Goal: Information Seeking & Learning: Learn about a topic

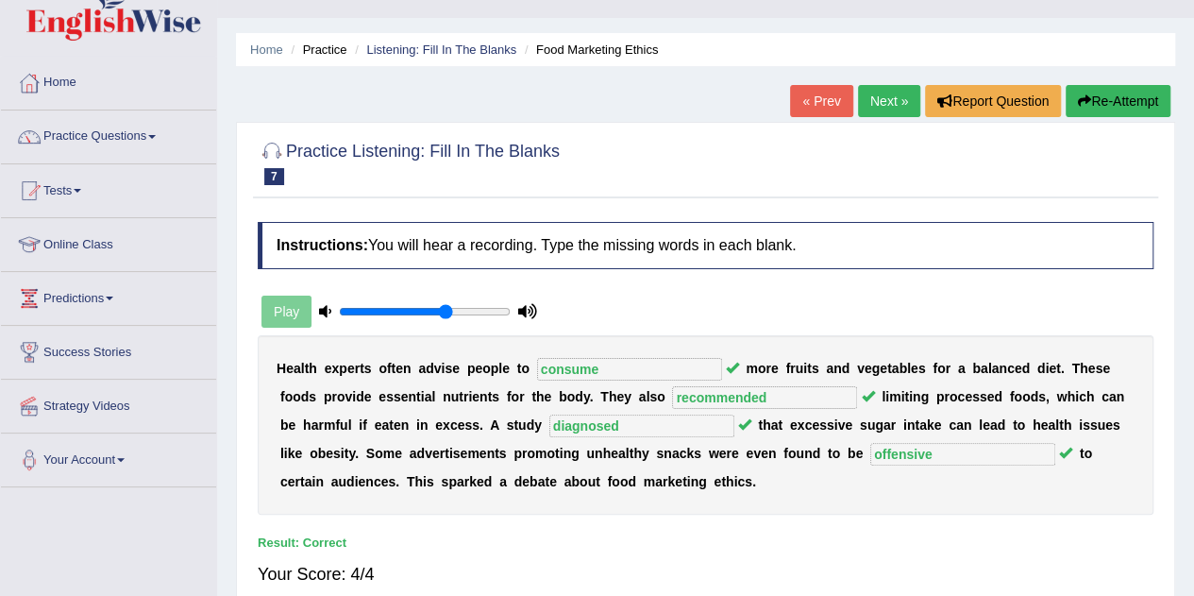
scroll to position [32, 0]
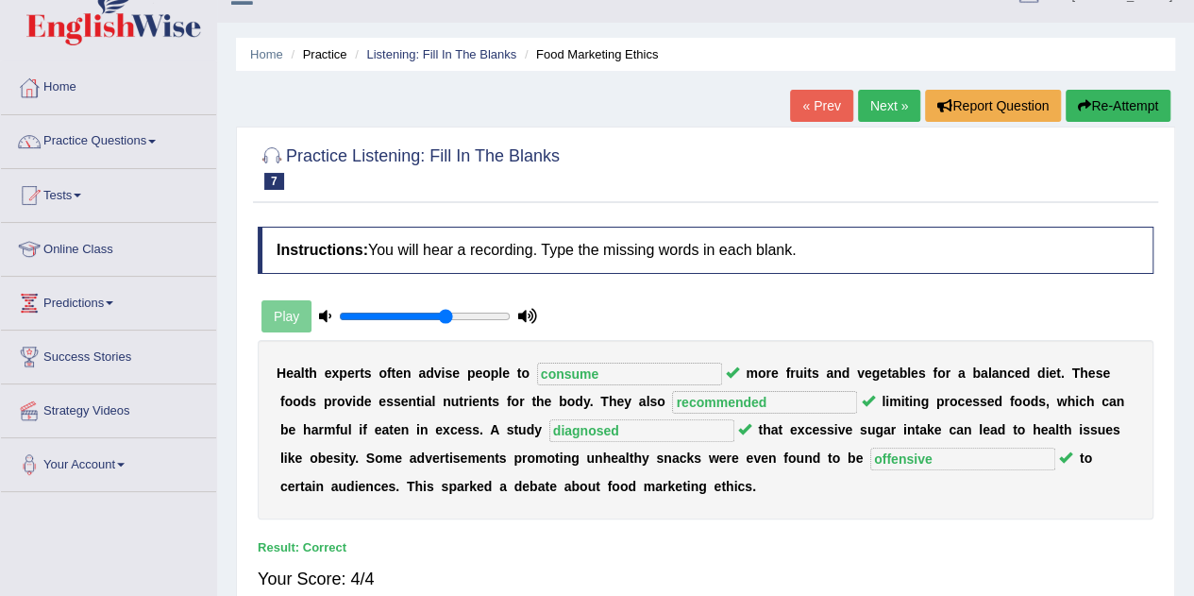
click at [879, 104] on link "Next »" at bounding box center [889, 106] width 62 height 32
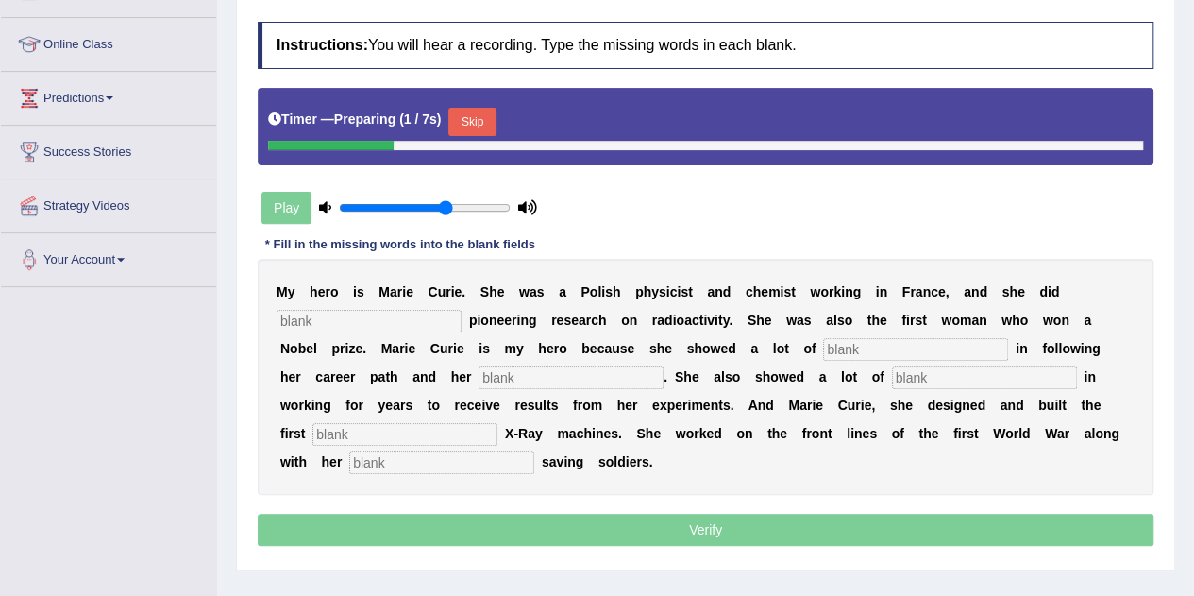
scroll to position [238, 0]
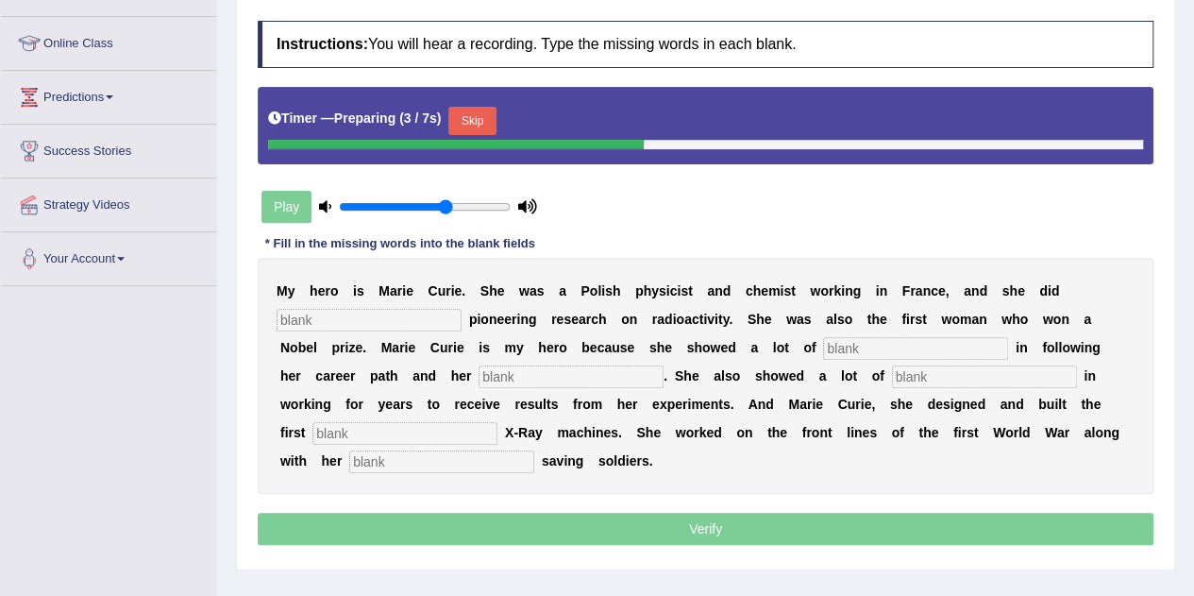
click at [381, 312] on input "text" at bounding box center [369, 320] width 185 height 23
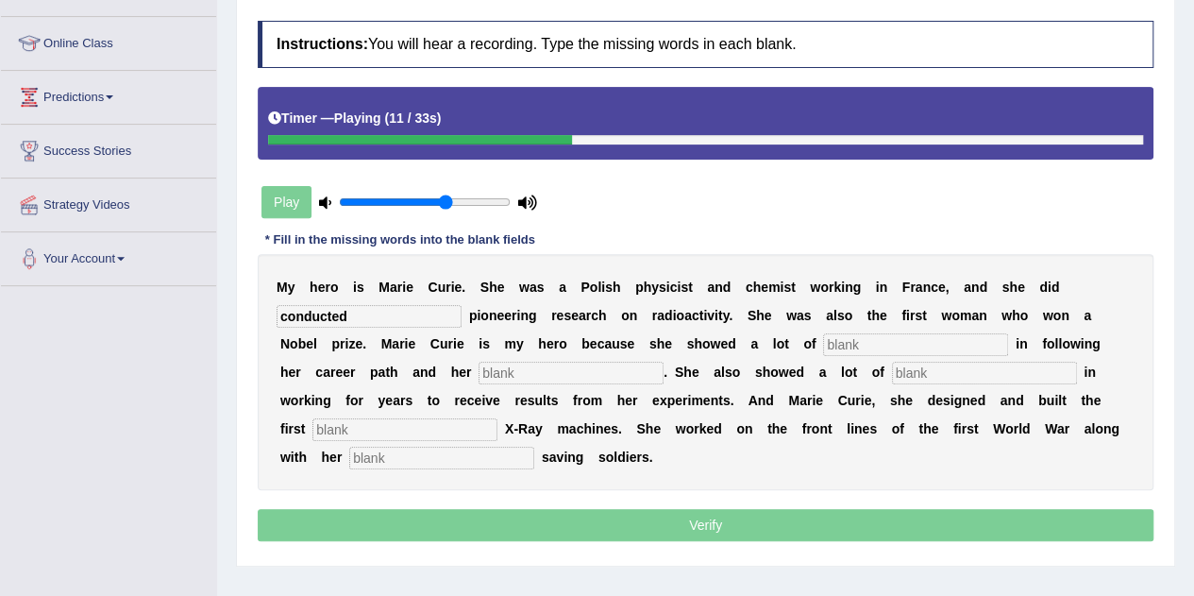
type input "conducted"
click at [889, 345] on input "text" at bounding box center [915, 344] width 185 height 23
type input "determinatiomn"
click at [542, 365] on input "text" at bounding box center [571, 373] width 185 height 23
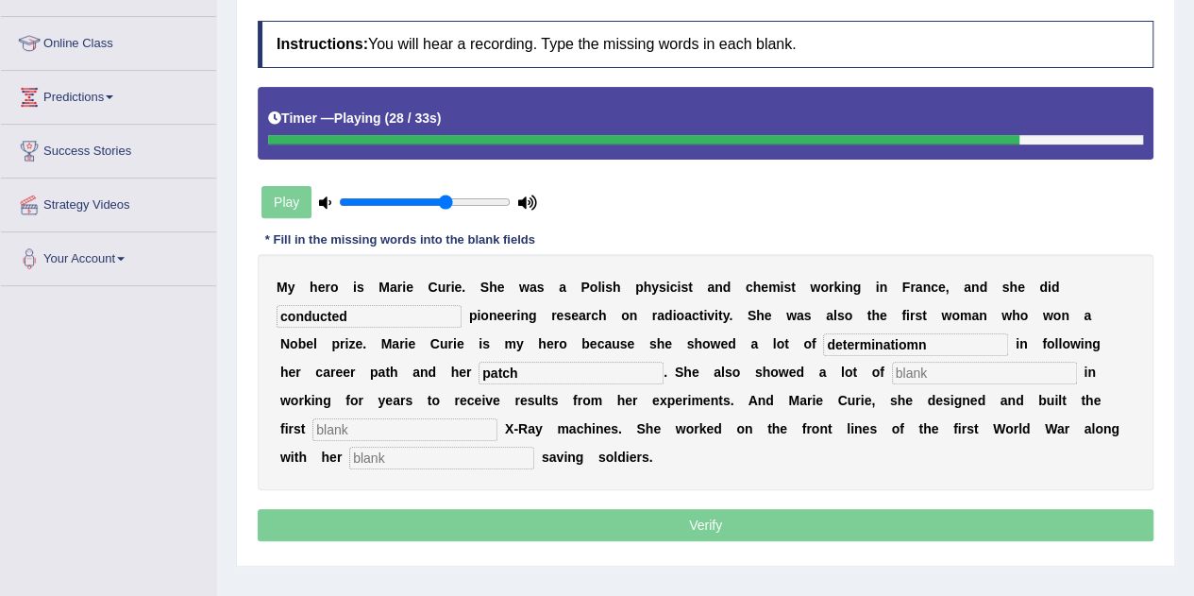
type input "patch"
click at [288, 414] on div "M y h e r o i s M a r i e C u r i e . S h e w a s a P o l i s h p h y s i c i s…" at bounding box center [706, 372] width 896 height 236
click at [349, 460] on input "text" at bounding box center [441, 457] width 185 height 23
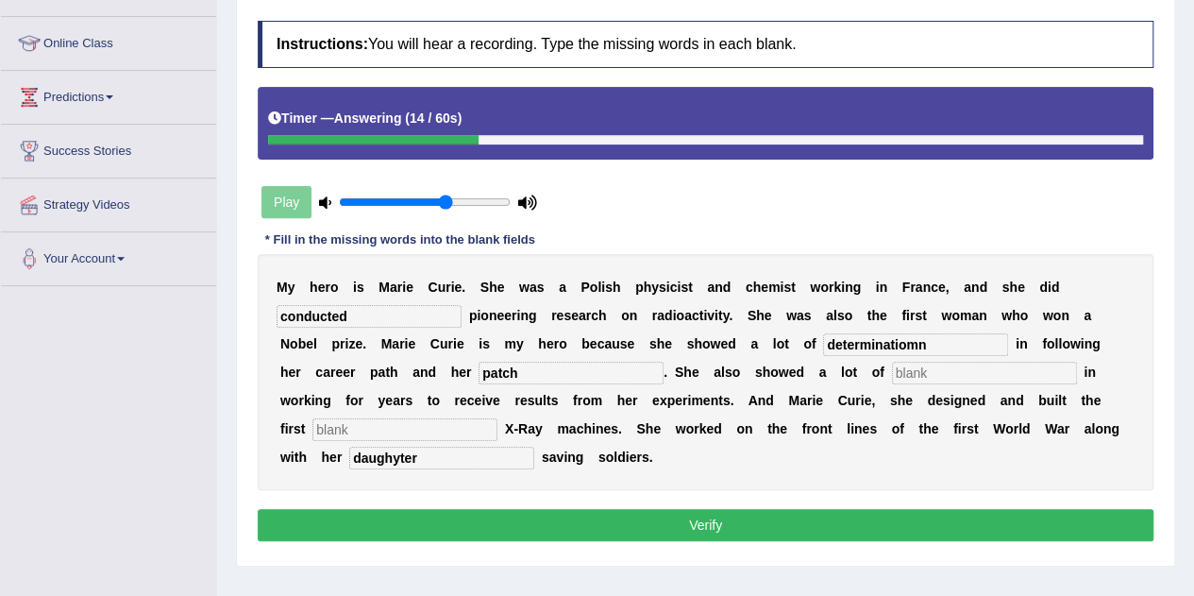
type input "daughyter"
click at [937, 340] on input "determinatiomn" at bounding box center [915, 344] width 185 height 23
type input "determination"
click at [497, 372] on input "patch" at bounding box center [571, 373] width 185 height 23
type input "path"
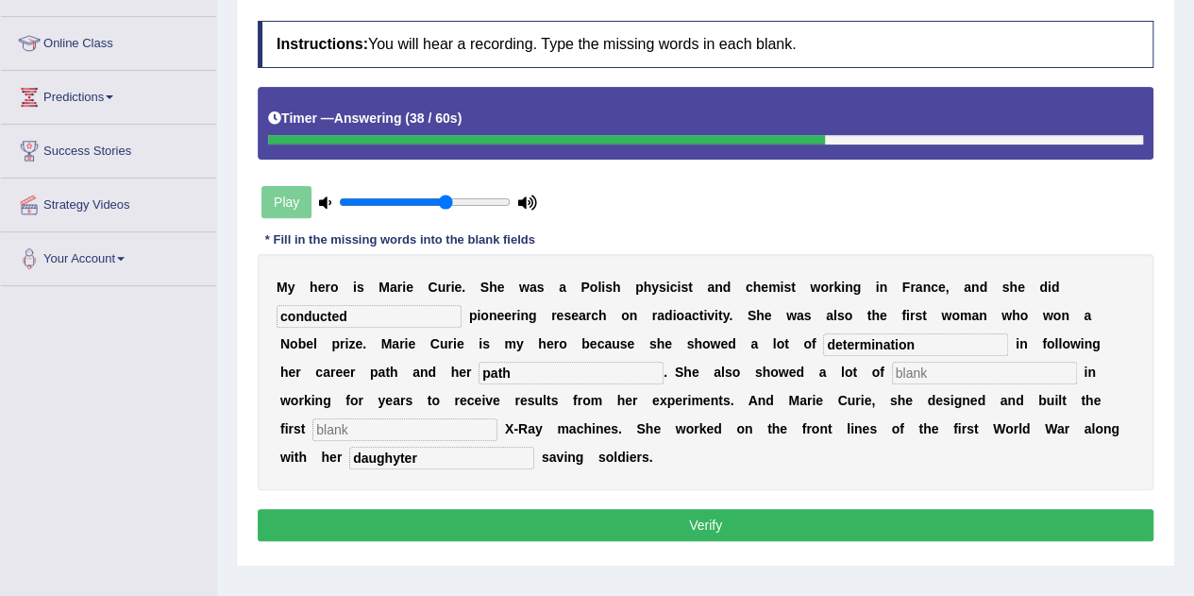
click at [892, 369] on input "text" at bounding box center [984, 373] width 185 height 23
type input "d"
type input "dedication"
click at [328, 433] on input "text" at bounding box center [404, 429] width 185 height 23
type input "ever"
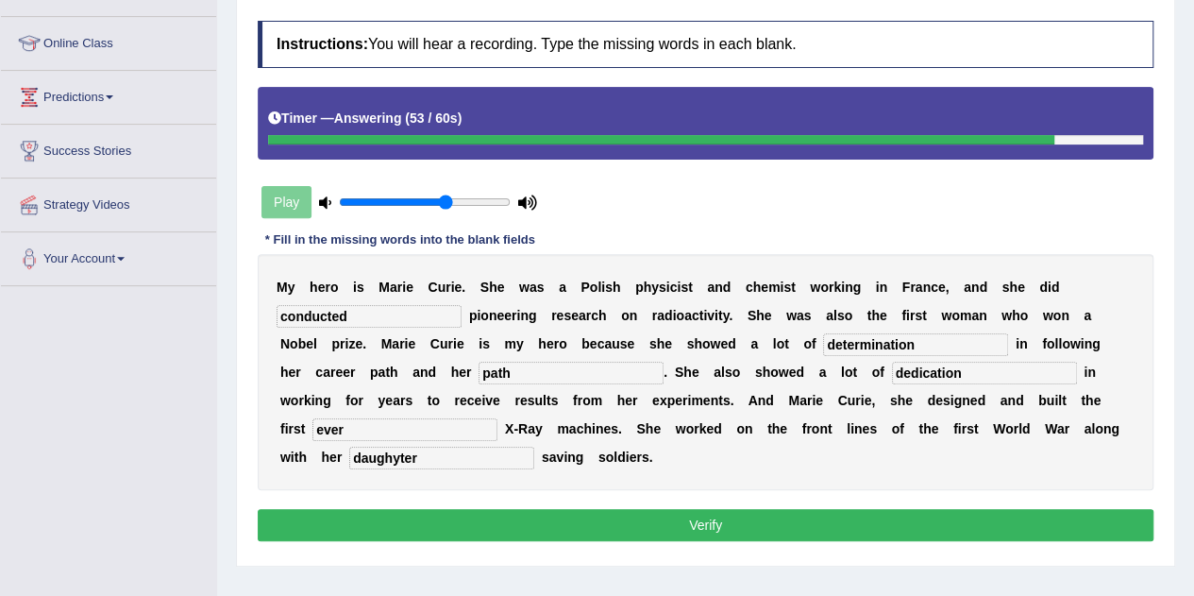
click at [401, 459] on input "daughyter" at bounding box center [441, 457] width 185 height 23
type input "daughter"
click at [689, 518] on button "Verify" at bounding box center [706, 525] width 896 height 32
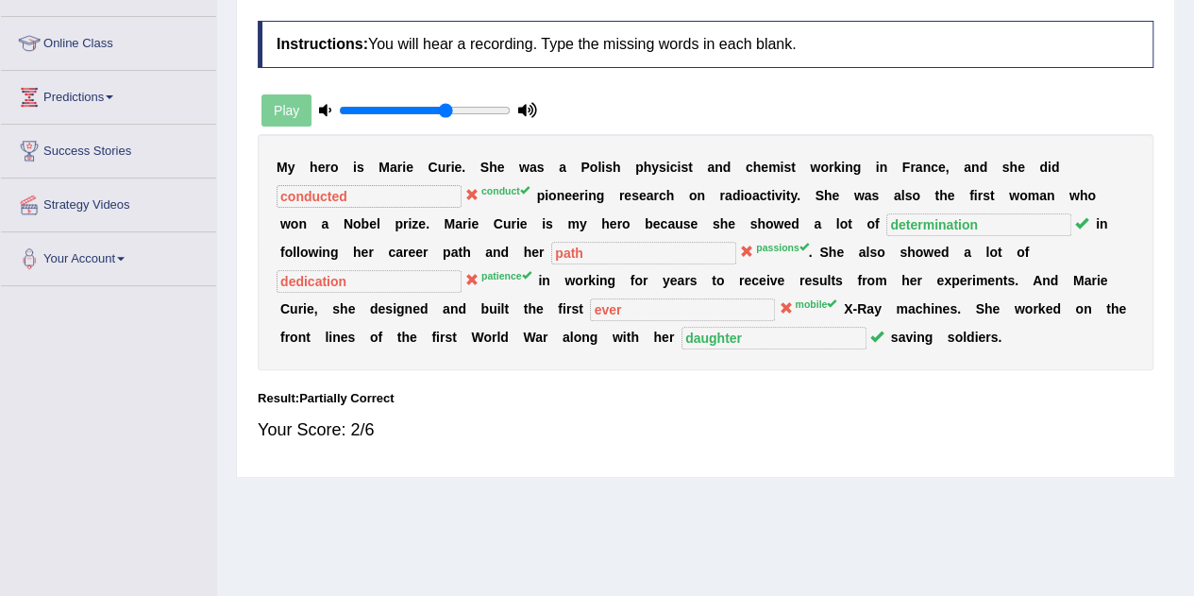
click at [287, 108] on div "Play" at bounding box center [399, 110] width 283 height 47
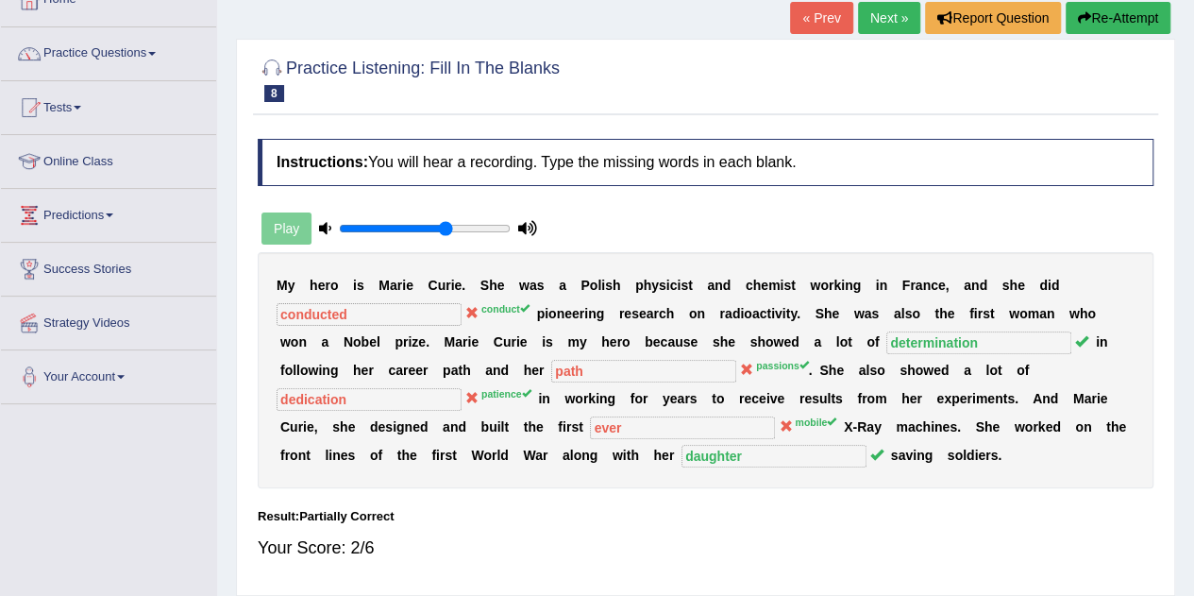
scroll to position [102, 0]
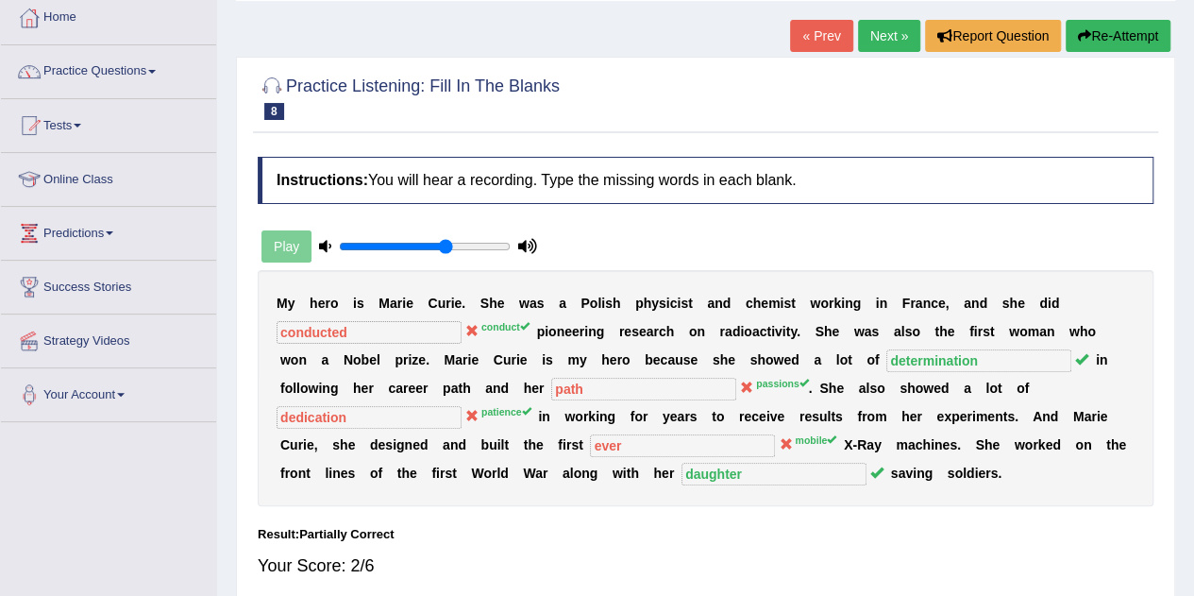
click at [888, 33] on link "Next »" at bounding box center [889, 36] width 62 height 32
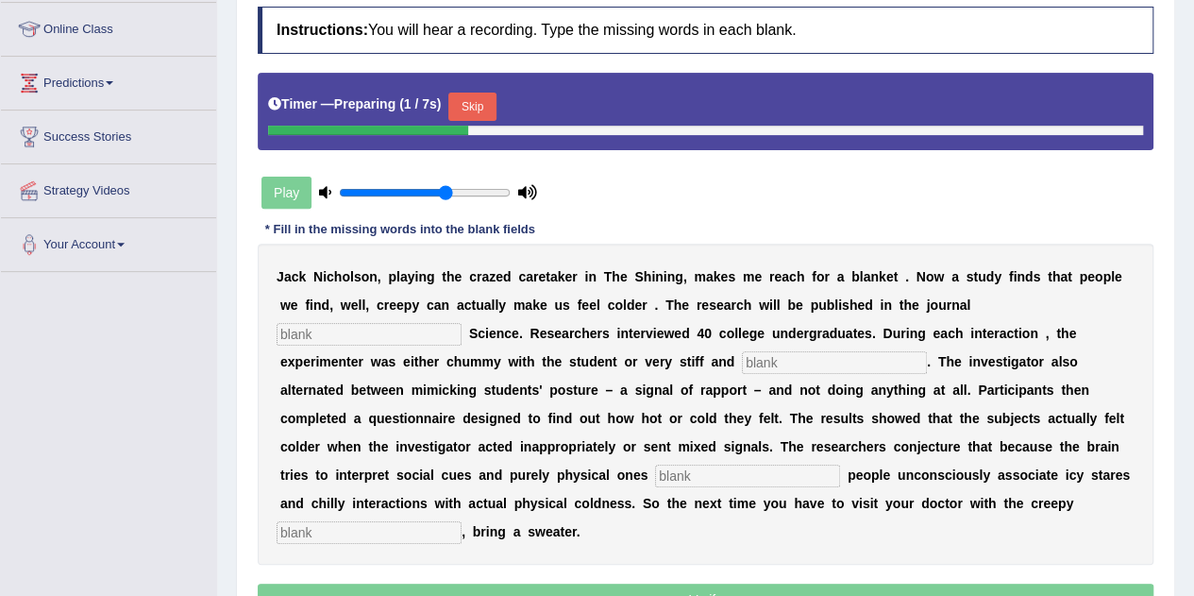
scroll to position [253, 0]
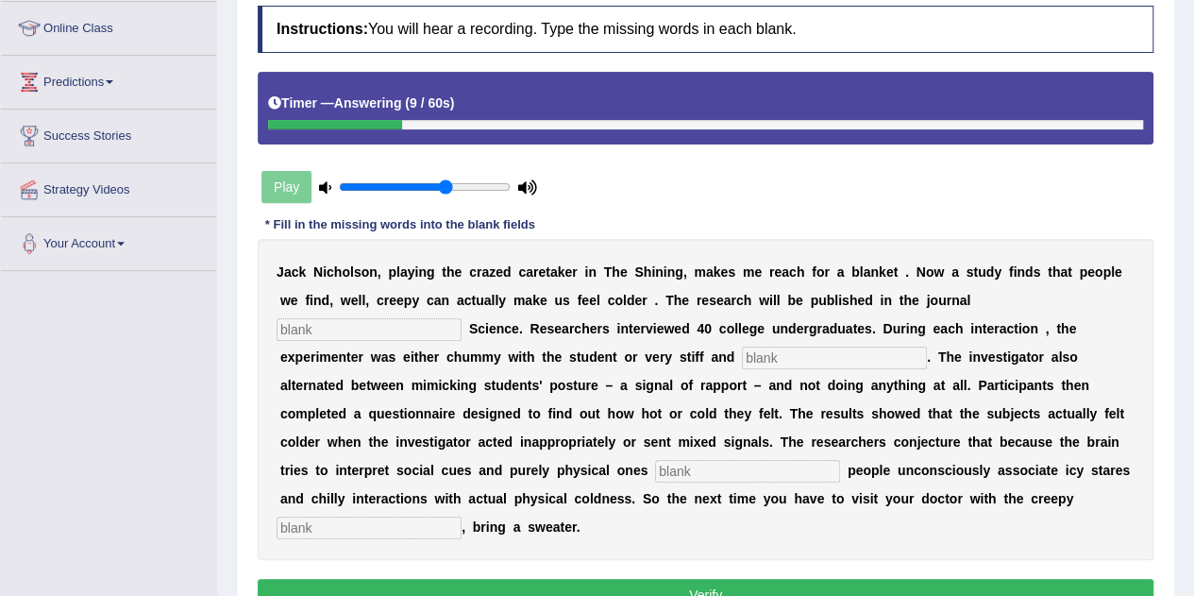
click at [341, 320] on input "text" at bounding box center [369, 329] width 185 height 23
type input "psychological"
click at [778, 352] on input "text" at bounding box center [834, 357] width 185 height 23
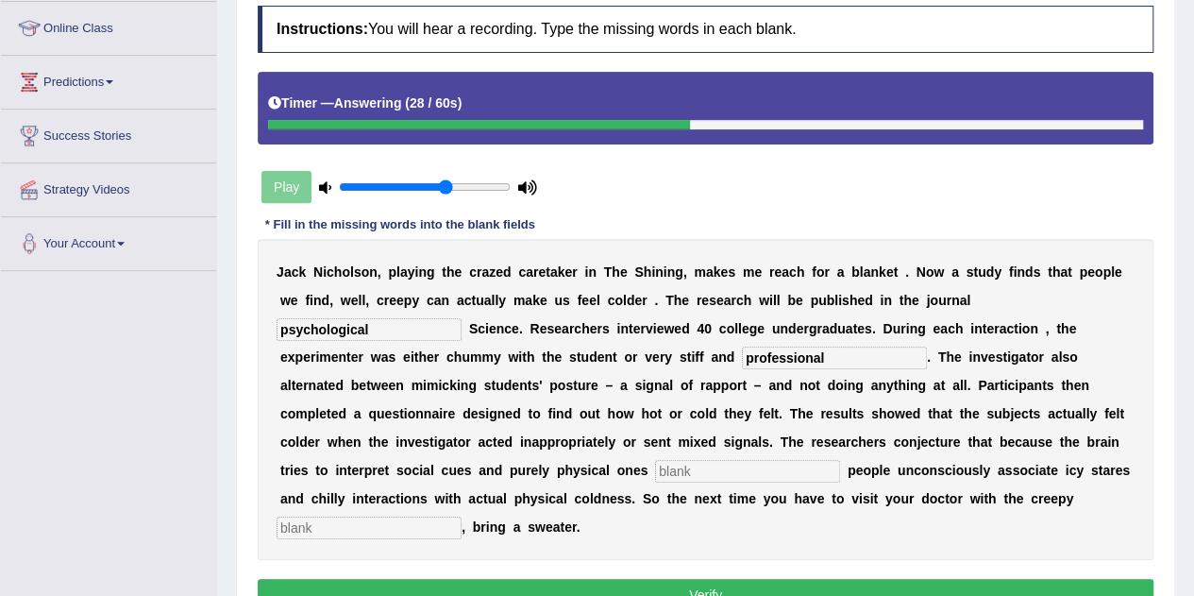
type input "professional"
click at [699, 471] on input "text" at bounding box center [747, 471] width 185 height 23
click at [699, 471] on input "simulataneously" at bounding box center [747, 471] width 185 height 23
type input "simultaneously"
click at [414, 524] on input "text" at bounding box center [369, 527] width 185 height 23
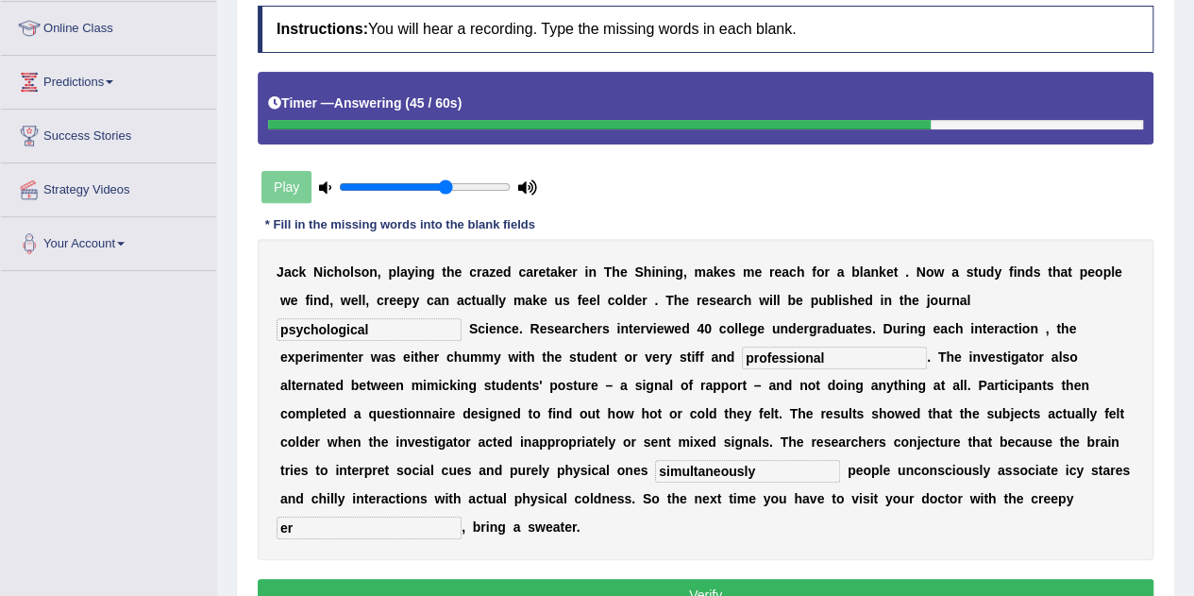
type input "e"
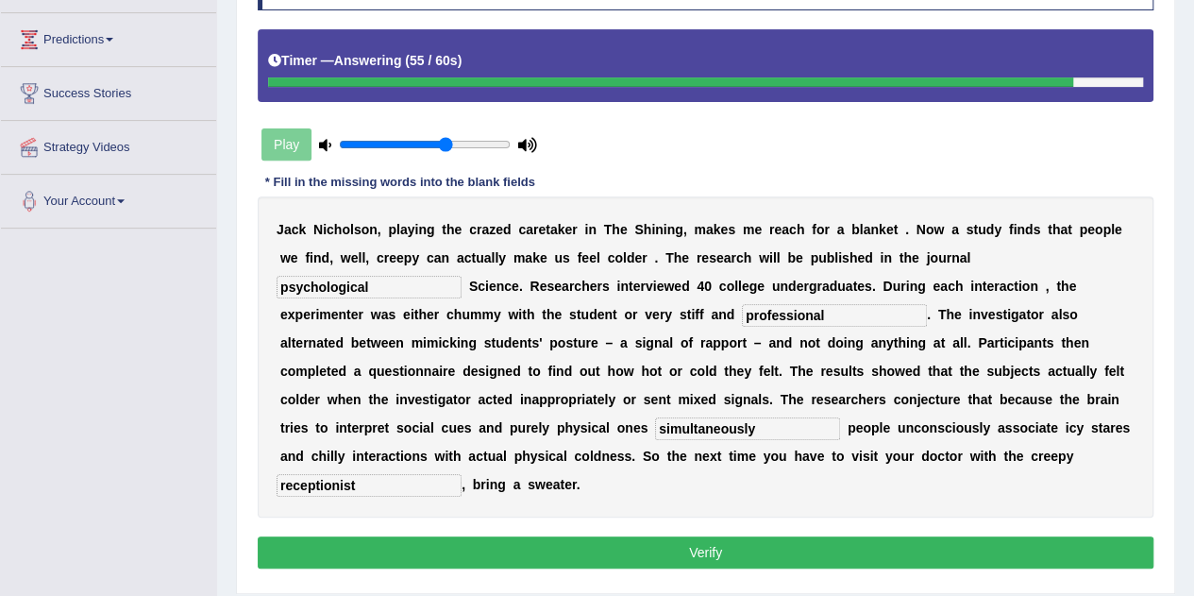
scroll to position [296, 0]
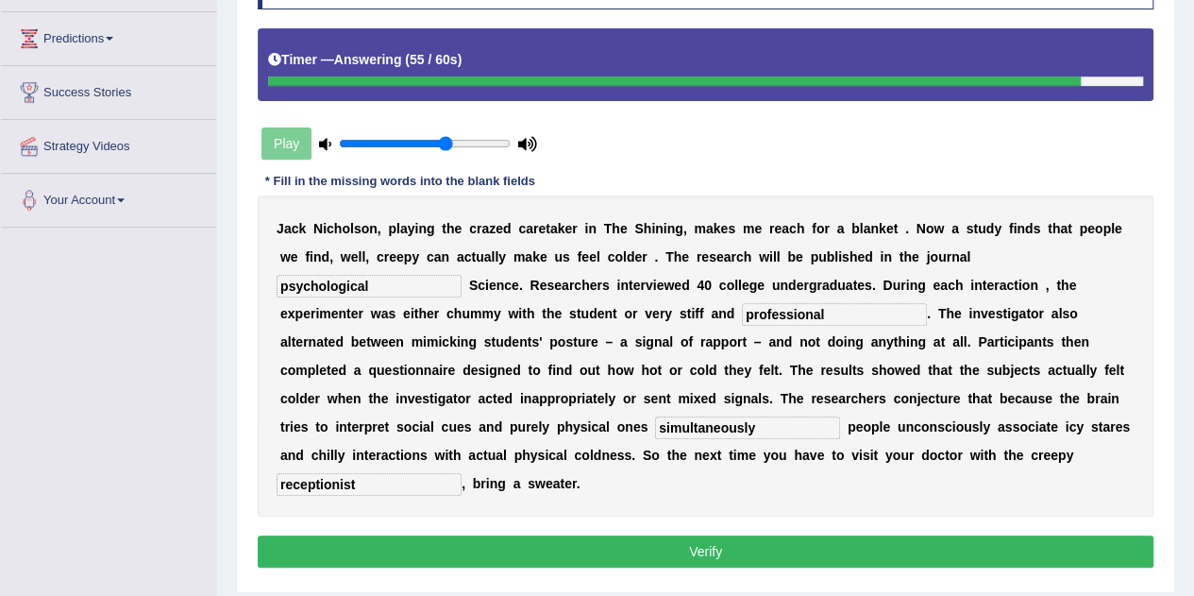
type input "receptionist"
click at [444, 547] on button "Verify" at bounding box center [706, 551] width 896 height 32
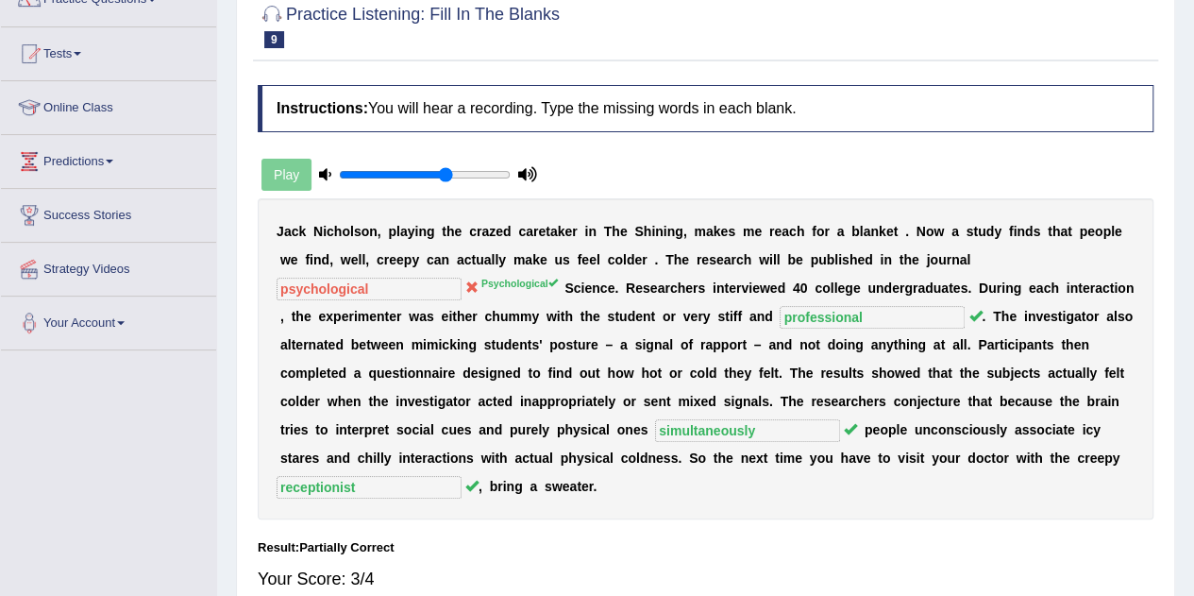
scroll to position [0, 0]
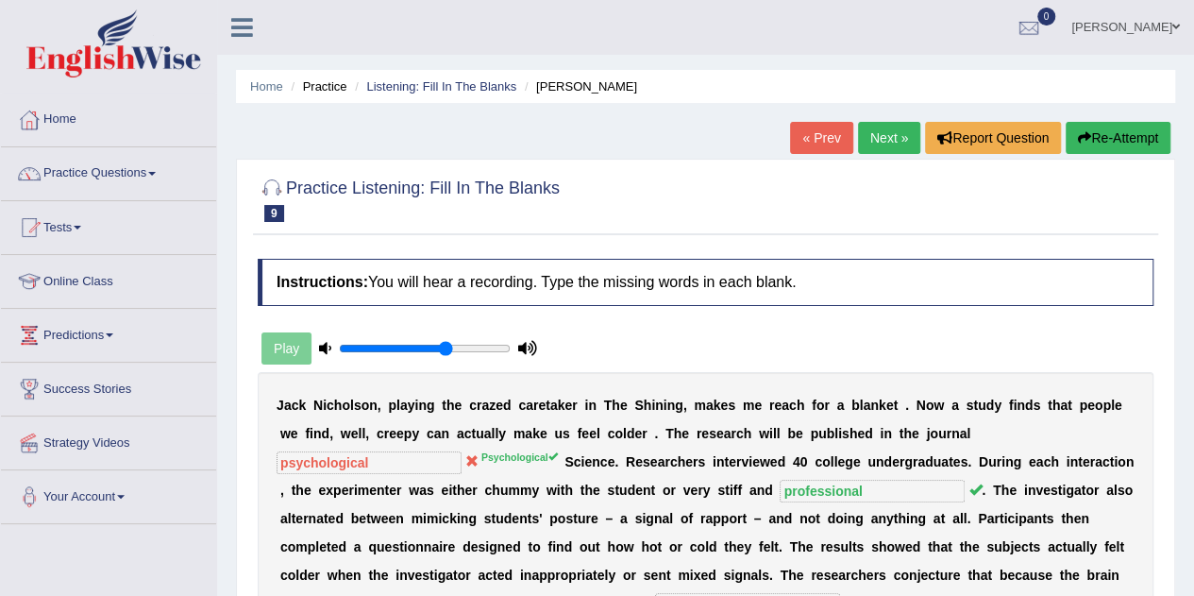
click at [870, 142] on link "Next »" at bounding box center [889, 138] width 62 height 32
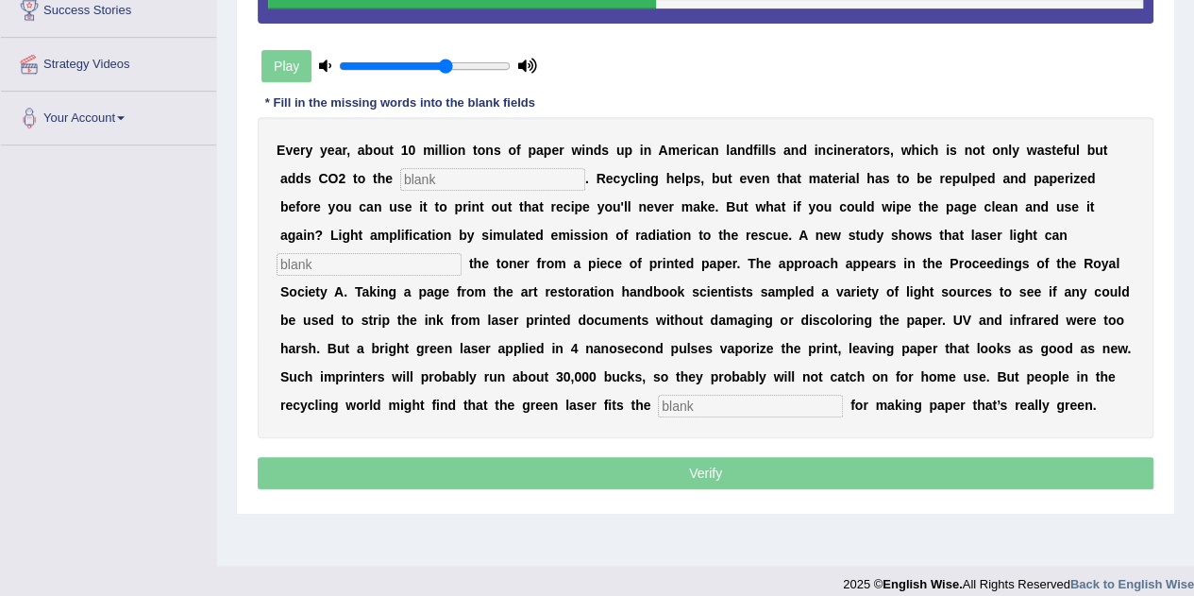
scroll to position [395, 0]
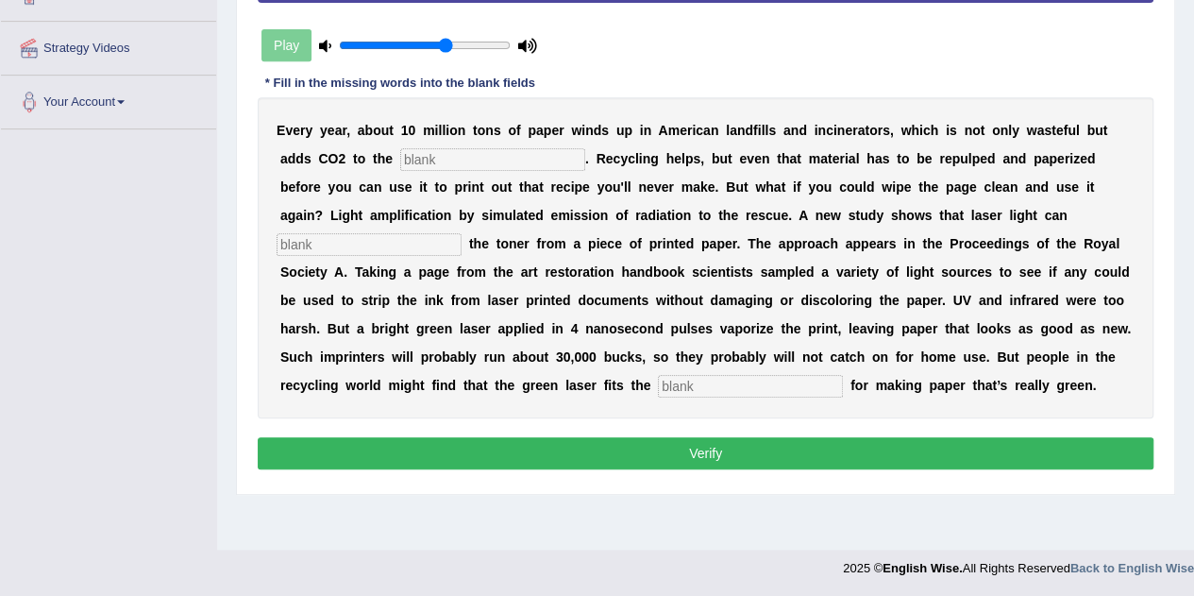
click at [465, 160] on input "text" at bounding box center [492, 159] width 185 height 23
type input "atmosphere"
click at [392, 237] on input "text" at bounding box center [369, 244] width 185 height 23
type input "erase"
click at [714, 381] on input "text" at bounding box center [750, 386] width 185 height 23
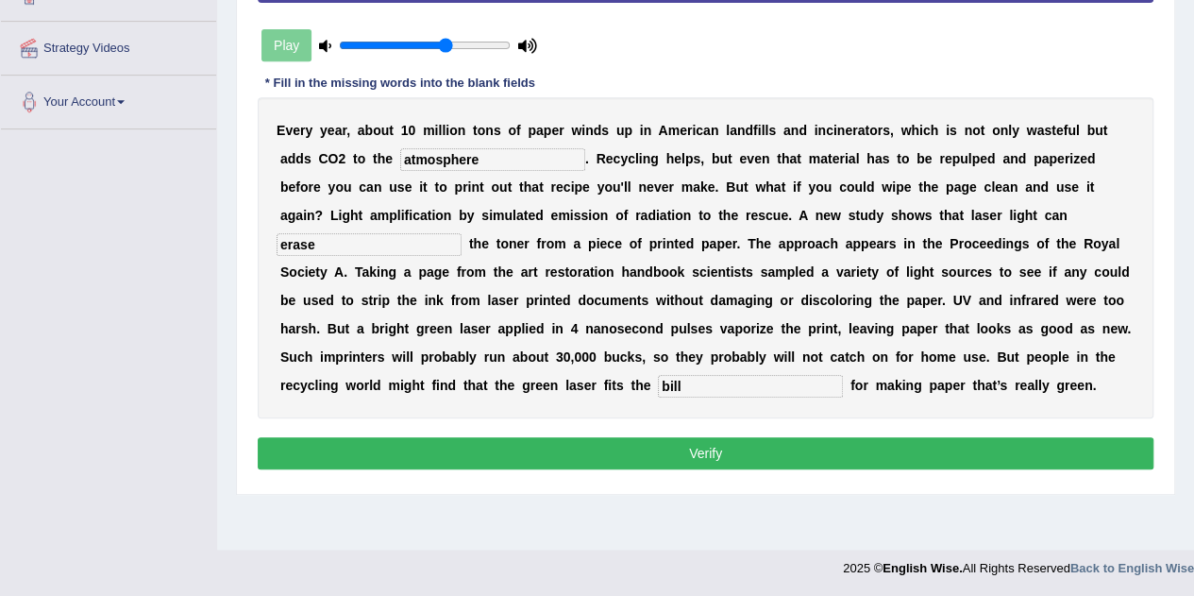
type input "bill"
click at [657, 448] on button "Verify" at bounding box center [706, 453] width 896 height 32
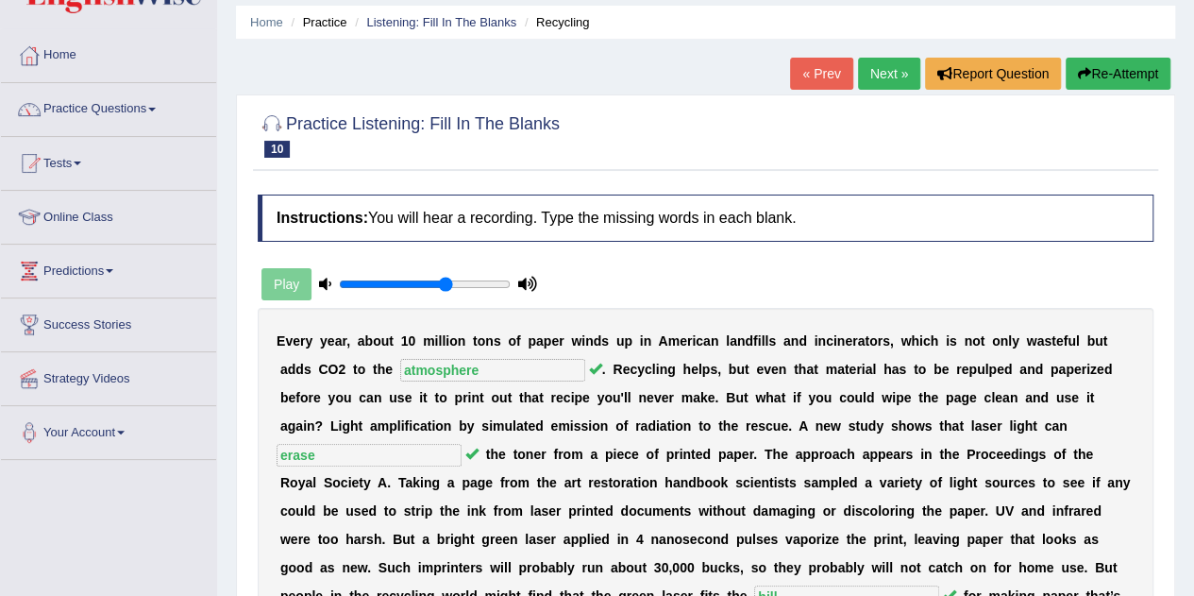
scroll to position [57, 0]
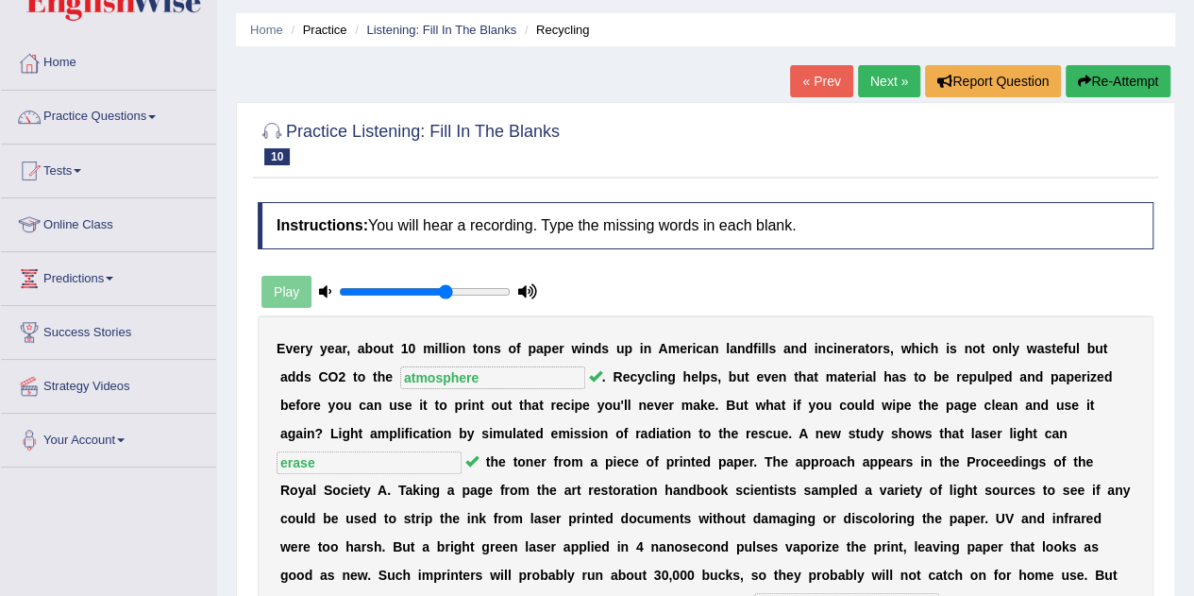
click at [884, 86] on link "Next »" at bounding box center [889, 81] width 62 height 32
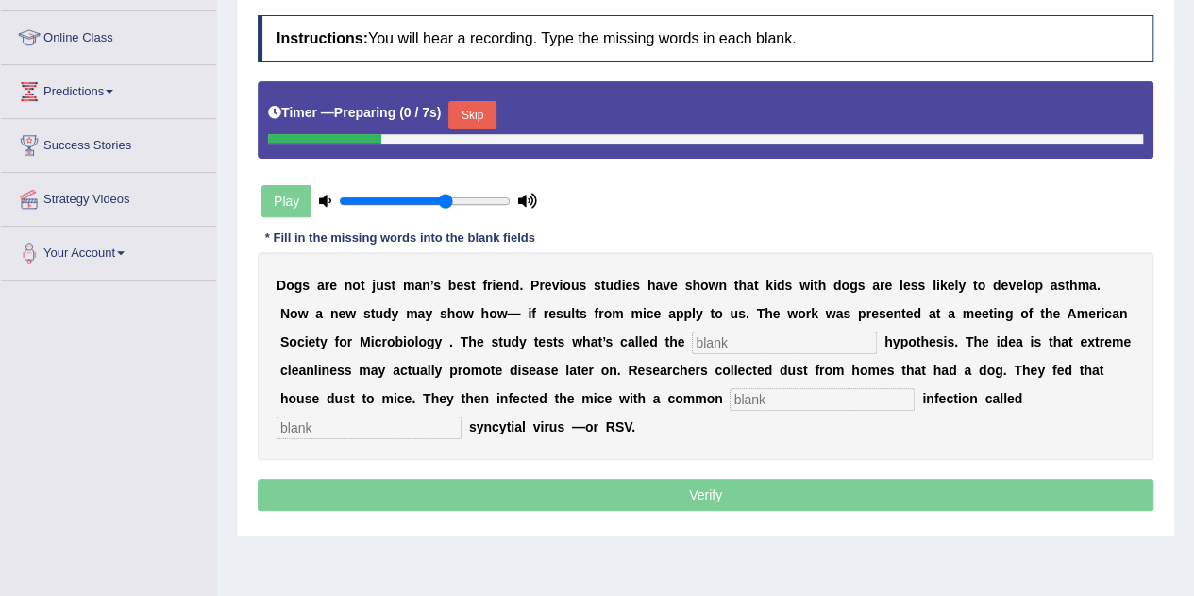
scroll to position [247, 0]
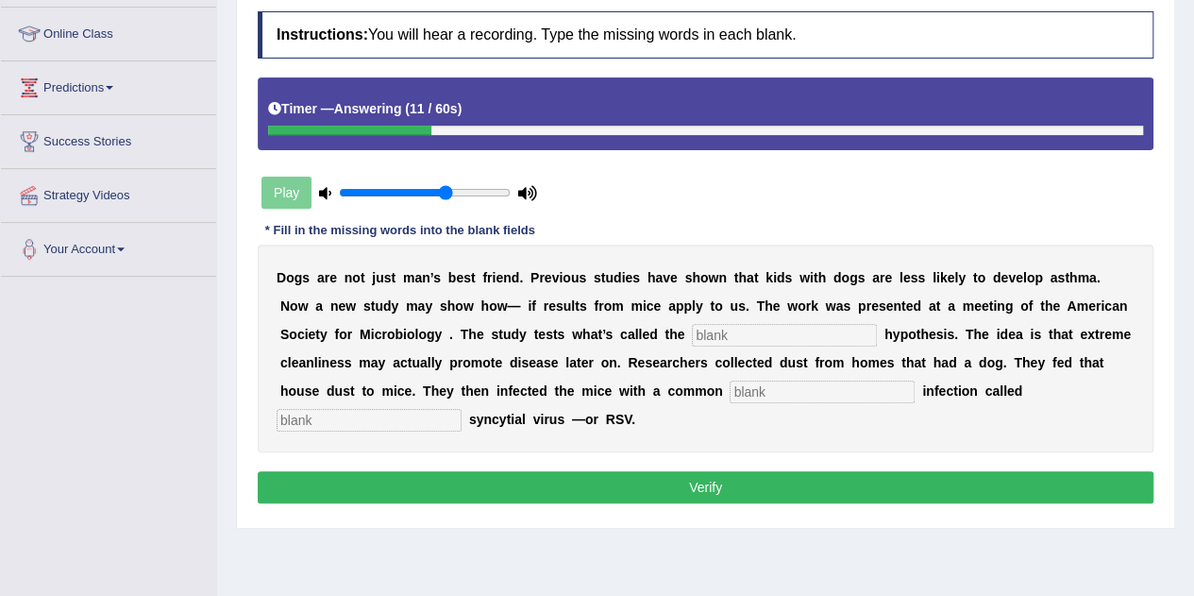
click at [726, 331] on input "text" at bounding box center [784, 335] width 185 height 23
type input "hygiene"
click at [757, 387] on input "text" at bounding box center [822, 391] width 185 height 23
type input "childhood"
click at [405, 414] on input "text" at bounding box center [369, 420] width 185 height 23
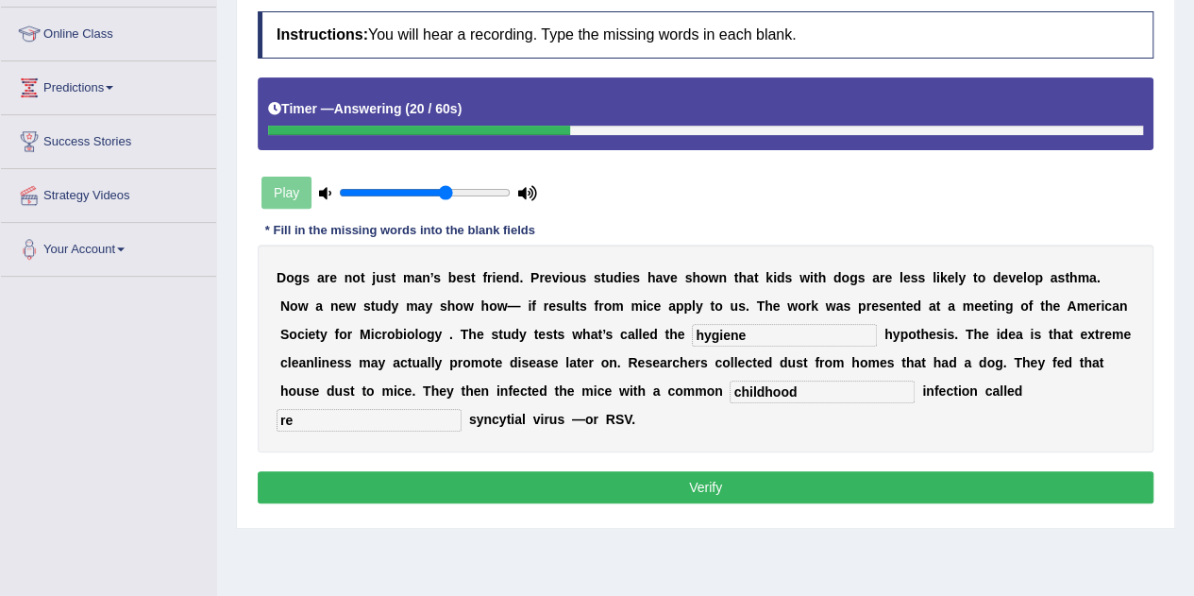
click at [405, 414] on input "re" at bounding box center [369, 420] width 185 height 23
type input "respiratory"
click at [693, 483] on button "Verify" at bounding box center [706, 487] width 896 height 32
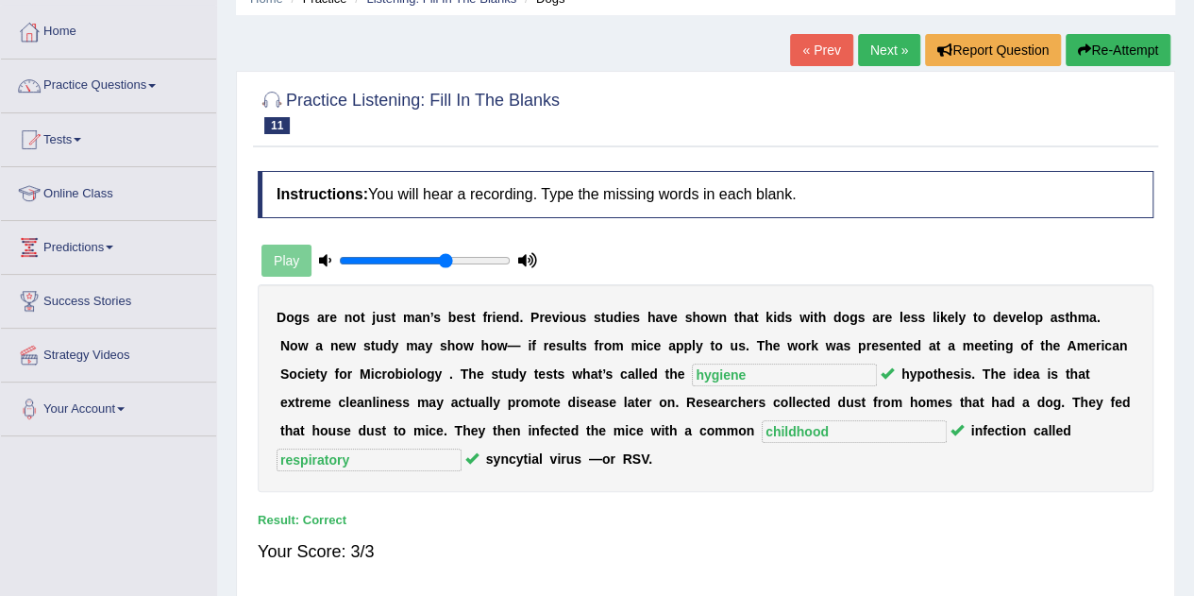
scroll to position [76, 0]
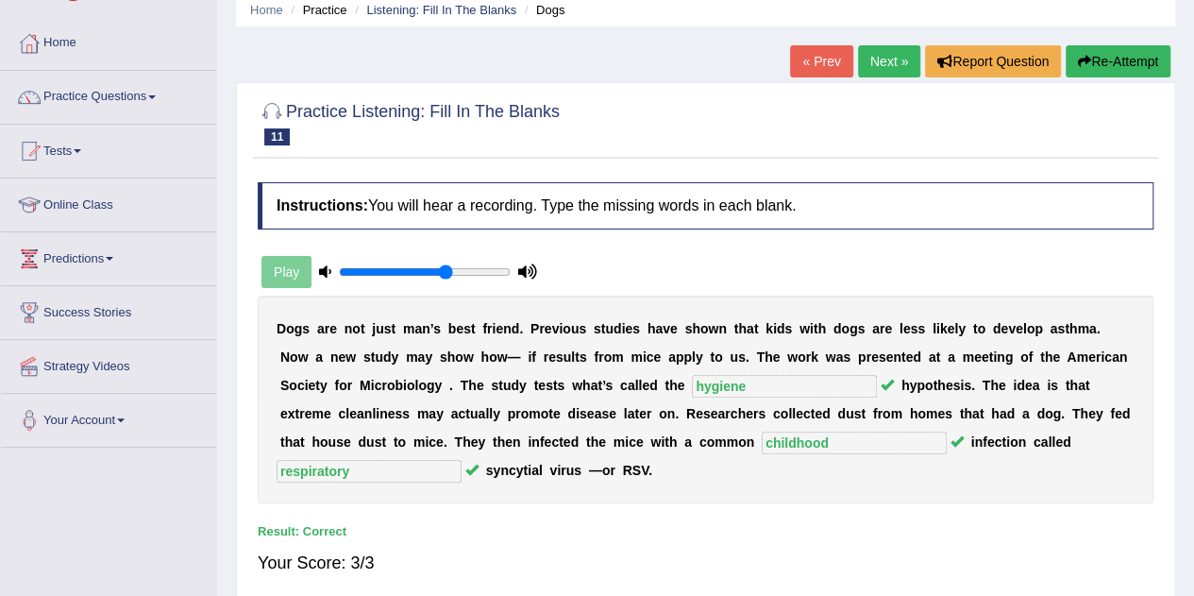
click at [868, 50] on link "Next »" at bounding box center [889, 61] width 62 height 32
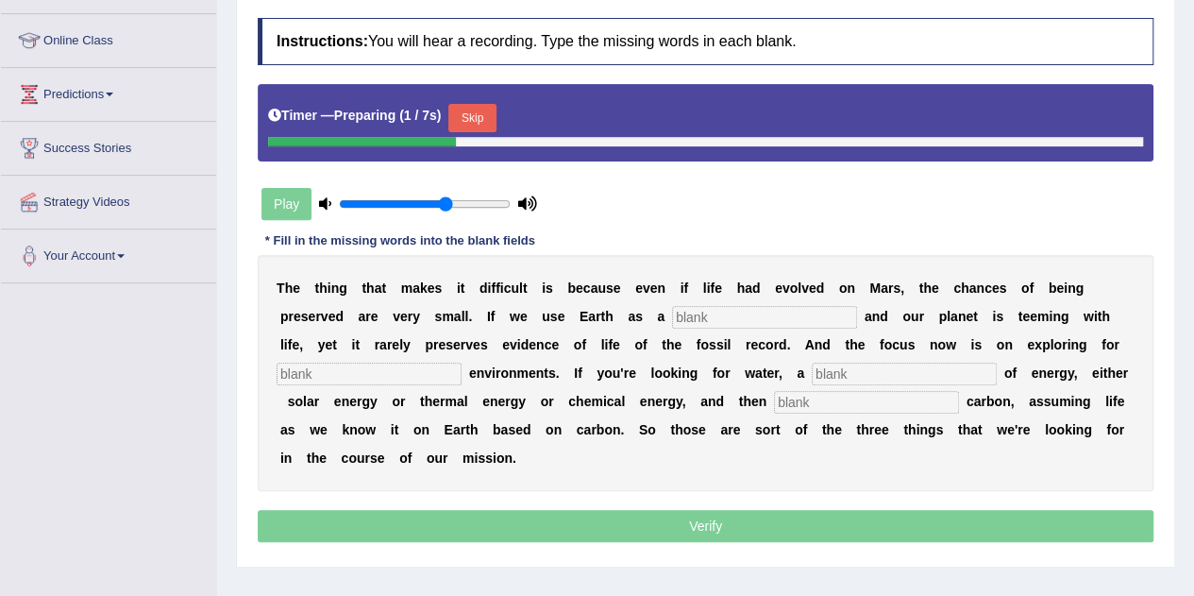
scroll to position [247, 0]
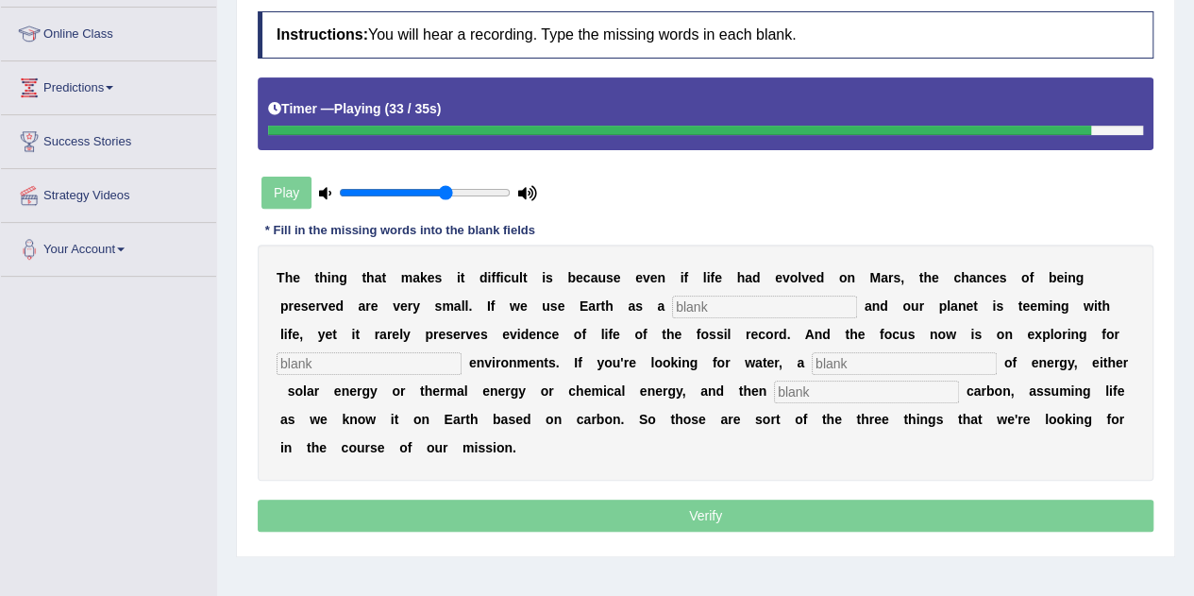
click at [757, 314] on input "text" at bounding box center [764, 306] width 185 height 23
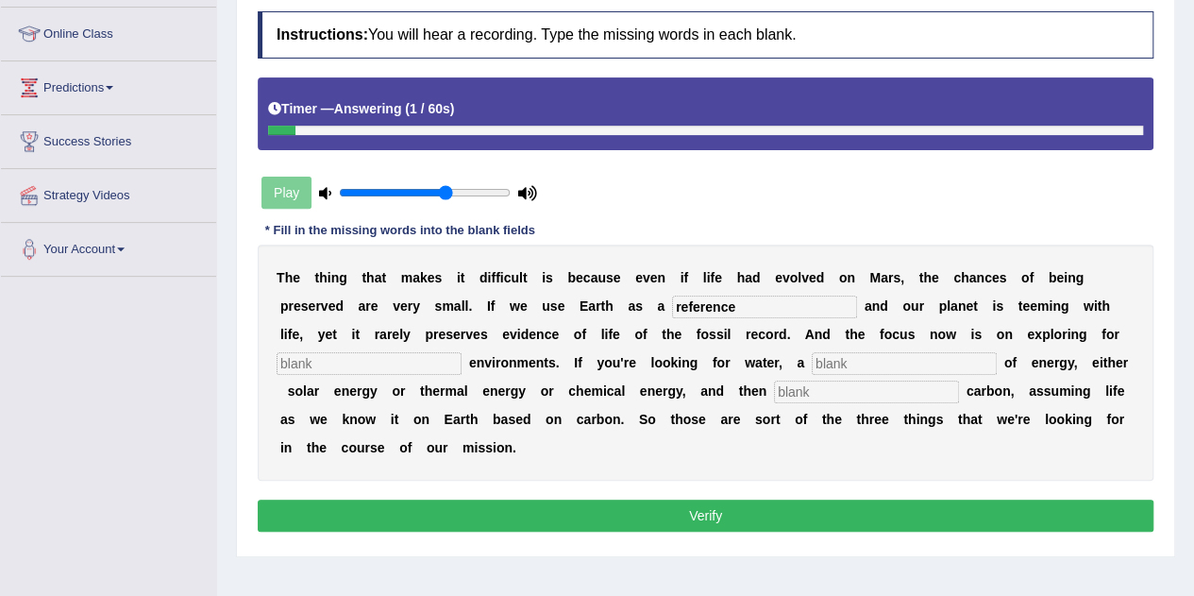
type input "reference"
click at [410, 363] on input "text" at bounding box center [369, 363] width 185 height 23
type input "habitable"
click at [836, 352] on input "text" at bounding box center [904, 363] width 185 height 23
type input "source"
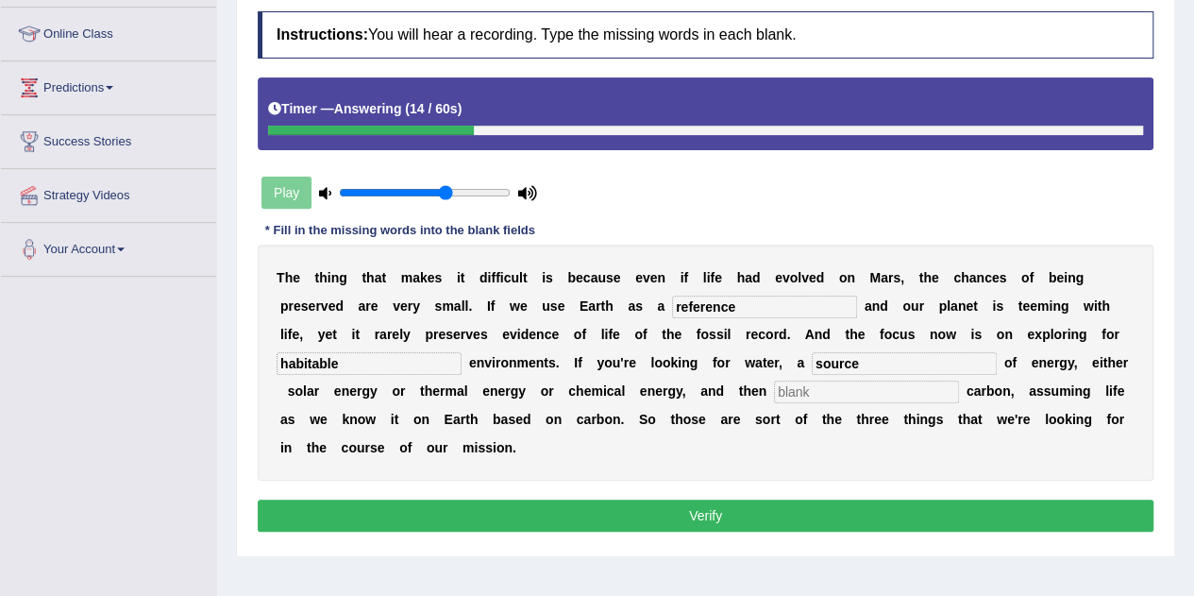
click at [810, 395] on input "text" at bounding box center [866, 391] width 185 height 23
type input "organic"
click at [648, 504] on button "Verify" at bounding box center [706, 515] width 896 height 32
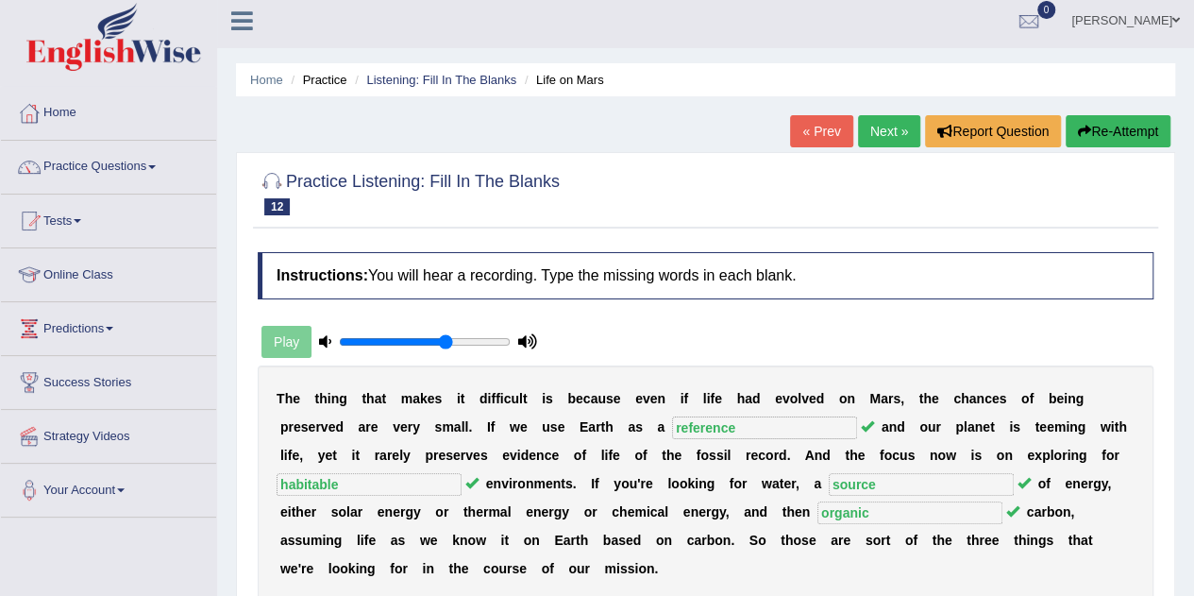
scroll to position [6, 0]
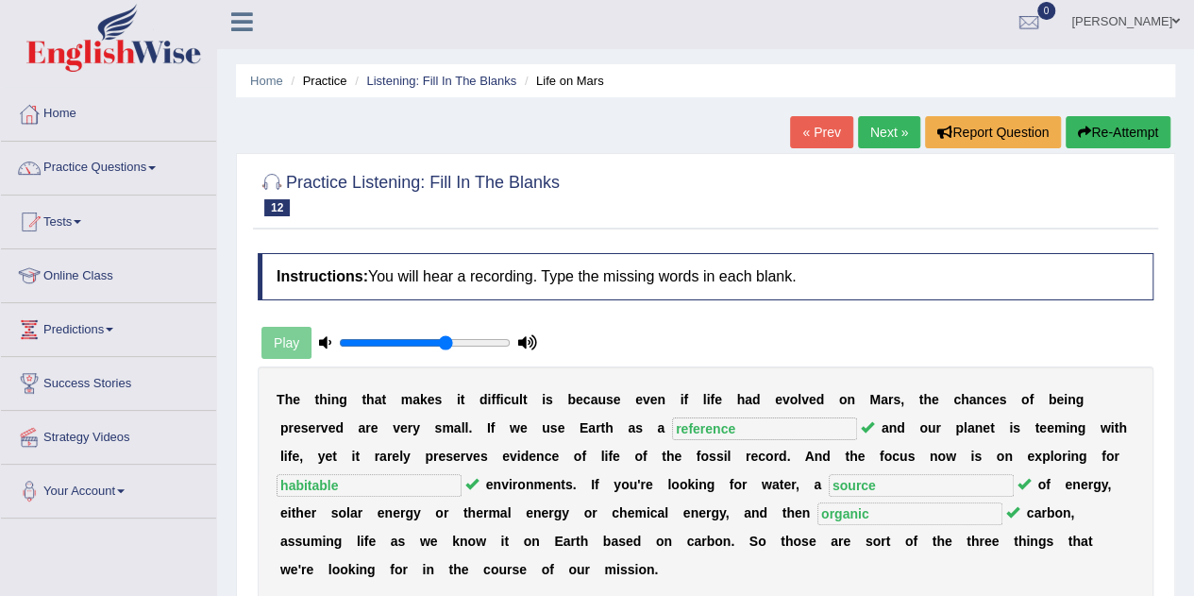
click at [872, 133] on link "Next »" at bounding box center [889, 132] width 62 height 32
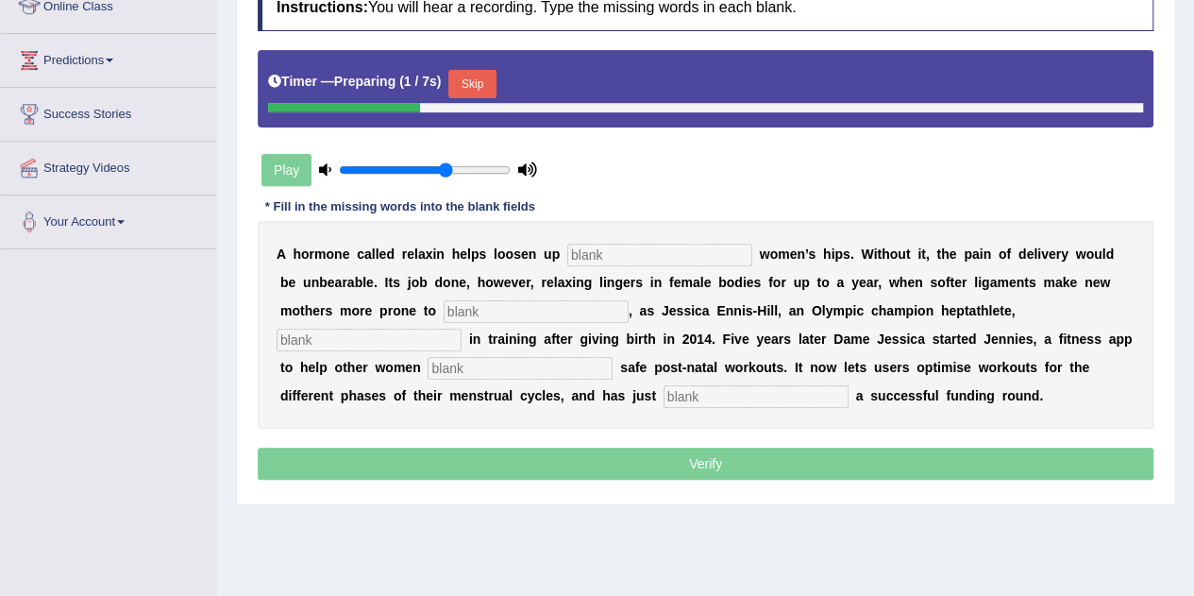
scroll to position [277, 0]
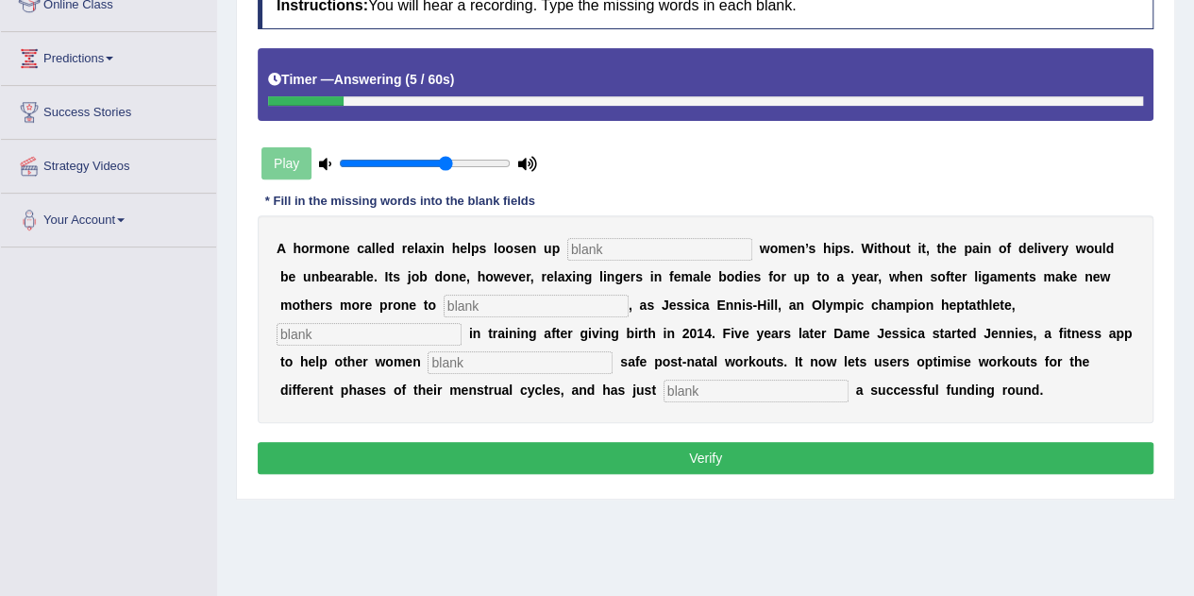
click at [610, 251] on input "text" at bounding box center [659, 249] width 185 height 23
type input "pregnant"
click at [540, 307] on input "text" at bounding box center [536, 306] width 185 height 23
type input "injury"
click at [384, 333] on input "text" at bounding box center [369, 334] width 185 height 23
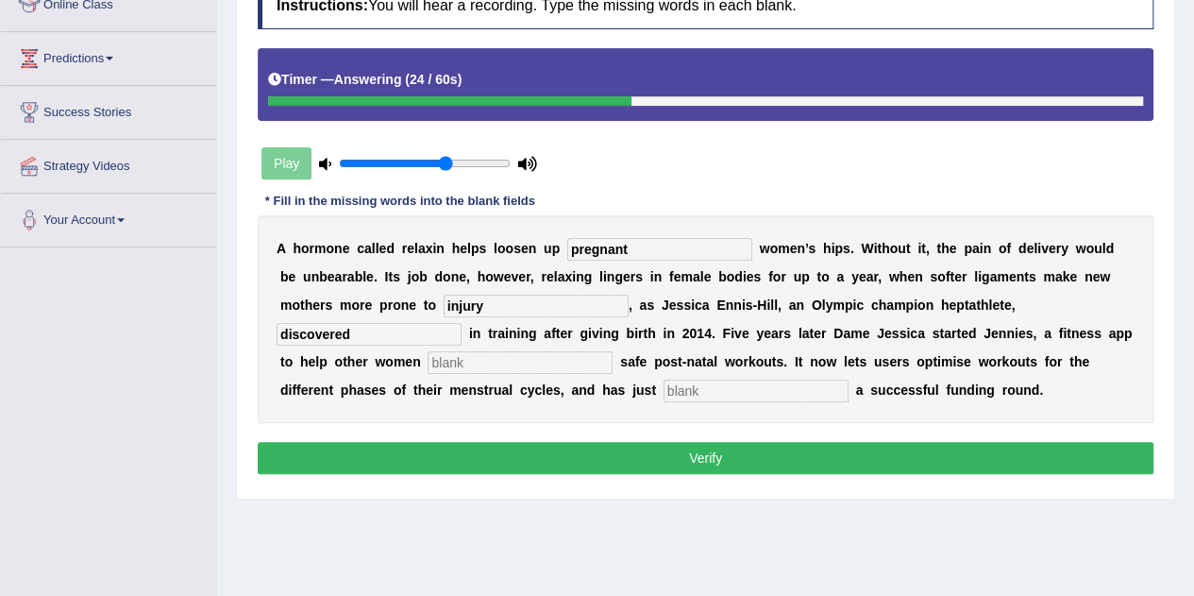
type input "discovered"
click at [485, 363] on input "text" at bounding box center [520, 362] width 185 height 23
type input "perform"
click at [706, 387] on input "text" at bounding box center [756, 390] width 185 height 23
type input "concluded"
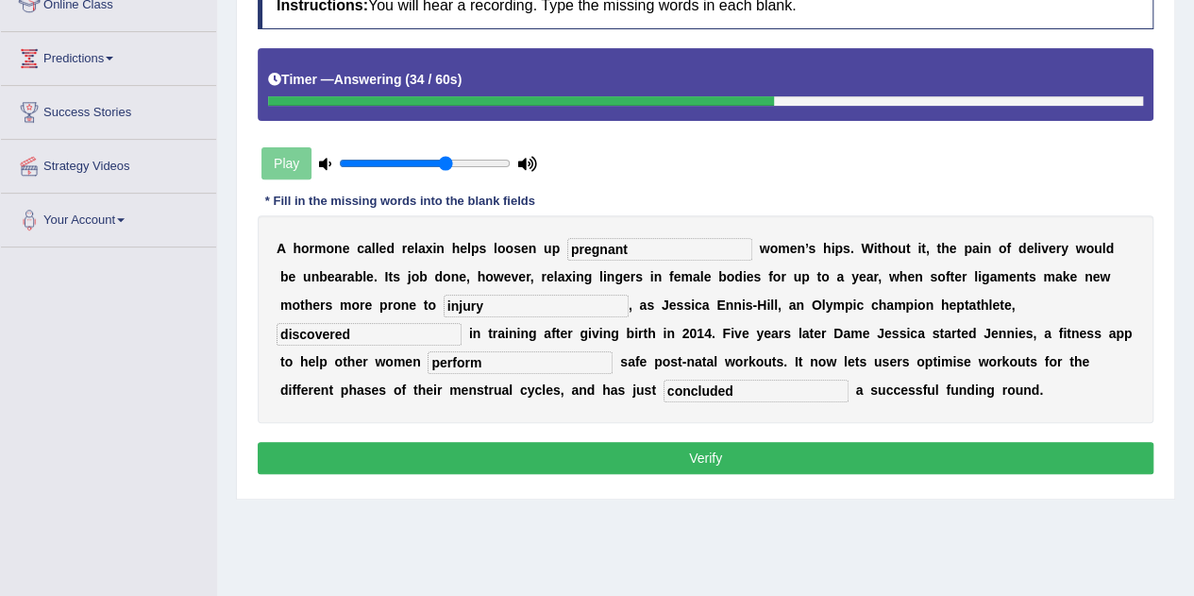
click at [599, 447] on button "Verify" at bounding box center [706, 458] width 896 height 32
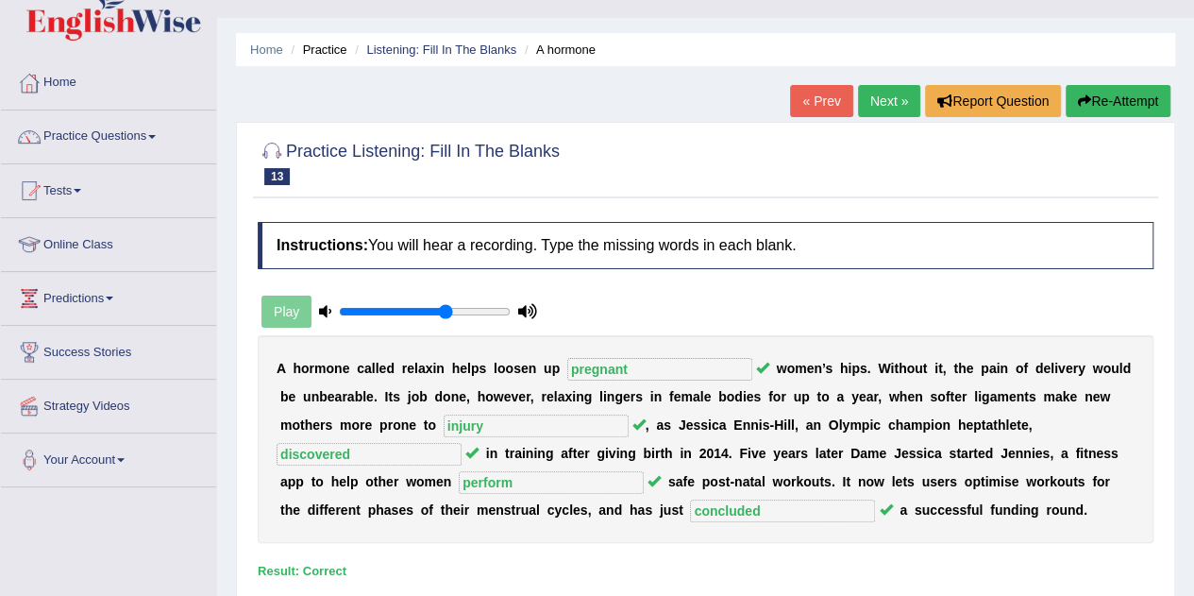
scroll to position [34, 0]
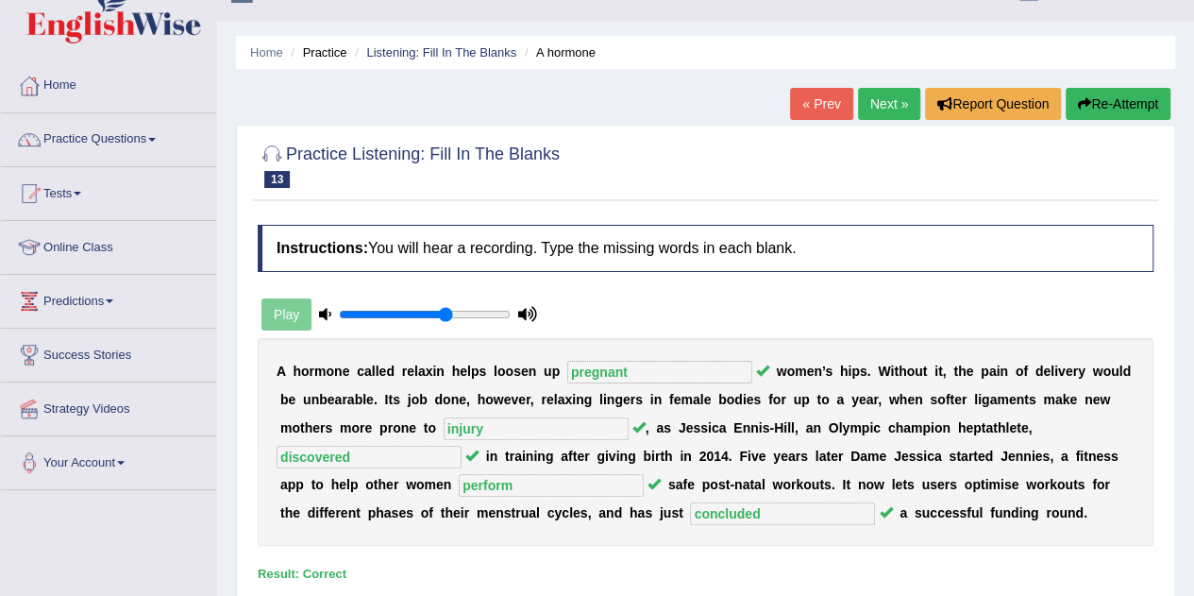
click at [879, 100] on link "Next »" at bounding box center [889, 104] width 62 height 32
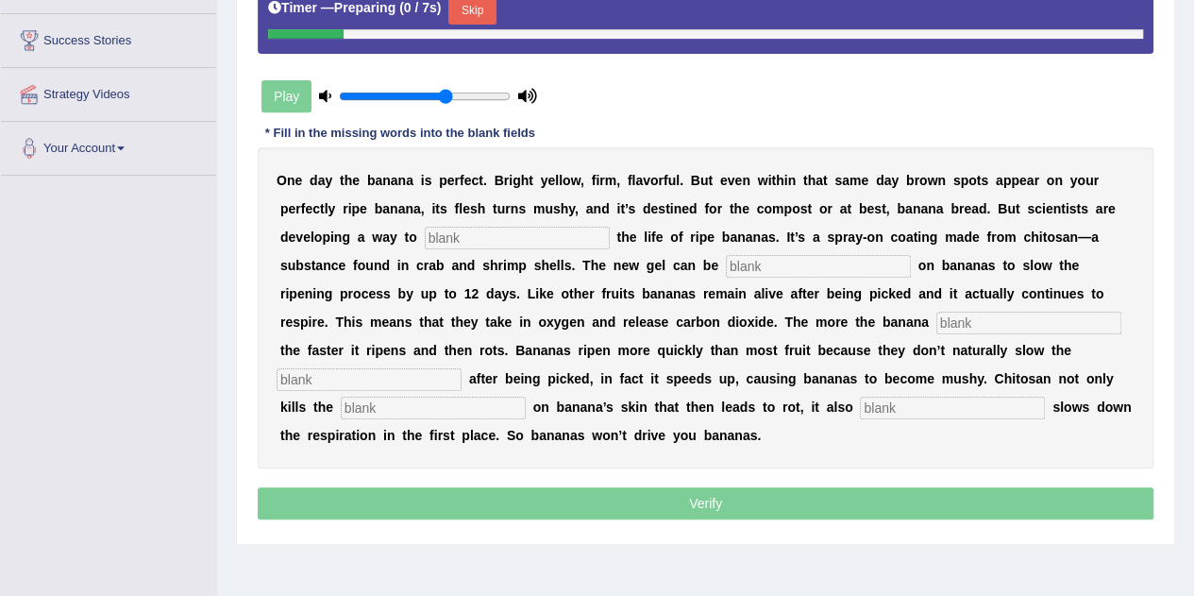
scroll to position [347, 0]
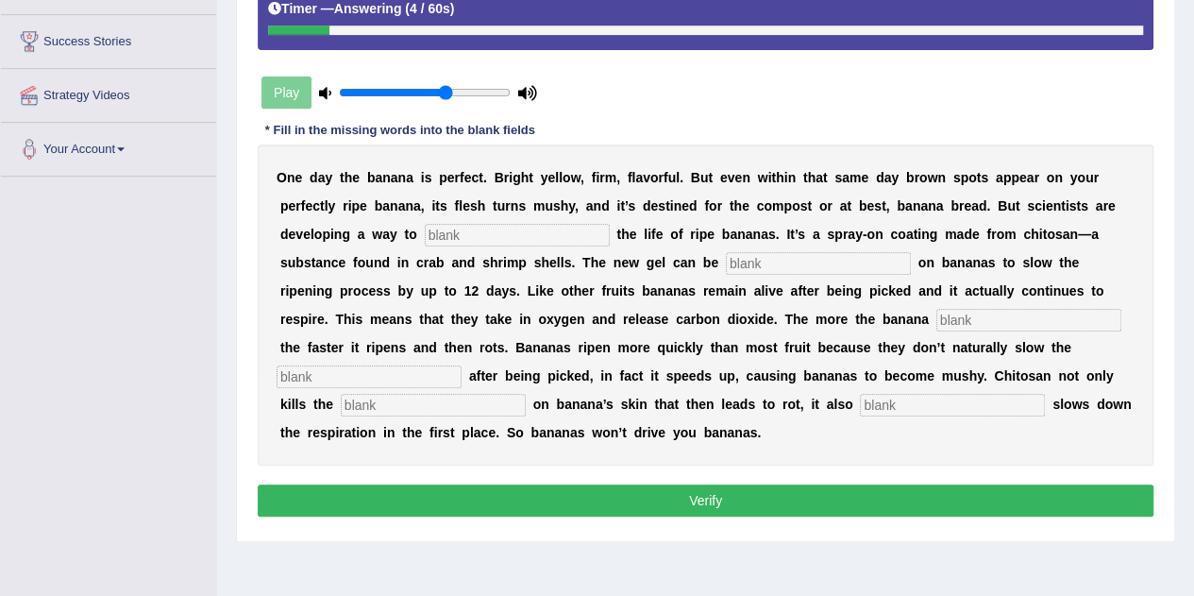
click at [510, 239] on input "text" at bounding box center [517, 235] width 185 height 23
type input "extend"
click at [785, 267] on input "text" at bounding box center [818, 263] width 185 height 23
type input "sprayed"
click at [963, 316] on input "text" at bounding box center [1028, 320] width 185 height 23
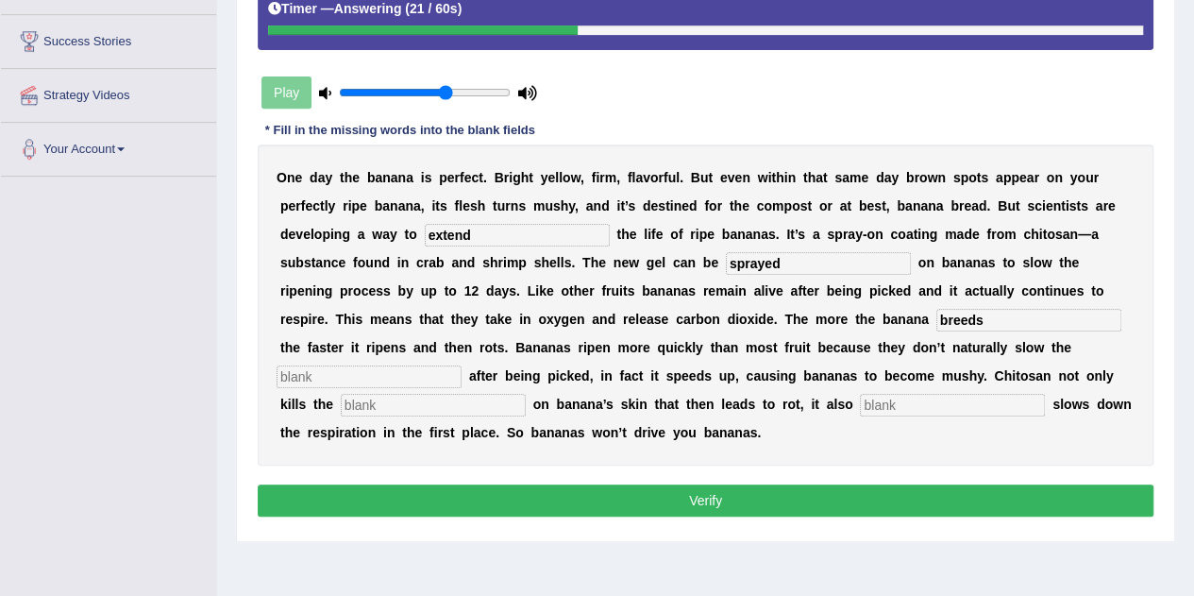
type input "breeds"
click at [352, 379] on input "text" at bounding box center [369, 376] width 185 height 23
type input "respiration"
click at [392, 408] on input "text" at bounding box center [433, 405] width 185 height 23
type input "bacteria"
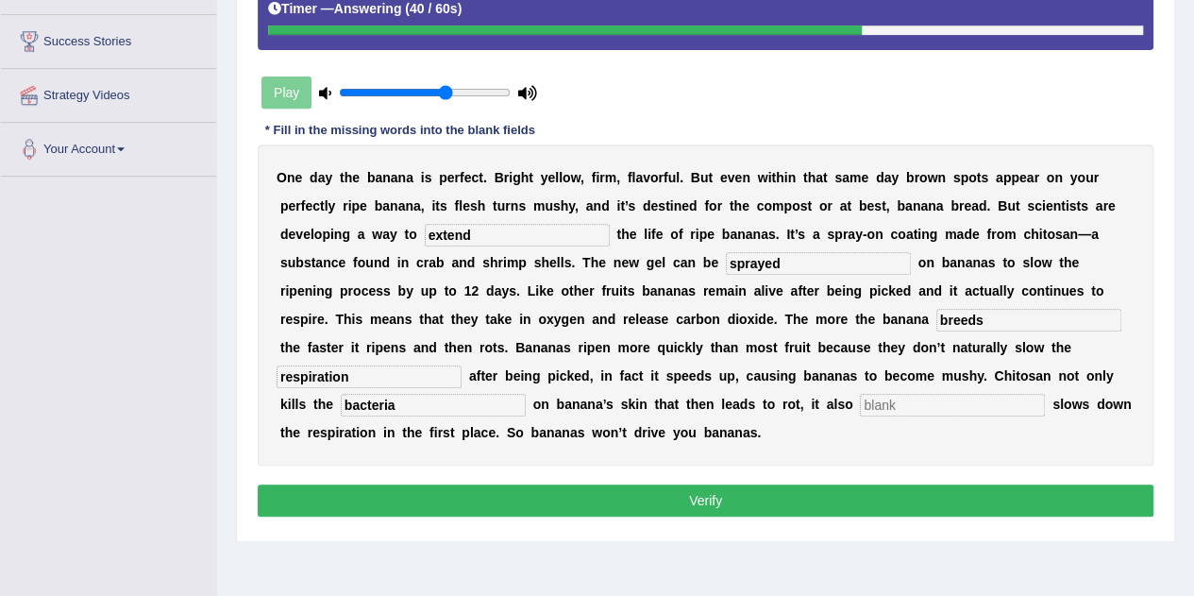
click at [906, 405] on input "text" at bounding box center [952, 405] width 185 height 23
type input "significantly"
click at [859, 499] on button "Verify" at bounding box center [706, 500] width 896 height 32
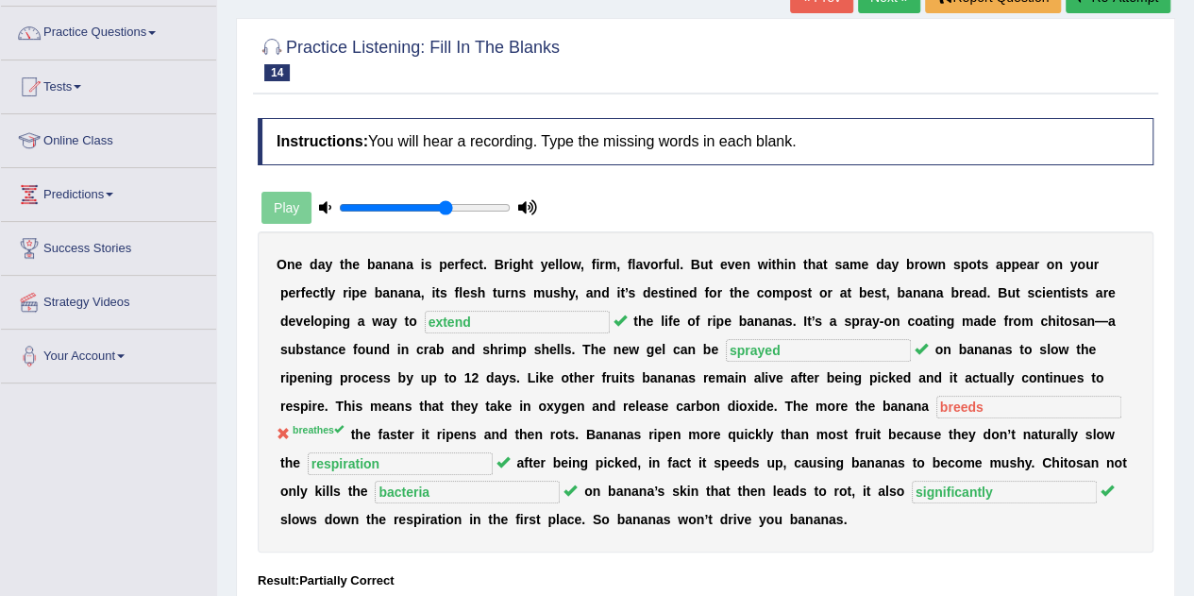
scroll to position [0, 0]
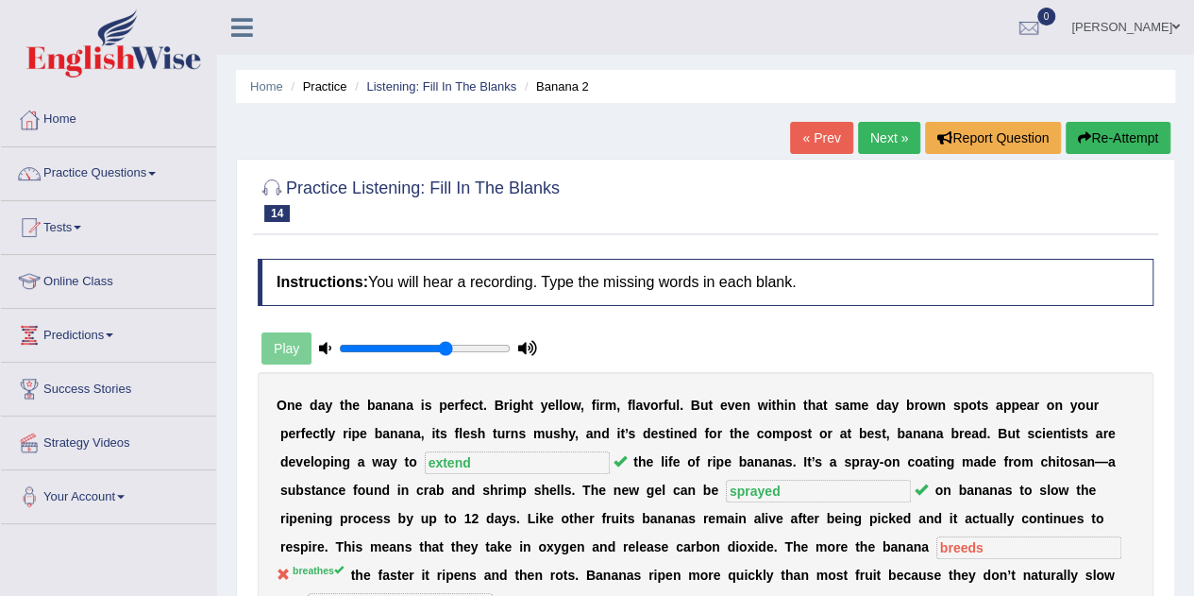
click at [884, 135] on link "Next »" at bounding box center [889, 138] width 62 height 32
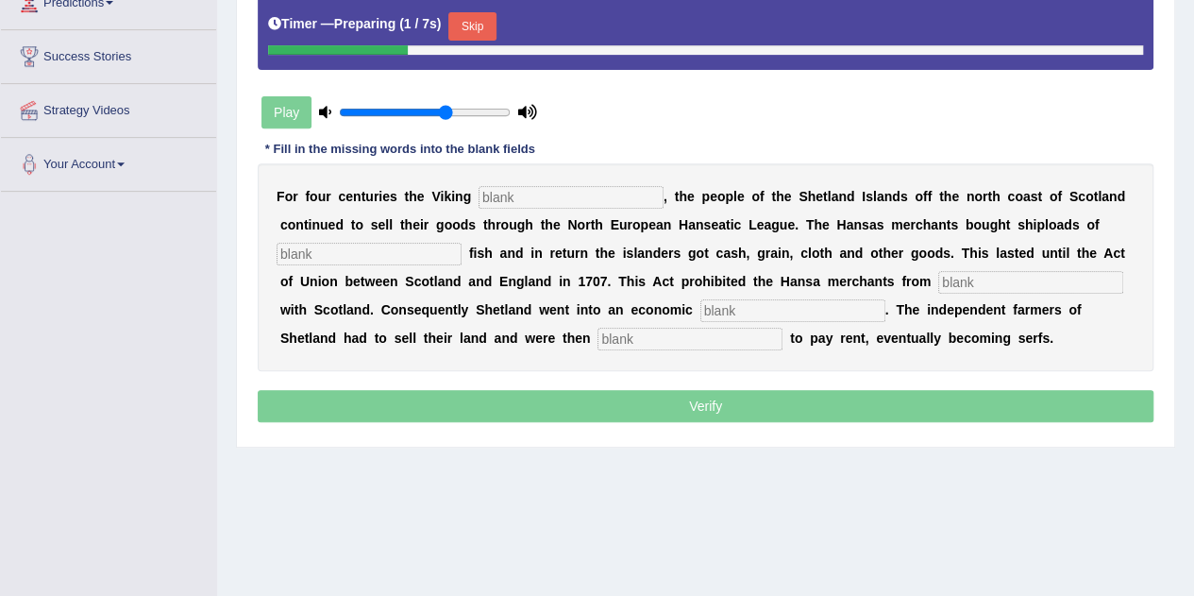
scroll to position [334, 0]
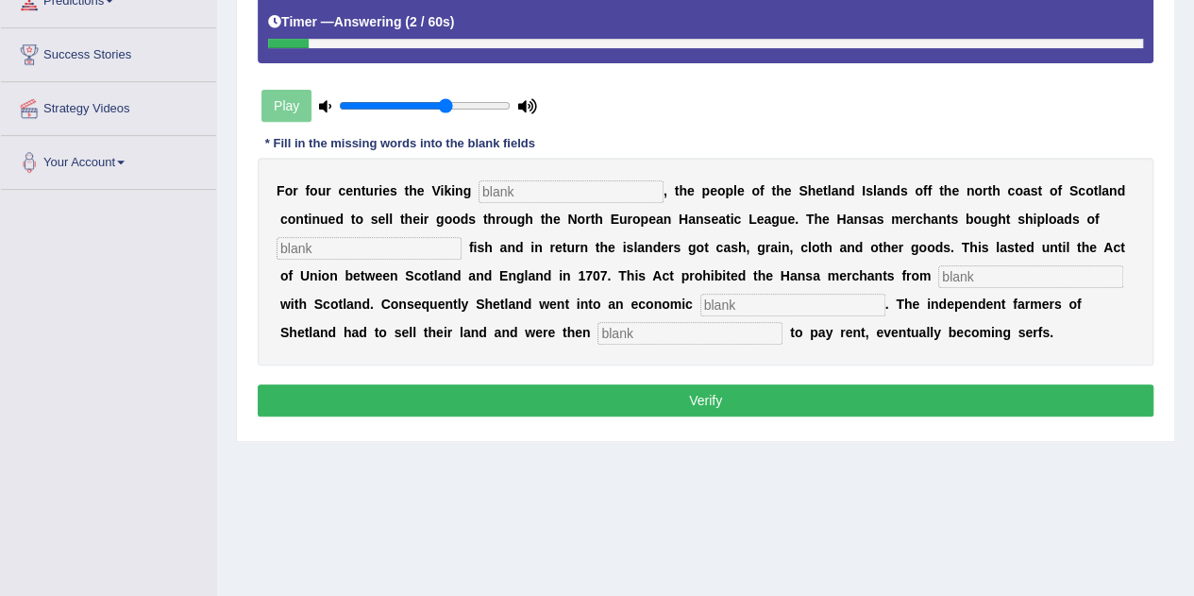
click at [580, 201] on div "F o r f o u r c e n t u r i e s t h e V i k i n g , t h e p e o p l e o f t h e…" at bounding box center [706, 262] width 896 height 208
click at [561, 186] on input "text" at bounding box center [571, 191] width 185 height 23
type input "declined"
click at [311, 240] on input "text" at bounding box center [369, 248] width 185 height 23
type input "salted"
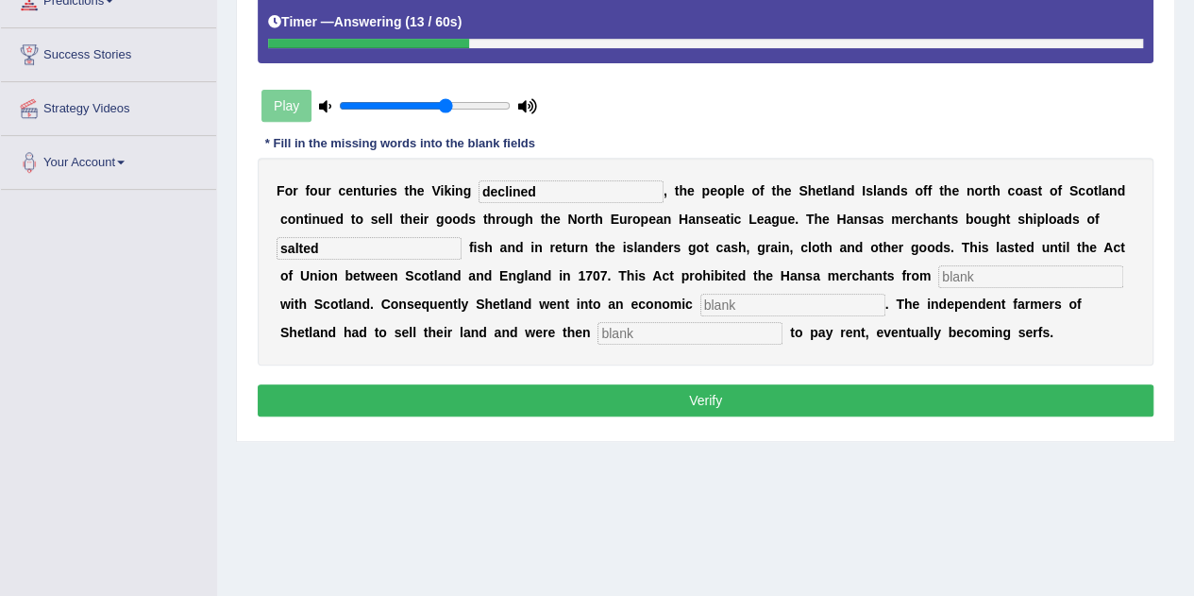
click at [961, 269] on input "text" at bounding box center [1030, 276] width 185 height 23
type input "treating"
click at [814, 299] on input "text" at bounding box center [792, 305] width 185 height 23
type input "depression"
click at [759, 336] on input "text" at bounding box center [690, 333] width 185 height 23
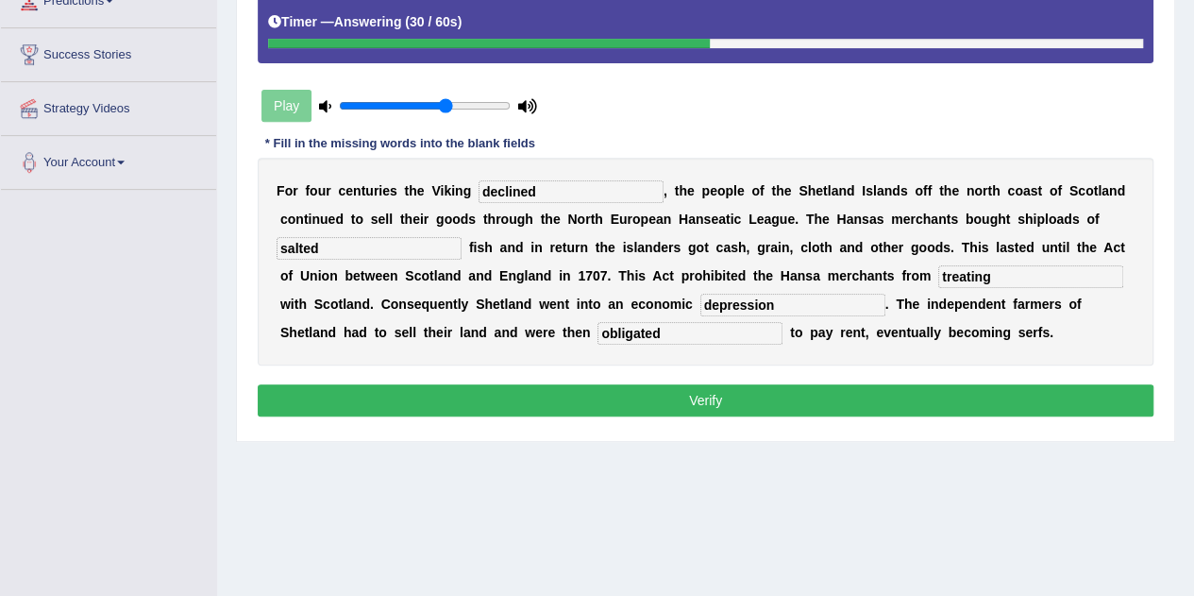
type input "obligated"
click at [732, 394] on button "Verify" at bounding box center [706, 400] width 896 height 32
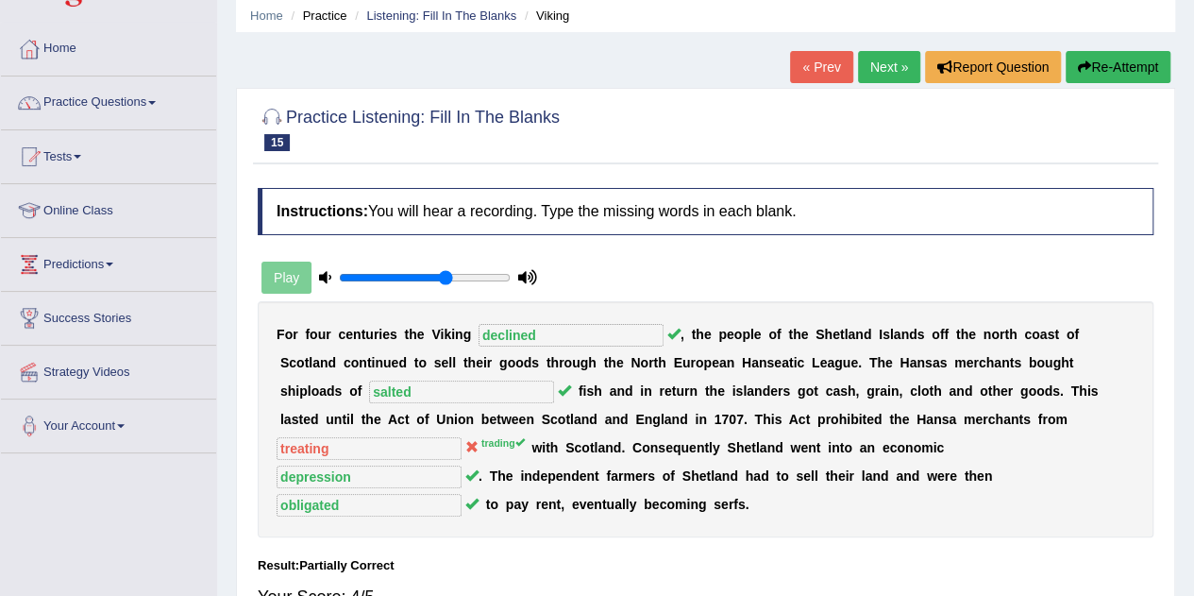
scroll to position [70, 0]
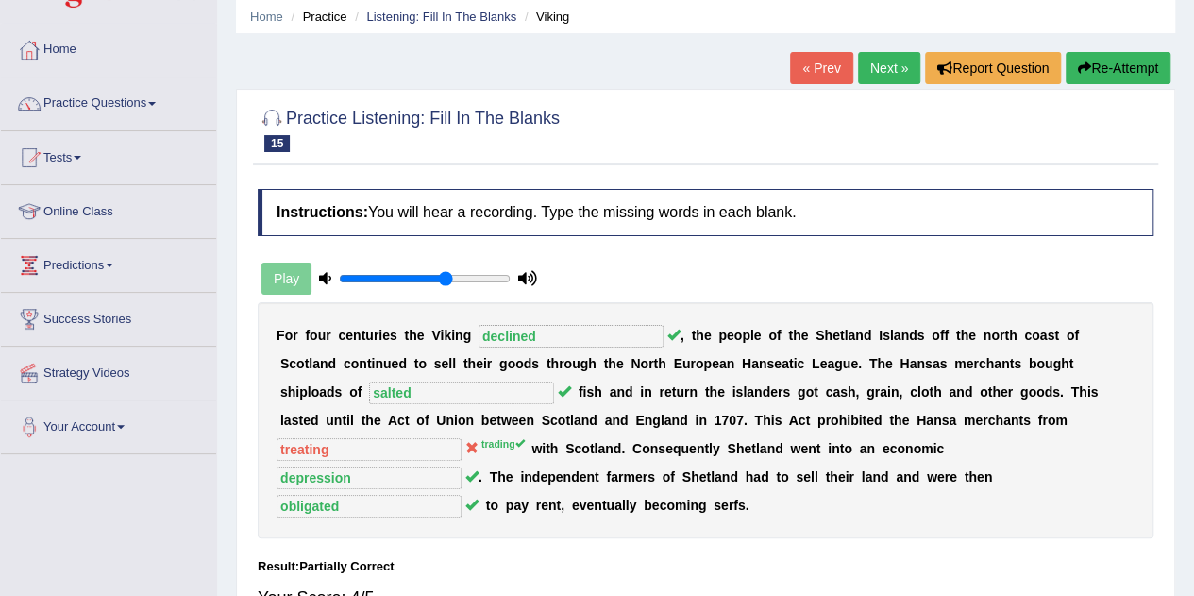
click at [876, 65] on link "Next »" at bounding box center [889, 68] width 62 height 32
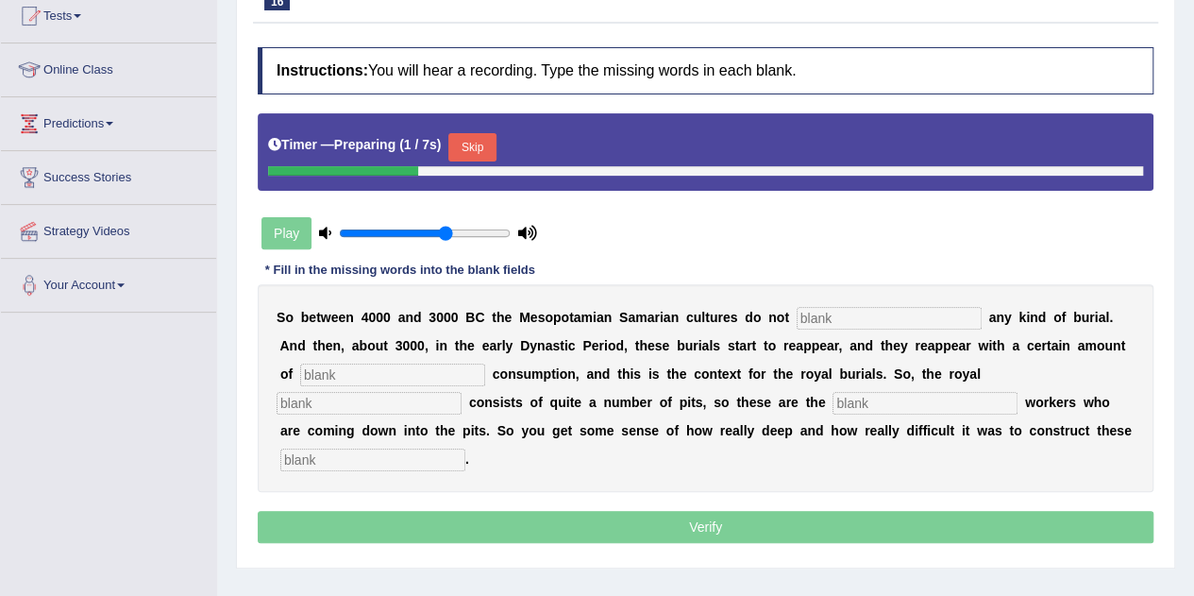
scroll to position [214, 0]
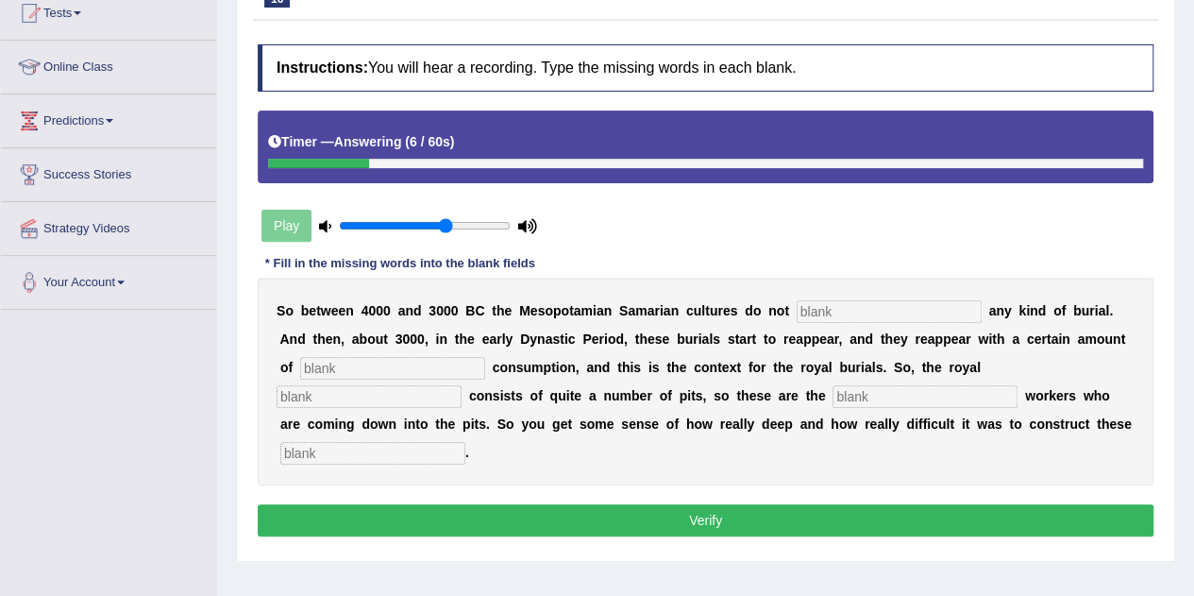
click at [821, 309] on input "text" at bounding box center [889, 311] width 185 height 23
type input "practice"
click at [451, 363] on input "text" at bounding box center [392, 368] width 185 height 23
type input "conspicuous"
click at [337, 392] on input "text" at bounding box center [369, 396] width 185 height 23
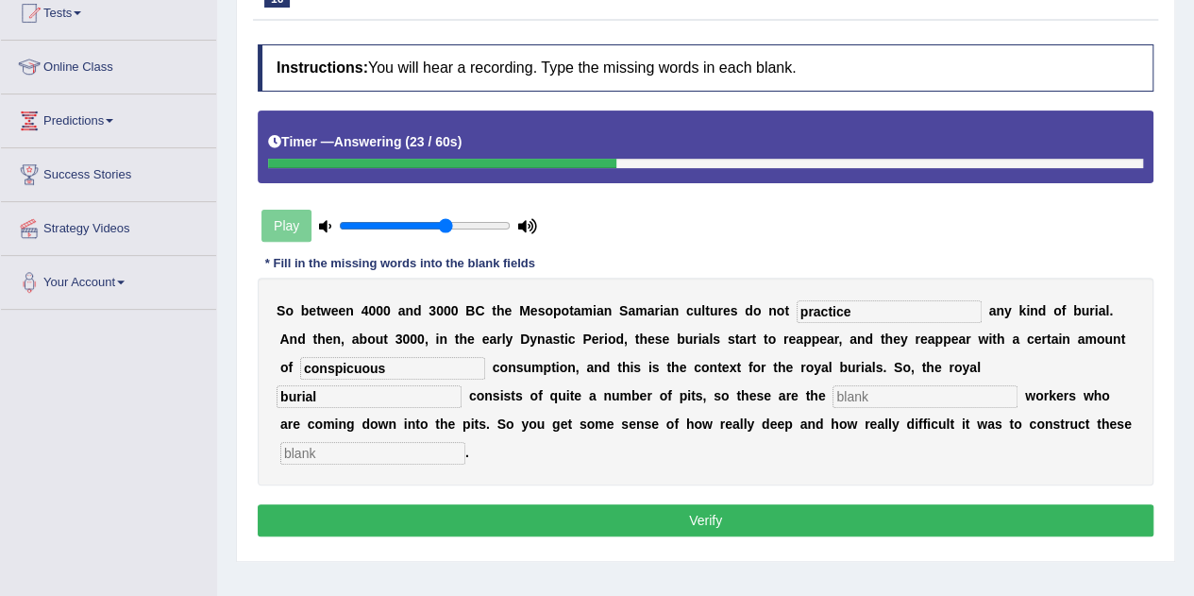
type input "burial"
click at [850, 398] on input "text" at bounding box center [925, 396] width 185 height 23
type input "exacerbation"
click at [391, 458] on input "text" at bounding box center [372, 453] width 185 height 23
type input "chambers"
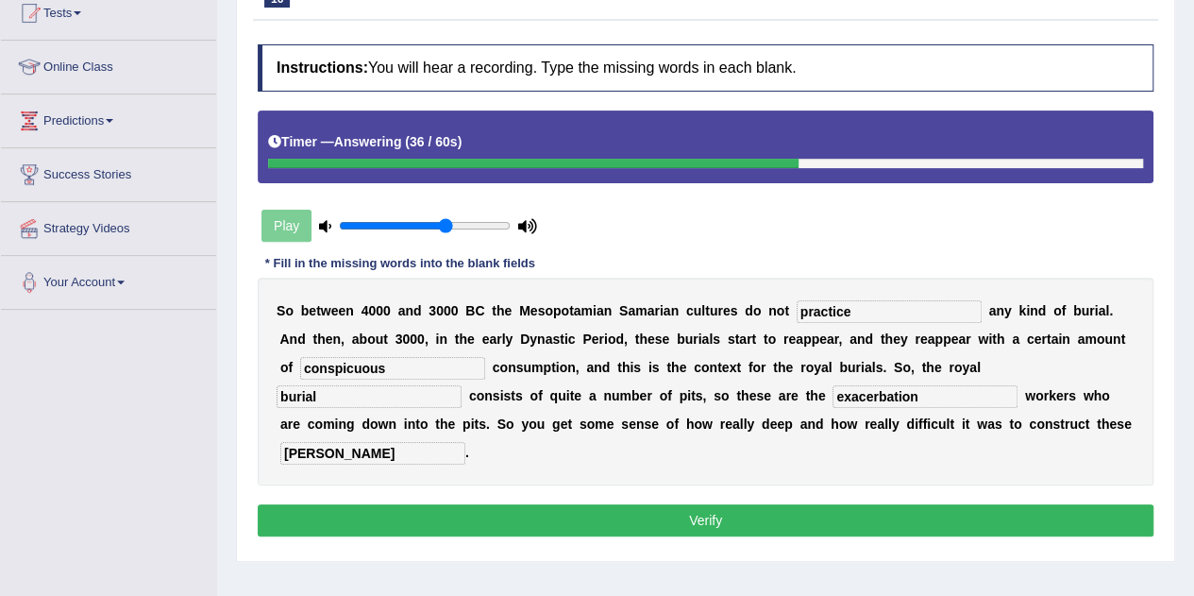
click at [595, 518] on button "Verify" at bounding box center [706, 520] width 896 height 32
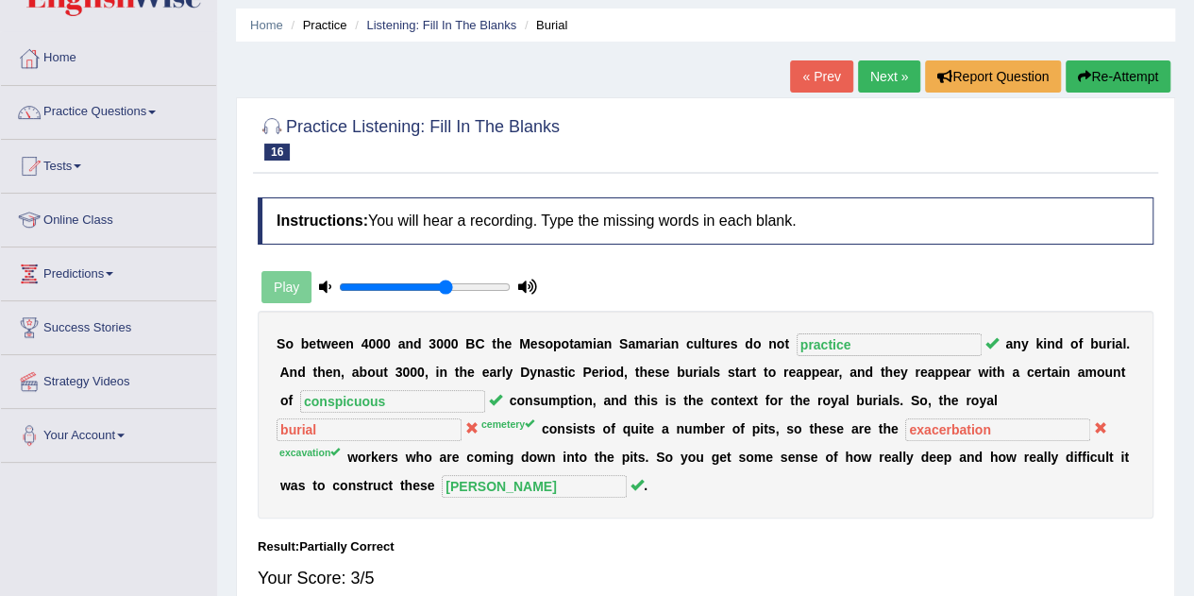
scroll to position [56, 0]
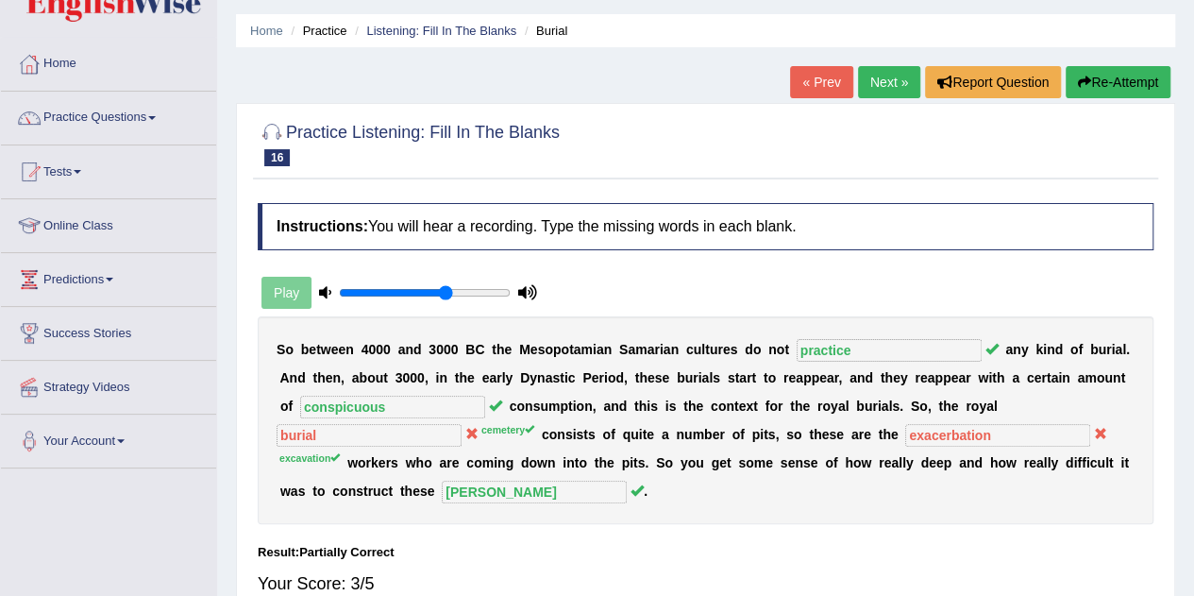
click at [891, 82] on link "Next »" at bounding box center [889, 82] width 62 height 32
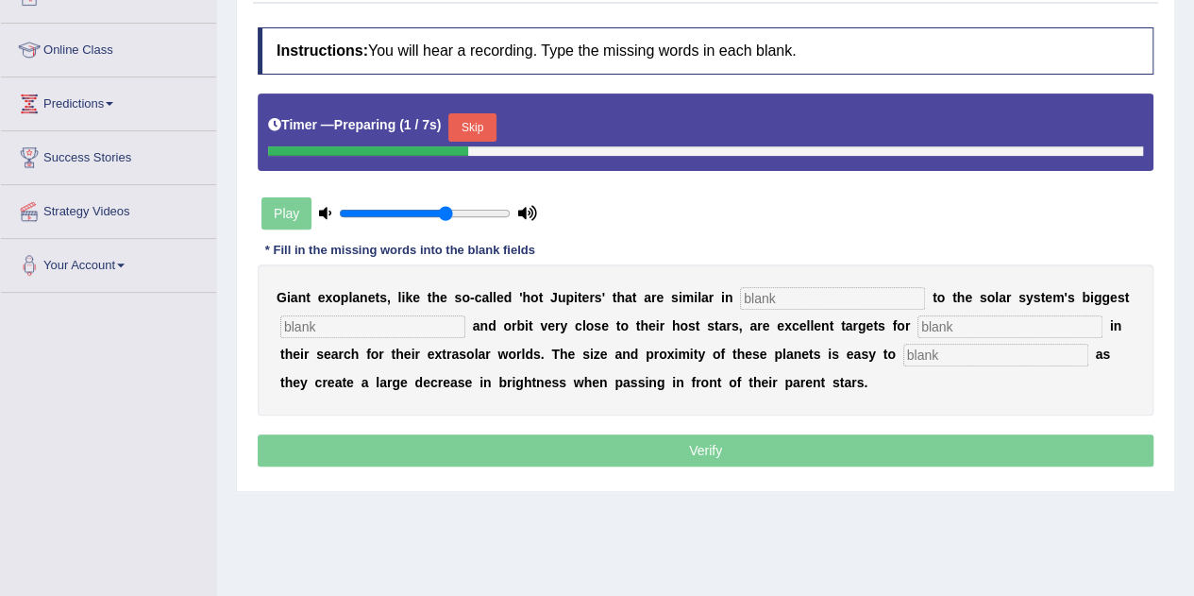
scroll to position [271, 0]
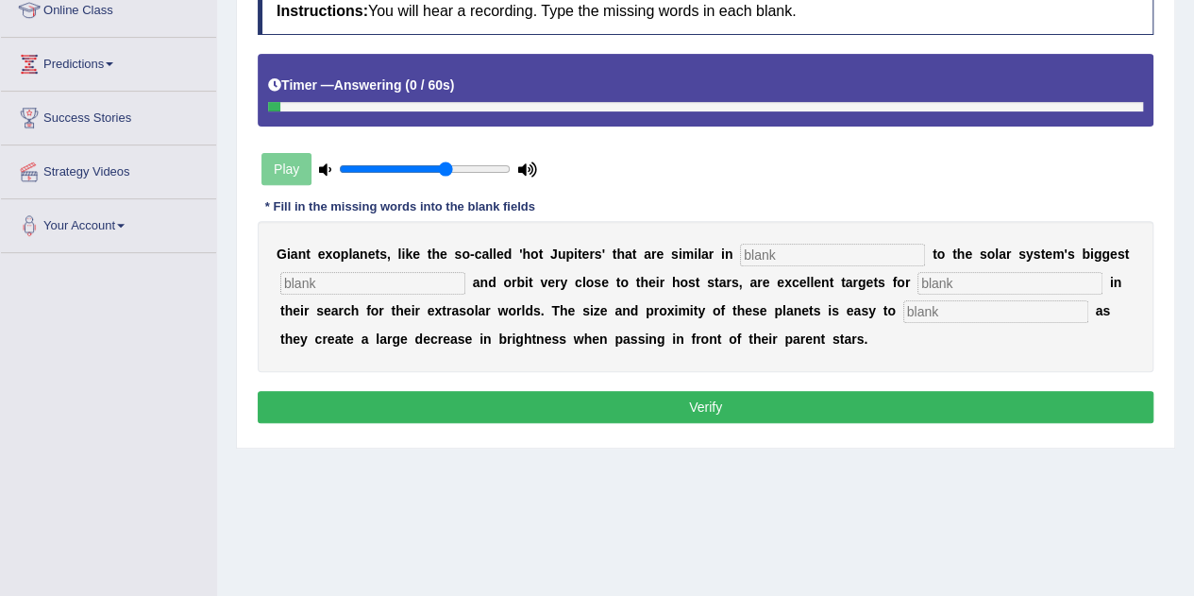
click at [770, 254] on input "text" at bounding box center [832, 255] width 185 height 23
type input "characteristics"
click at [334, 275] on input "text" at bounding box center [372, 283] width 185 height 23
type input "planet"
click at [974, 279] on input "text" at bounding box center [1009, 283] width 185 height 23
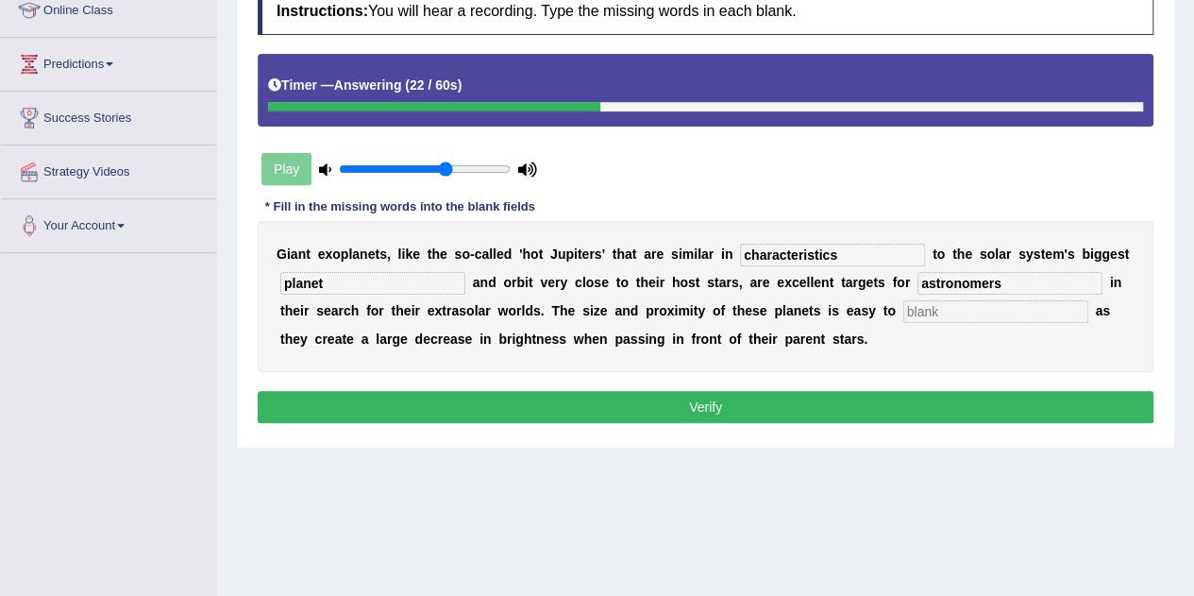
type input "astronomers"
click at [944, 307] on input "text" at bounding box center [995, 311] width 185 height 23
type input "detect"
click at [831, 397] on button "Verify" at bounding box center [706, 407] width 896 height 32
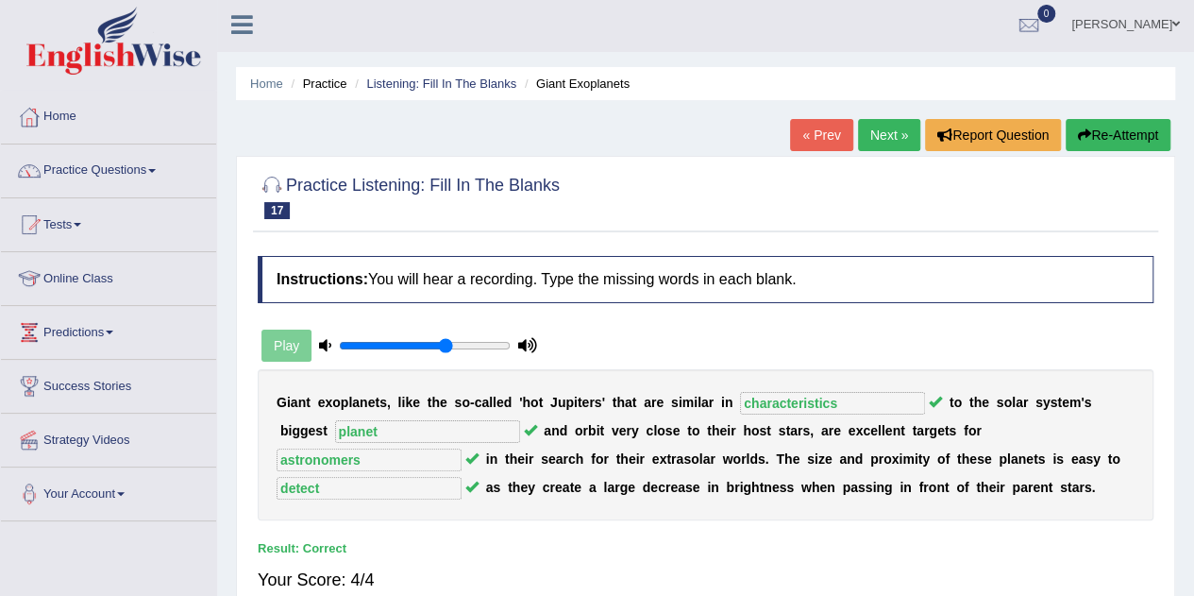
scroll to position [0, 0]
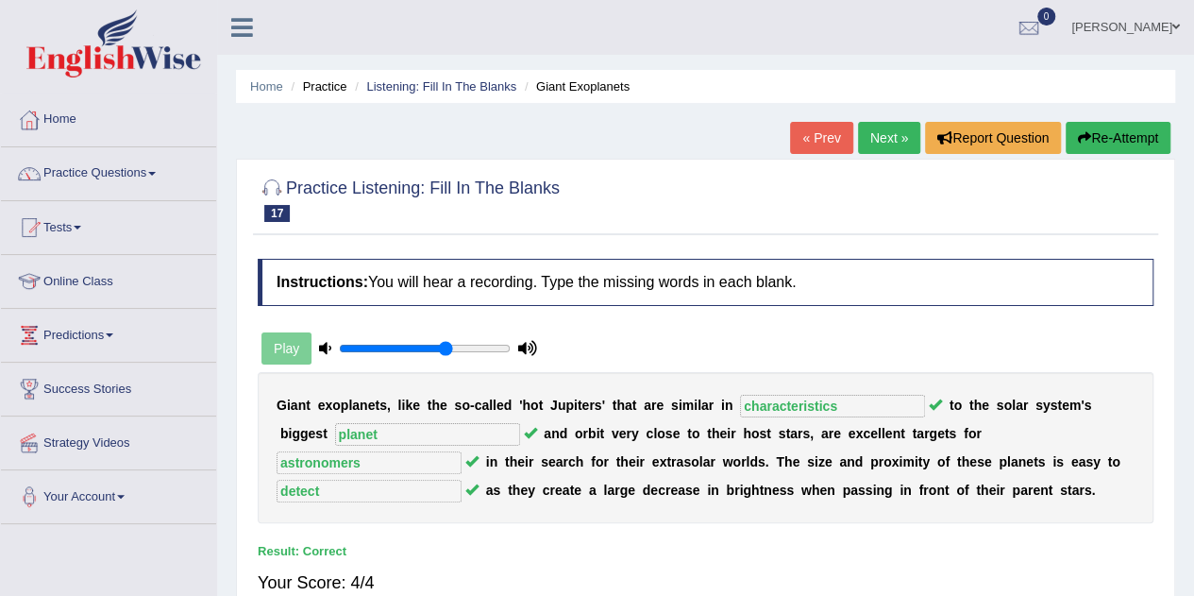
click at [873, 133] on link "Next »" at bounding box center [889, 138] width 62 height 32
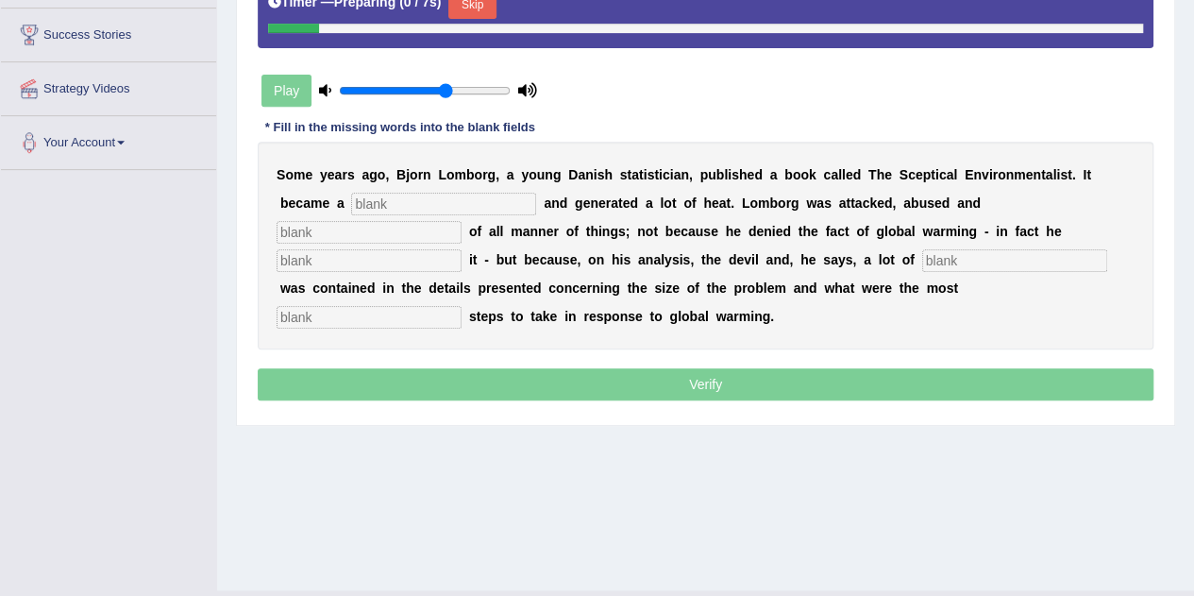
scroll to position [356, 0]
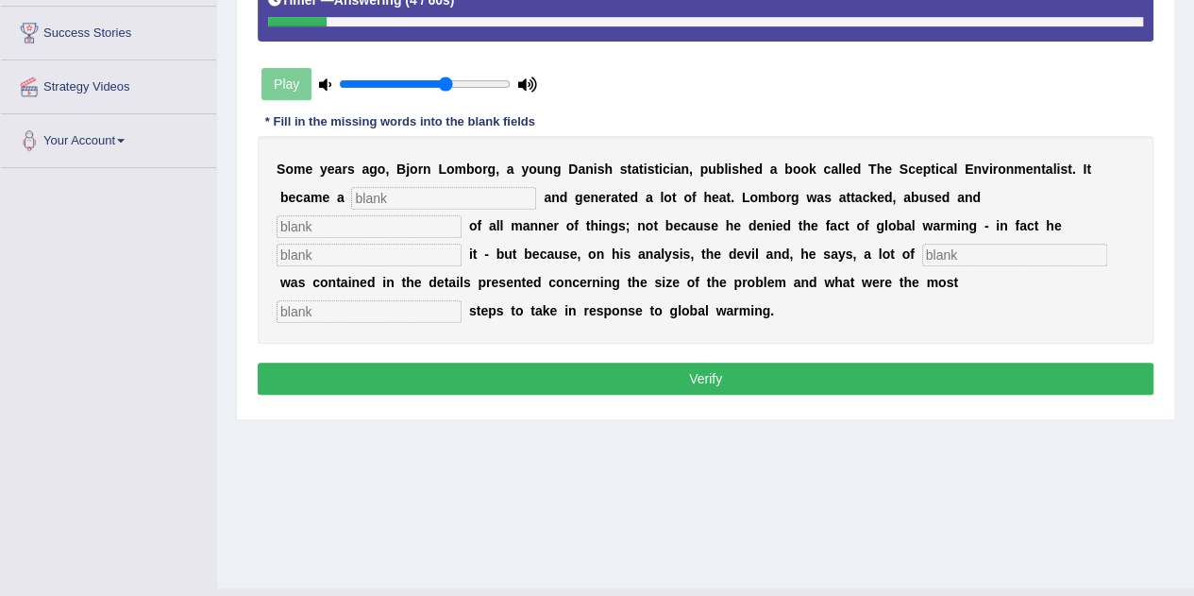
click at [502, 194] on input "text" at bounding box center [443, 198] width 185 height 23
type input "best"
click at [368, 224] on input "text" at bounding box center [369, 226] width 185 height 23
type input "accussed"
click at [310, 254] on input "text" at bounding box center [369, 255] width 185 height 23
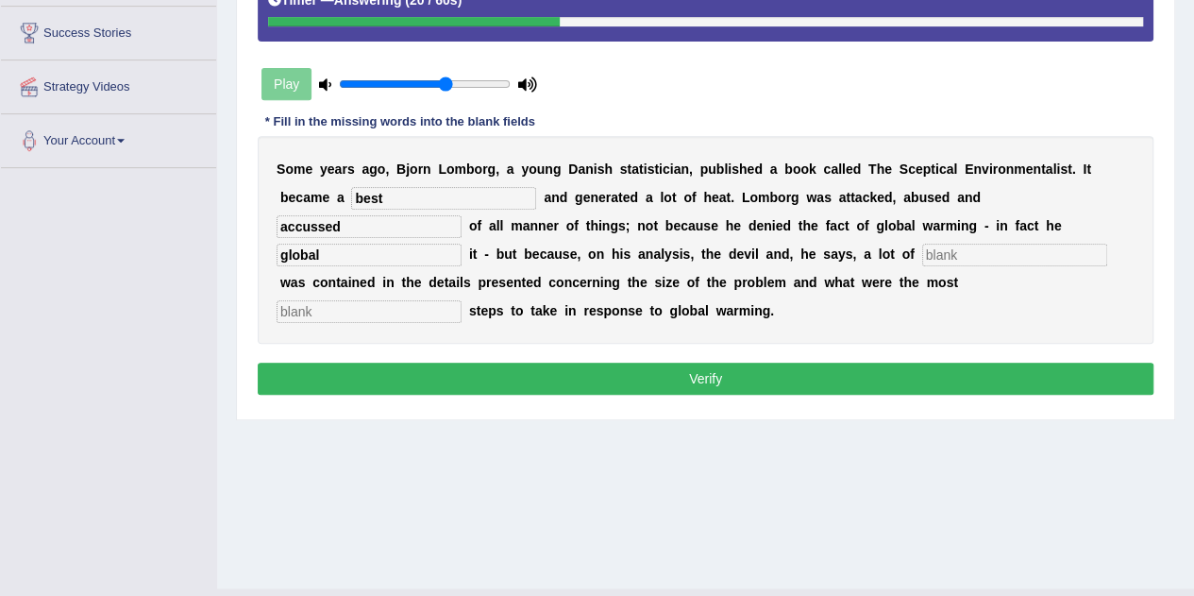
type input "global"
click at [968, 246] on input "text" at bounding box center [1014, 255] width 185 height 23
type input "devianess"
click at [299, 305] on input "text" at bounding box center [369, 311] width 185 height 23
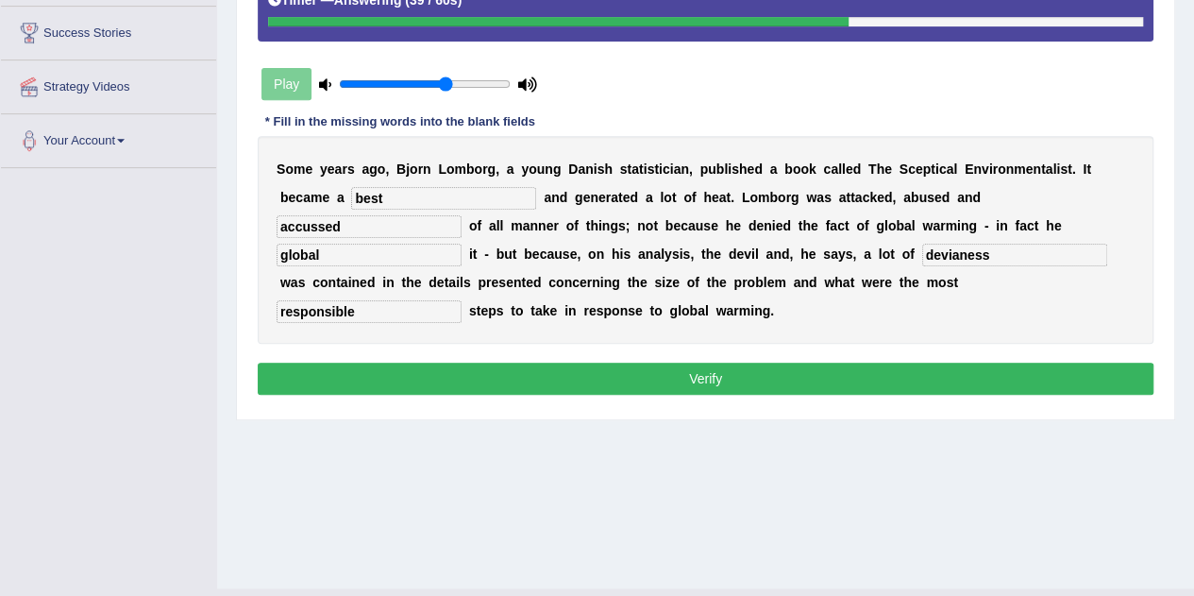
type input "responsible"
click at [997, 253] on input "devianess" at bounding box center [1014, 255] width 185 height 23
type input "devilness"
click at [759, 374] on button "Verify" at bounding box center [706, 378] width 896 height 32
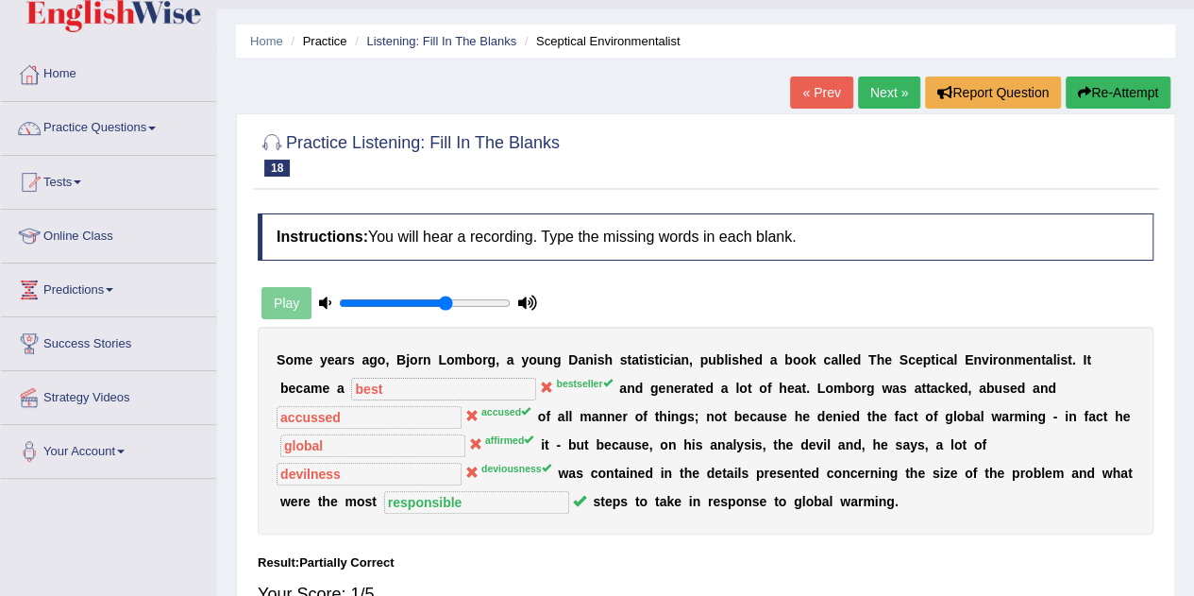
scroll to position [44, 0]
click at [1072, 95] on button "Re-Attempt" at bounding box center [1118, 93] width 105 height 32
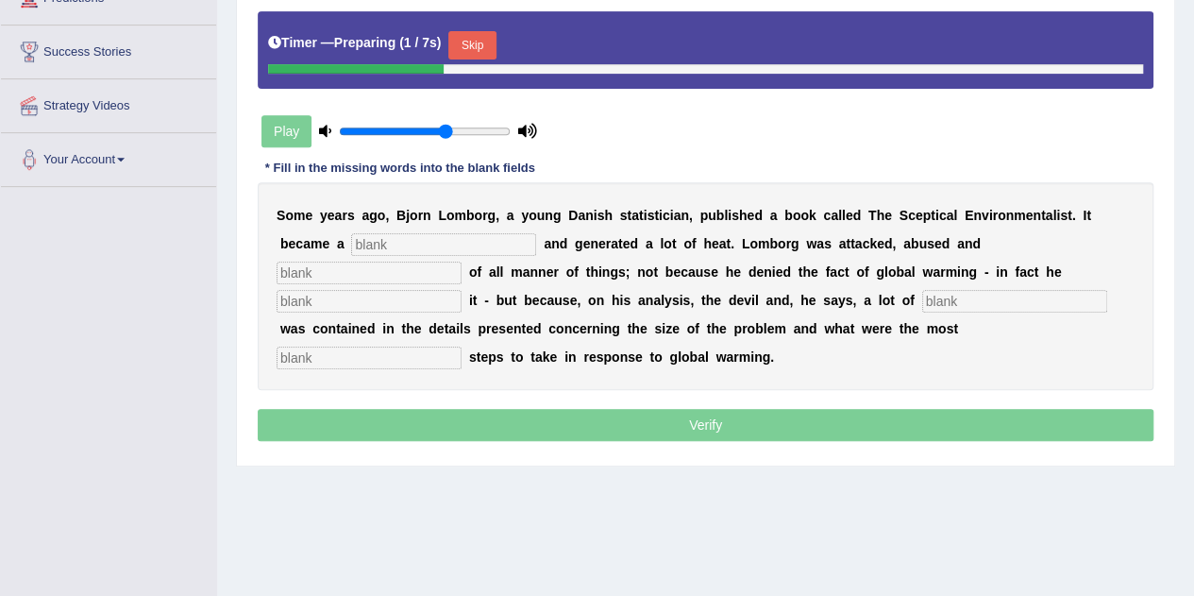
scroll to position [380, 0]
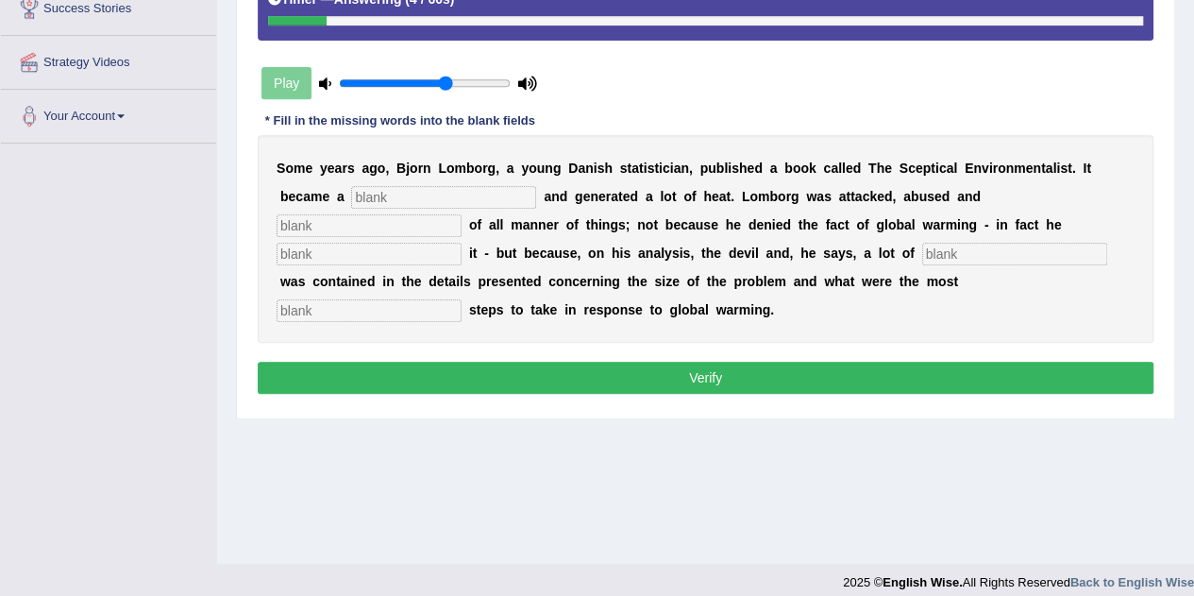
click at [485, 190] on input "text" at bounding box center [443, 197] width 185 height 23
click at [381, 224] on input "text" at bounding box center [369, 225] width 185 height 23
click at [406, 197] on input "bestsellar" at bounding box center [443, 197] width 185 height 23
type input "bestseller"
click at [374, 227] on input "text" at bounding box center [369, 225] width 185 height 23
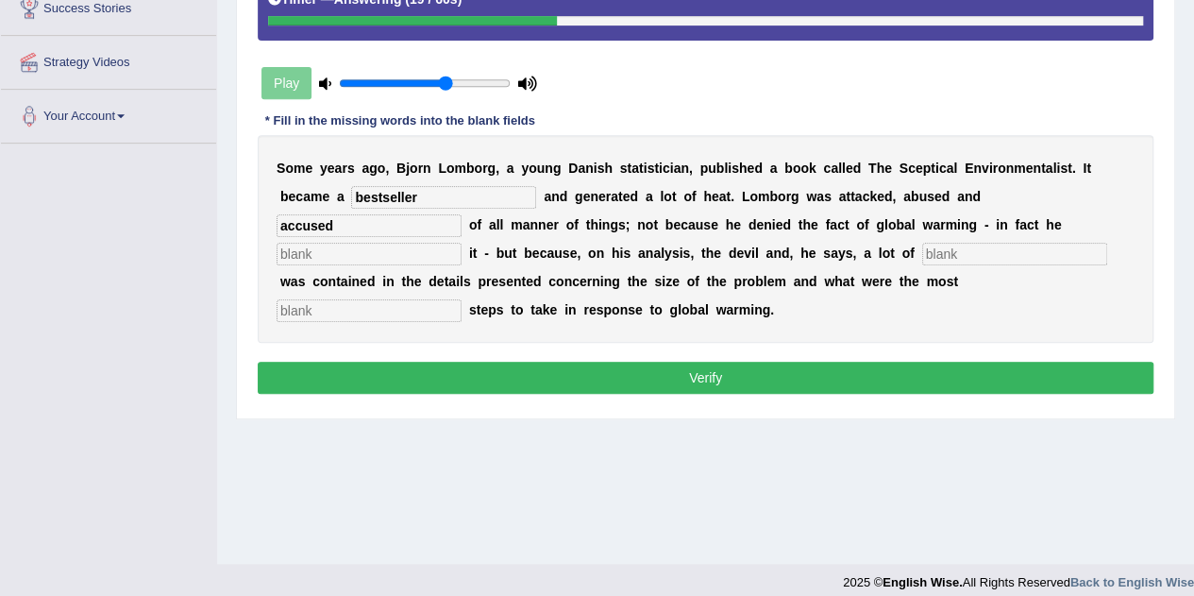
type input "accused"
click at [342, 252] on input "text" at bounding box center [369, 254] width 185 height 23
type input "affirmed"
click at [953, 254] on input "text" at bounding box center [1014, 254] width 185 height 23
type input "deviousness"
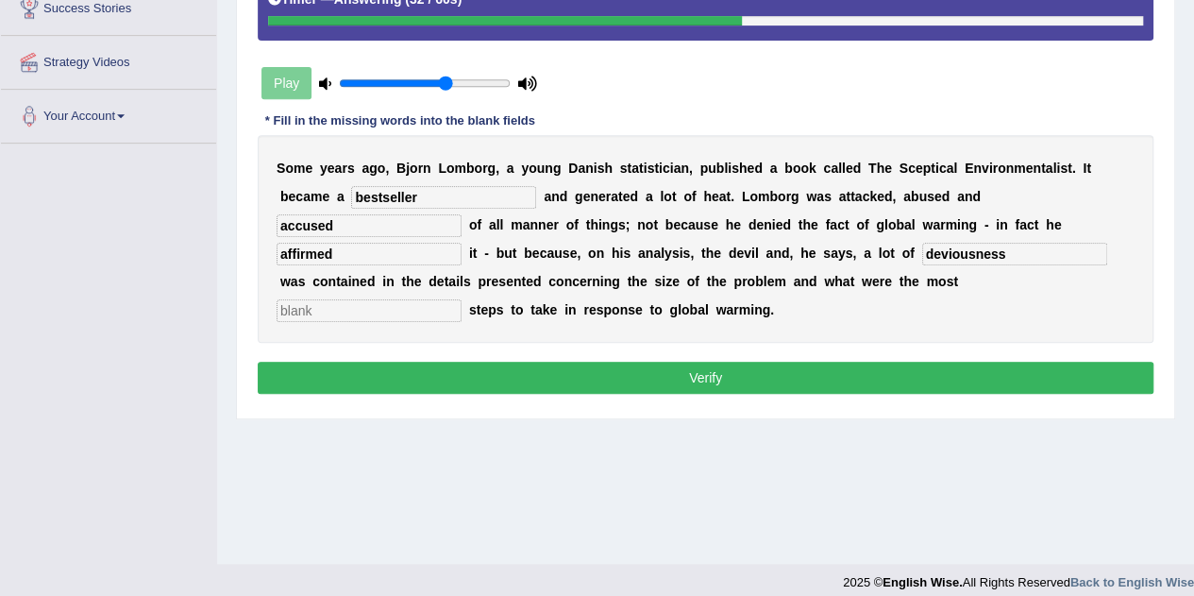
click at [346, 309] on input "text" at bounding box center [369, 310] width 185 height 23
click at [313, 309] on input "resposible" at bounding box center [369, 310] width 185 height 23
type input "responsible"
click at [699, 379] on button "Verify" at bounding box center [706, 378] width 896 height 32
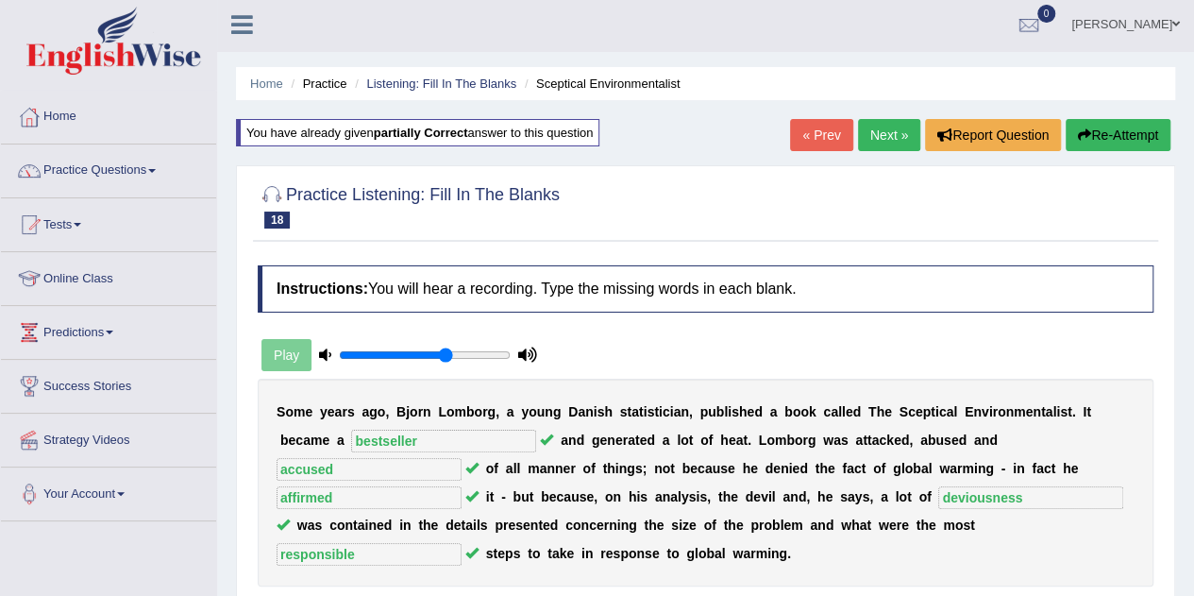
scroll to position [0, 0]
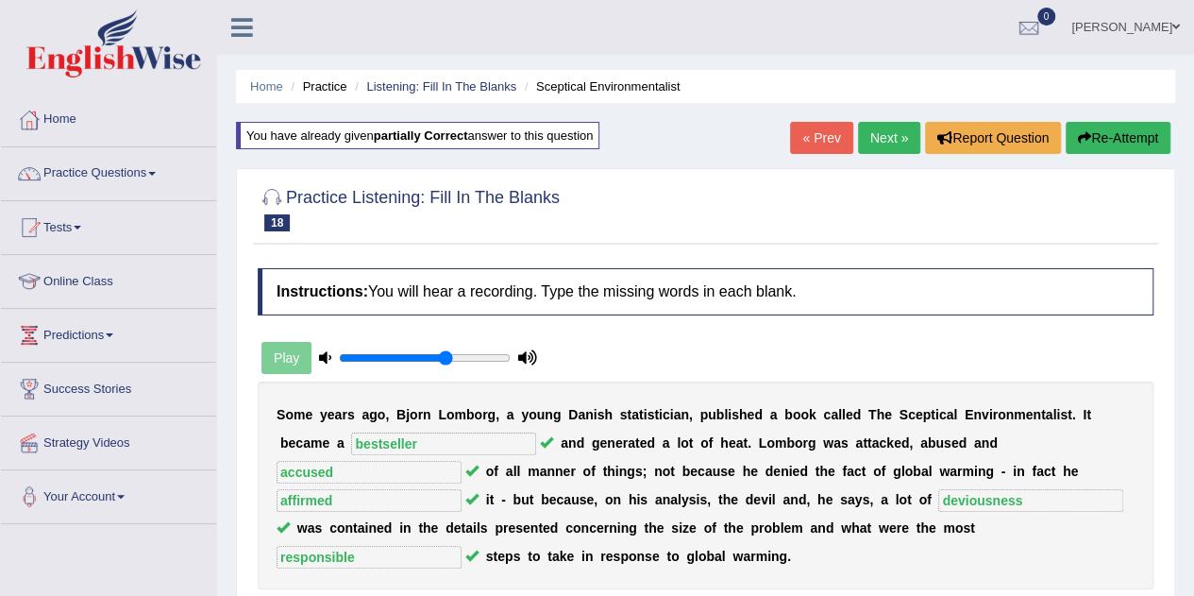
click at [882, 137] on link "Next »" at bounding box center [889, 138] width 62 height 32
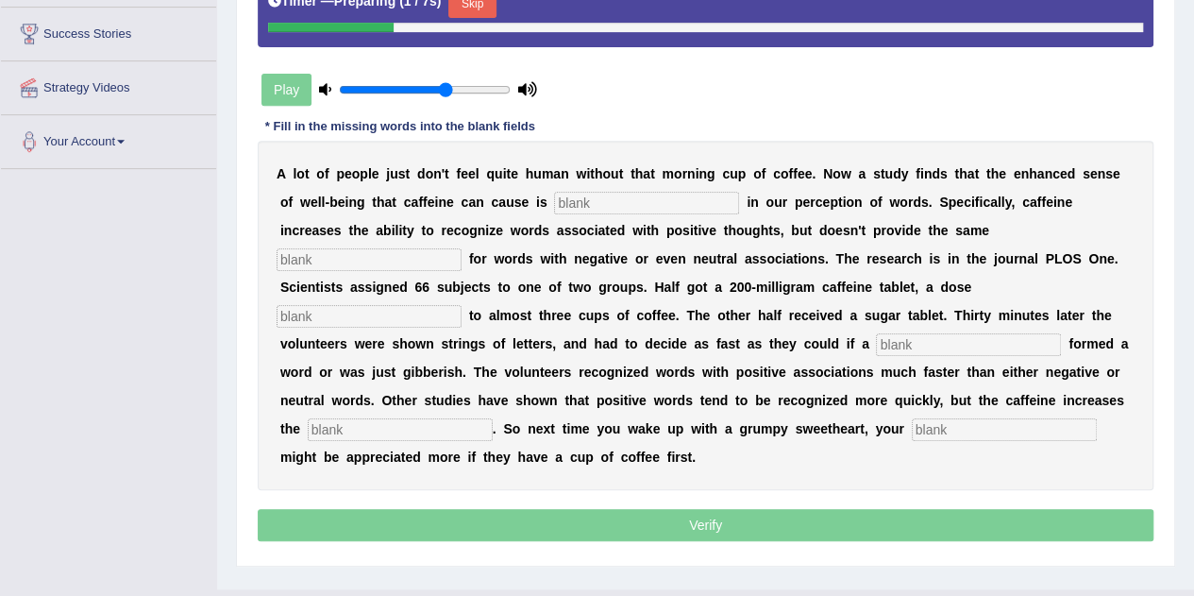
scroll to position [359, 0]
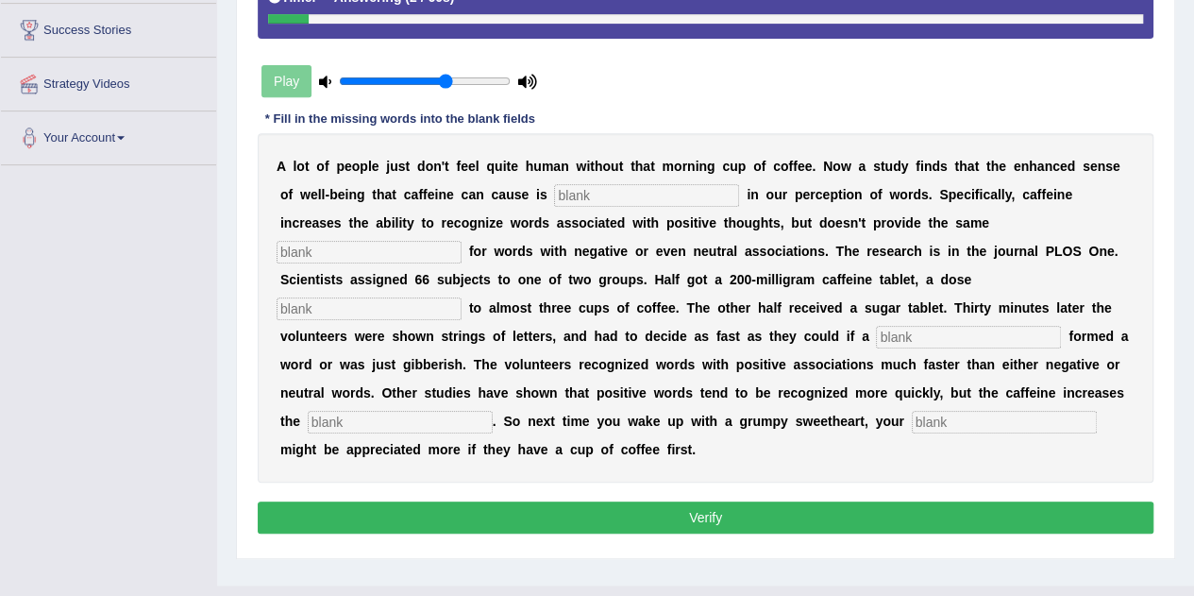
click at [674, 197] on input "text" at bounding box center [646, 195] width 185 height 23
type input "reflected"
click at [371, 250] on input "text" at bounding box center [369, 252] width 185 height 23
type input "boost"
click at [341, 306] on input "text" at bounding box center [369, 308] width 185 height 23
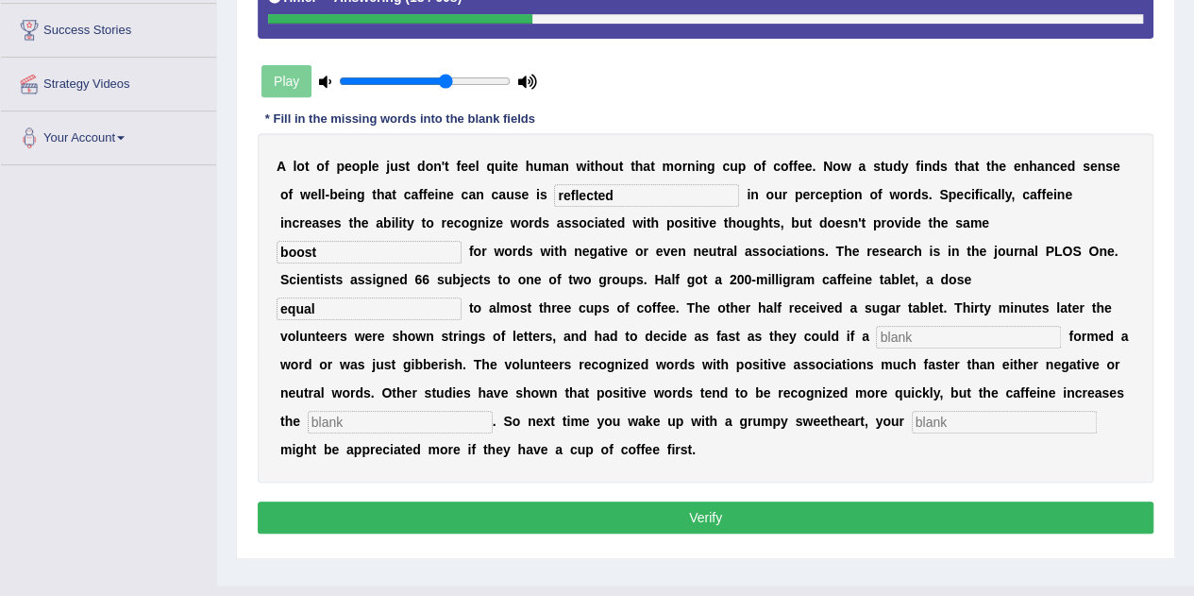
type input "equal"
click at [894, 339] on input "text" at bounding box center [968, 337] width 185 height 23
type input "string"
click at [399, 412] on input "text" at bounding box center [400, 422] width 185 height 23
type input "gap"
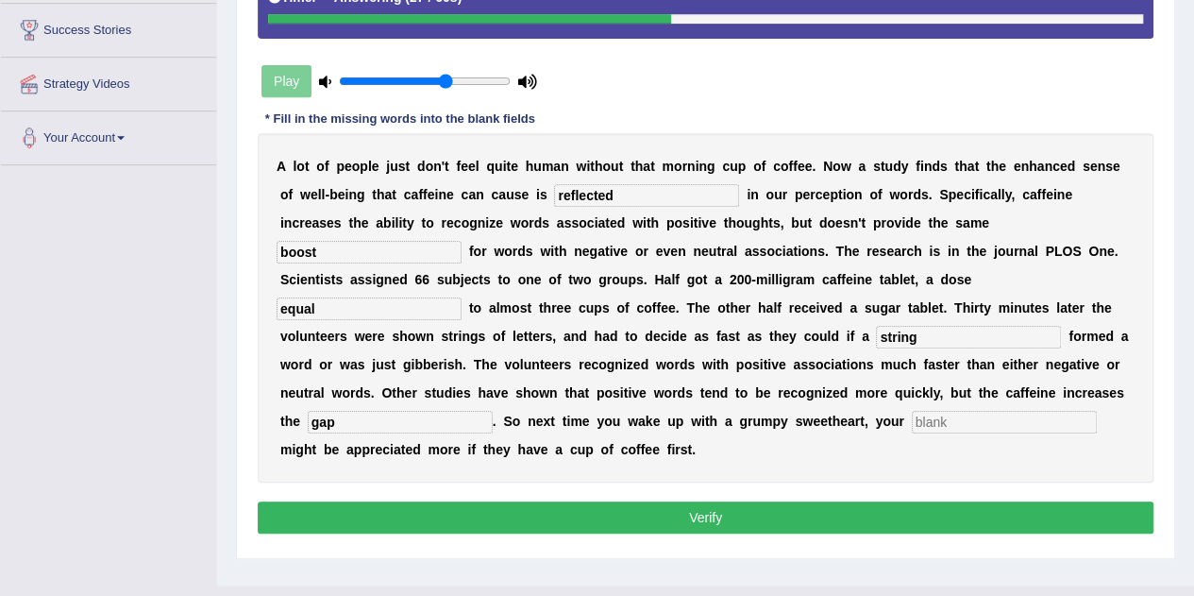
click at [984, 420] on input "text" at bounding box center [1004, 422] width 185 height 23
type input "compliment"
click at [767, 505] on button "Verify" at bounding box center [706, 517] width 896 height 32
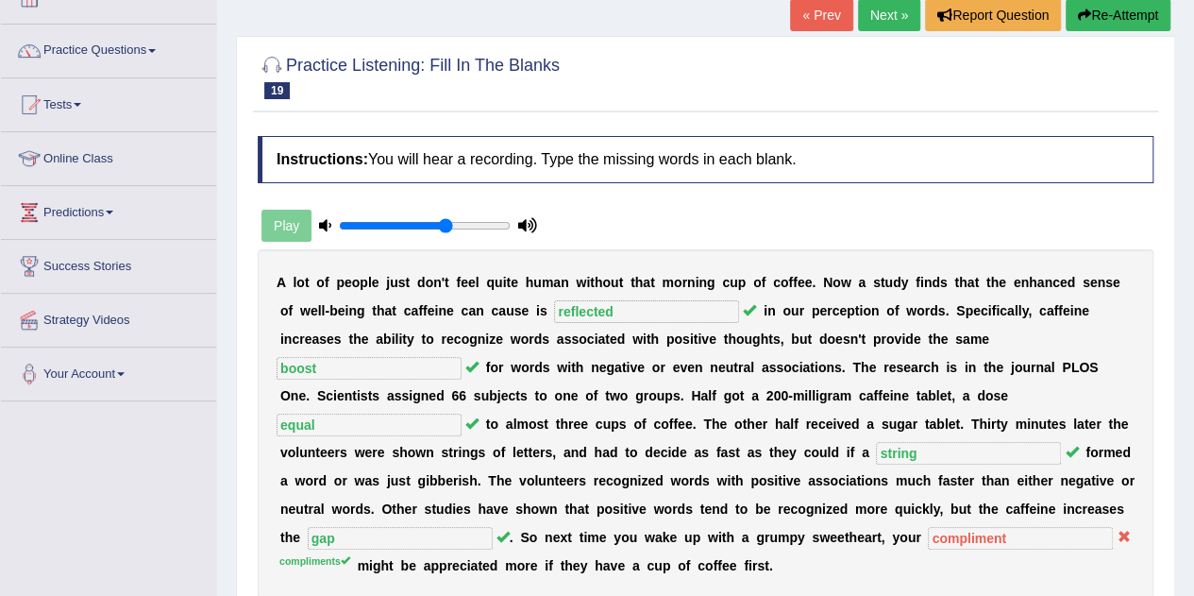
scroll to position [0, 0]
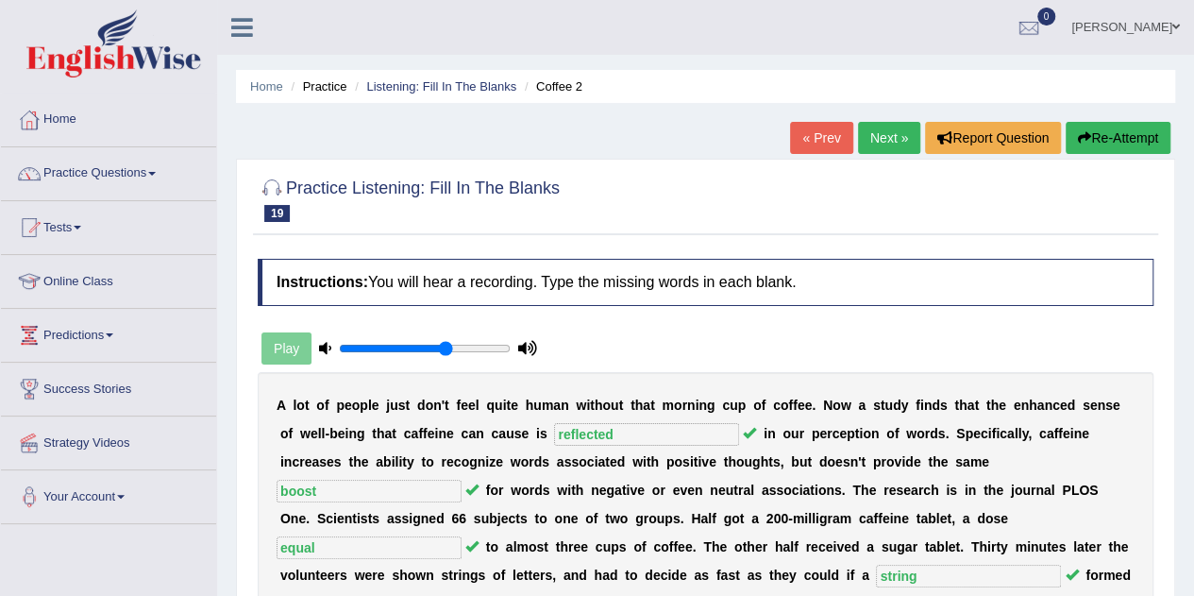
click at [881, 134] on link "Next »" at bounding box center [889, 138] width 62 height 32
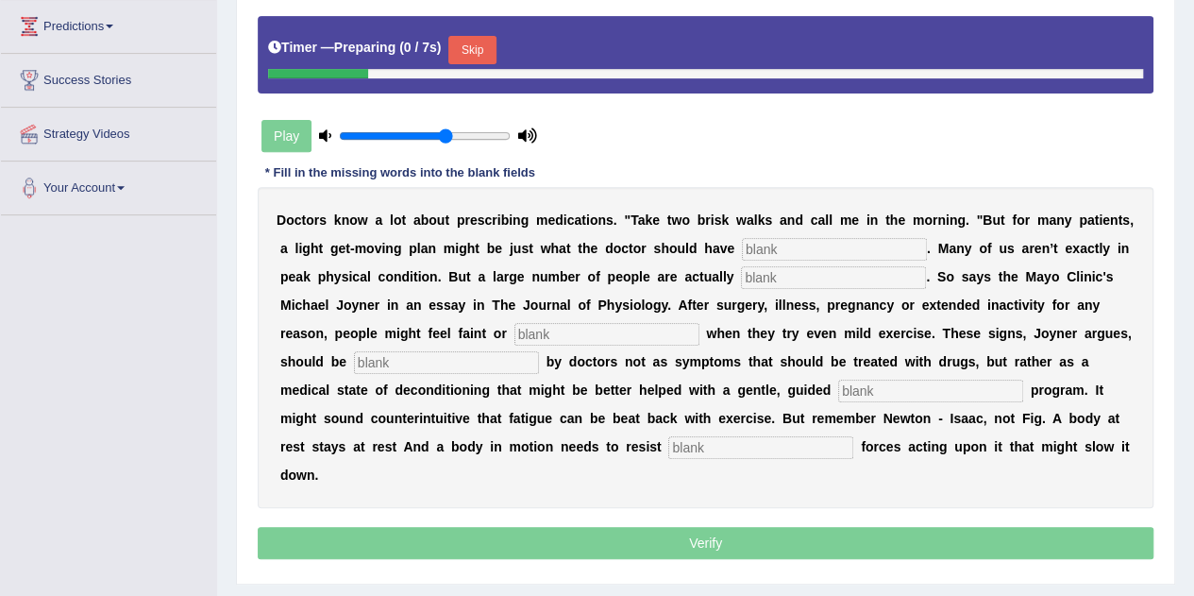
scroll to position [310, 0]
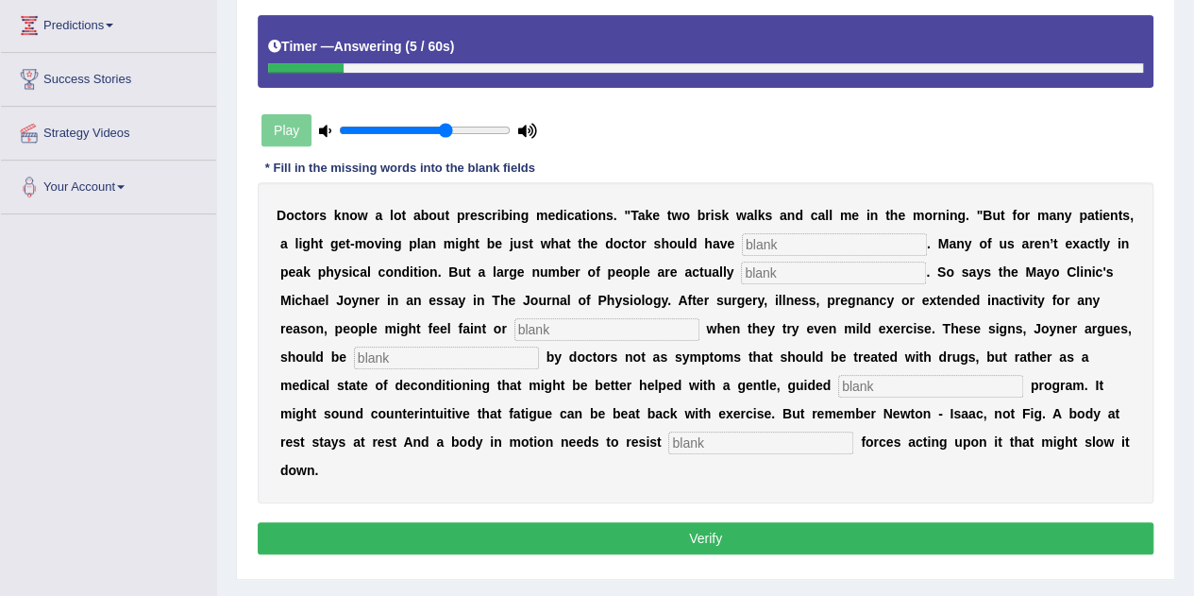
click at [783, 243] on input "text" at bounding box center [834, 244] width 185 height 23
type input "ordered"
click at [763, 274] on input "text" at bounding box center [833, 272] width 185 height 23
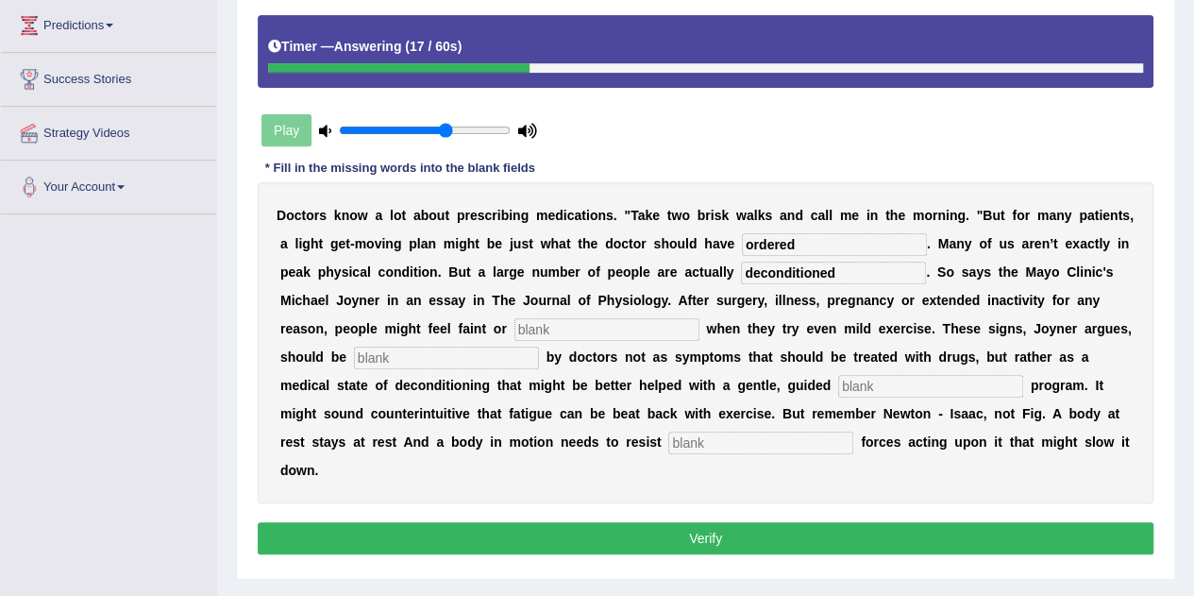
type input "deconditioned"
click at [623, 329] on input "text" at bounding box center [606, 329] width 185 height 23
type input "fatigue"
click at [500, 349] on input "text" at bounding box center [446, 357] width 185 height 23
type input "recognised"
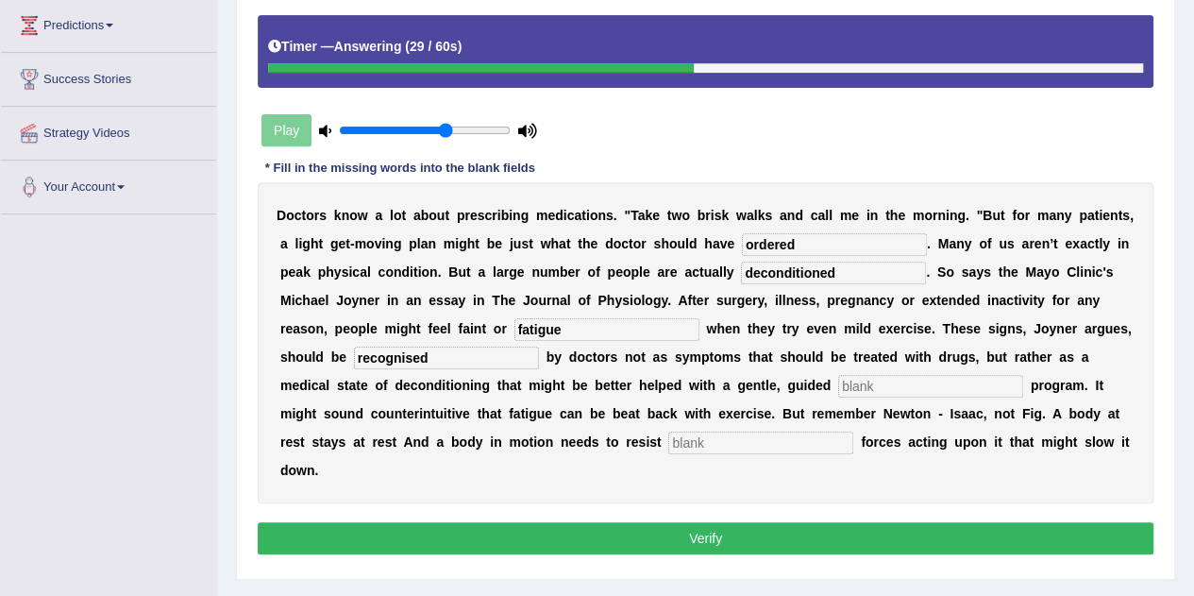
click at [868, 385] on input "text" at bounding box center [930, 386] width 185 height 23
click at [854, 387] on input "ecxercise" at bounding box center [930, 386] width 185 height 23
type input "exercise"
click at [741, 438] on input "text" at bounding box center [760, 442] width 185 height 23
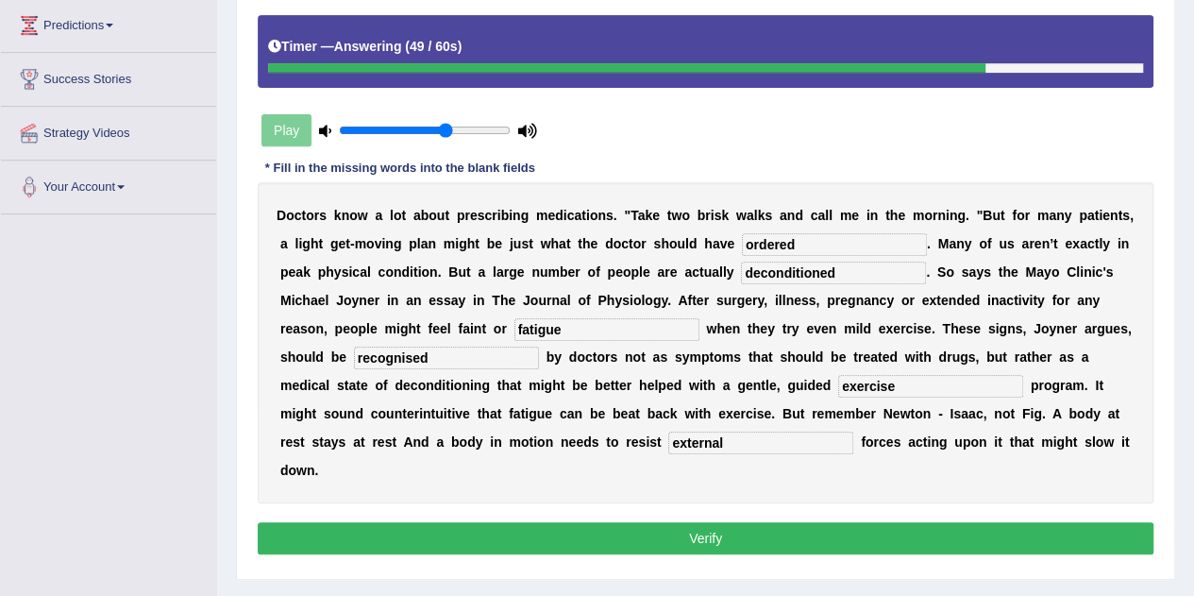
type input "external"
click at [788, 539] on button "Verify" at bounding box center [706, 538] width 896 height 32
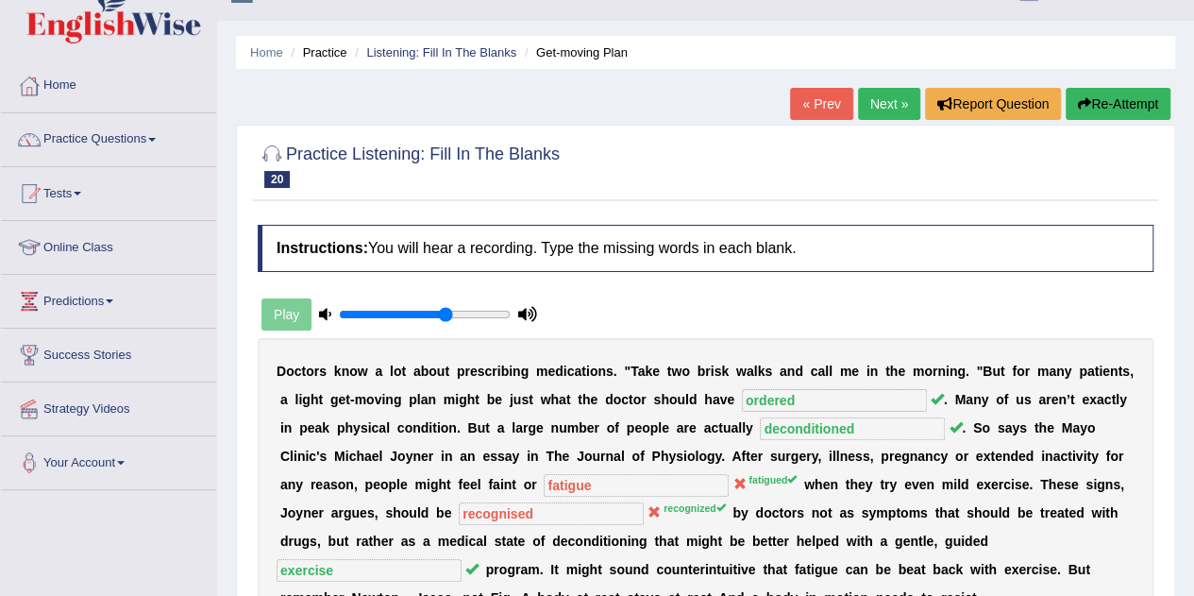
scroll to position [23, 0]
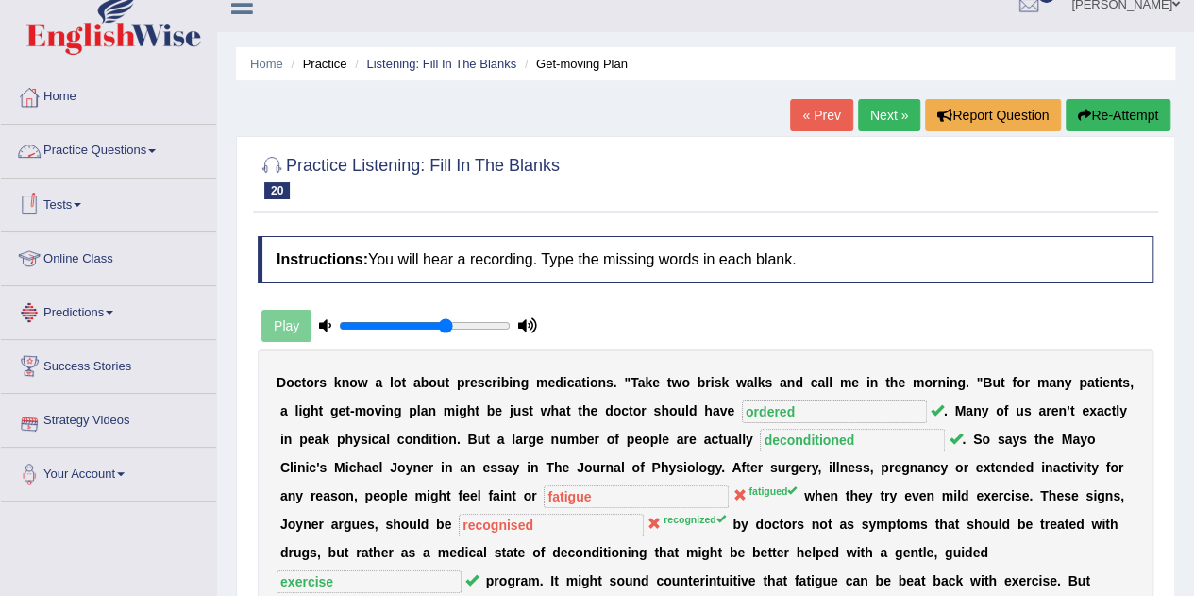
click at [76, 152] on link "Practice Questions" at bounding box center [108, 148] width 215 height 47
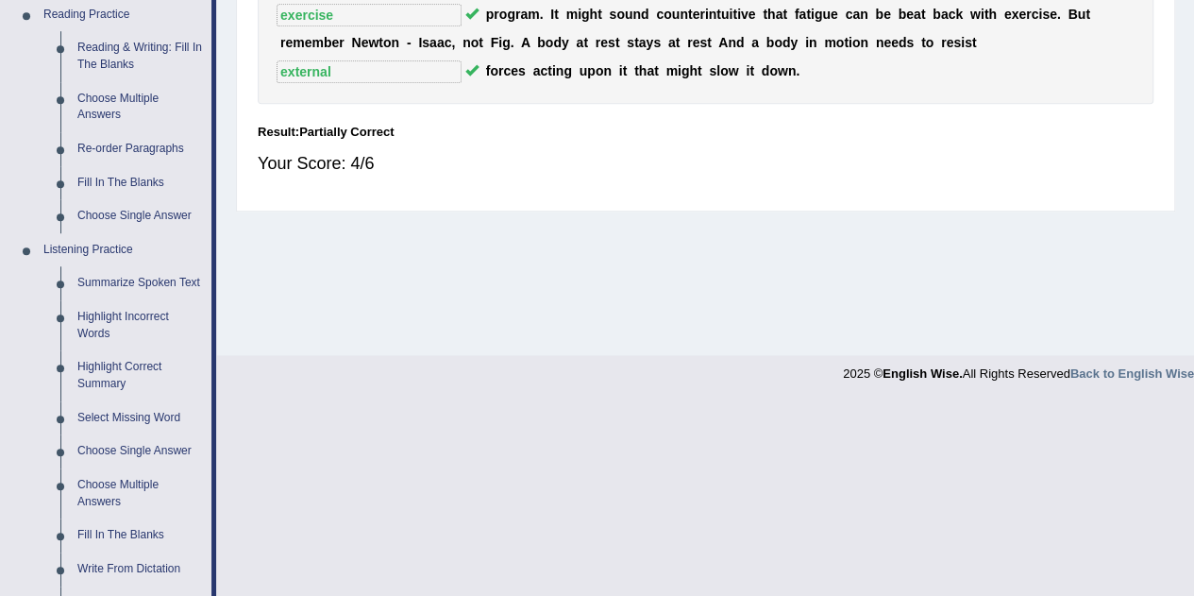
scroll to position [595, 0]
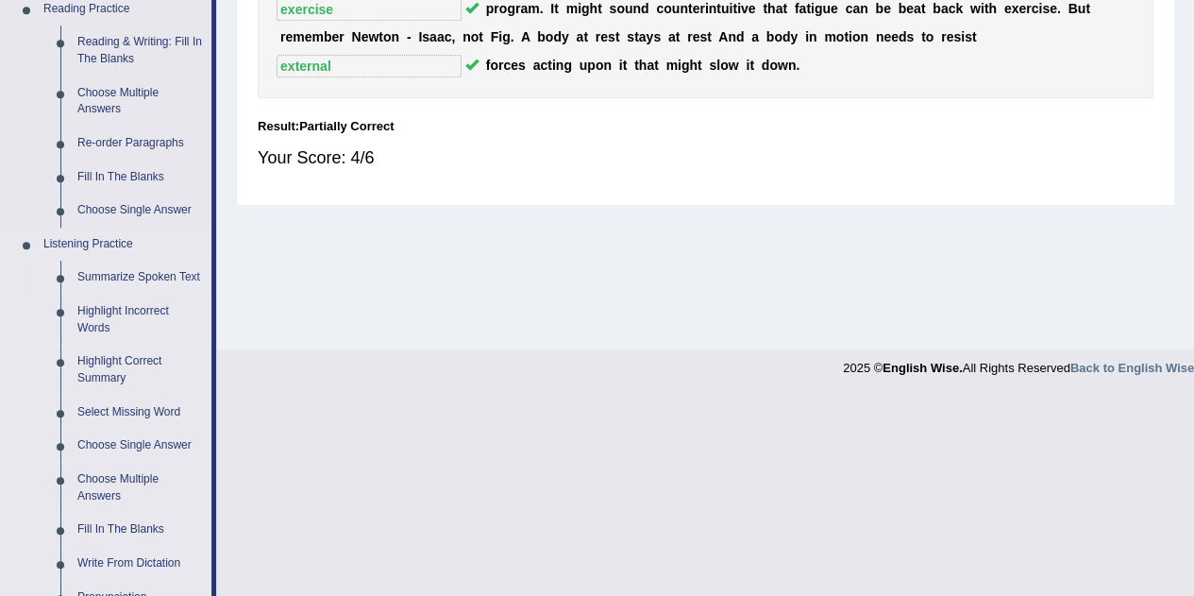
click at [118, 276] on link "Summarize Spoken Text" at bounding box center [140, 278] width 143 height 34
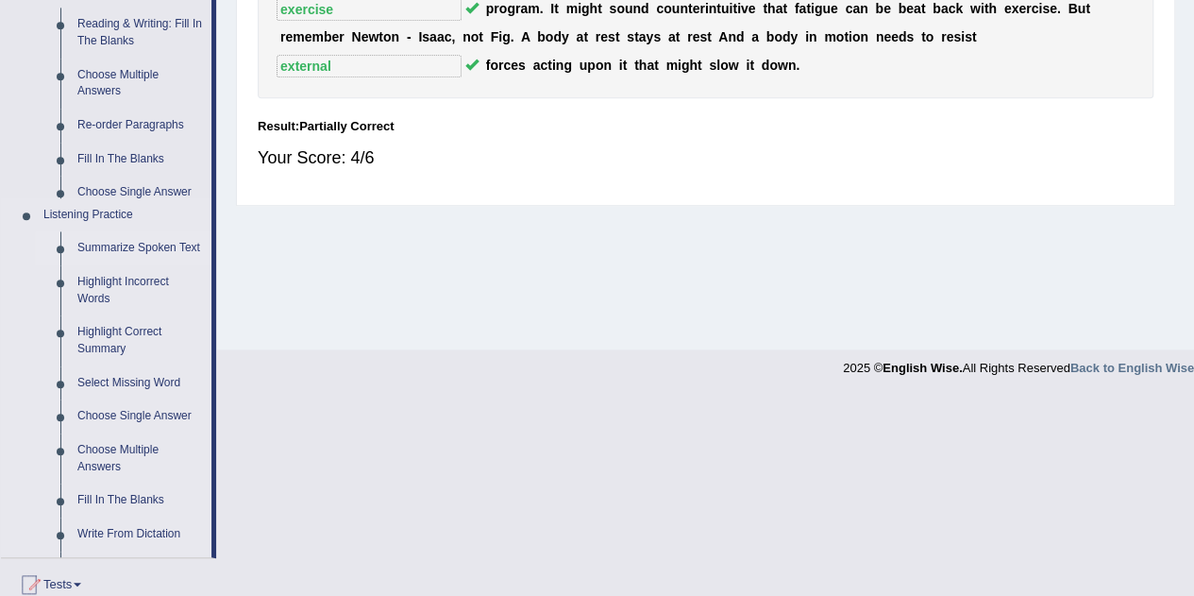
scroll to position [395, 0]
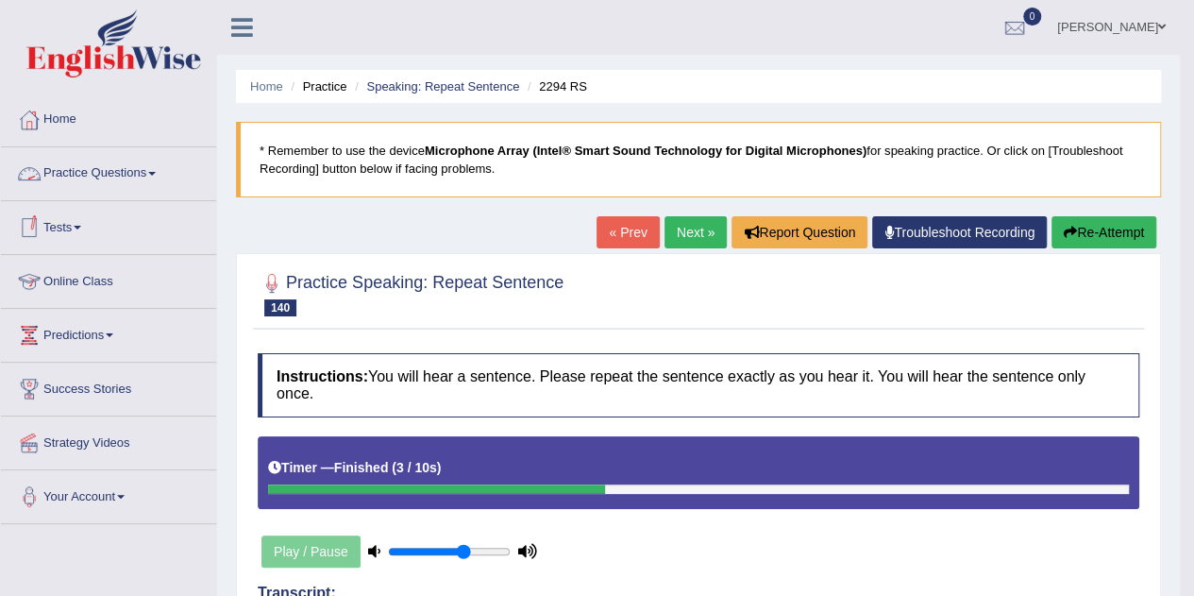
click at [85, 285] on link "Online Class" at bounding box center [108, 278] width 215 height 47
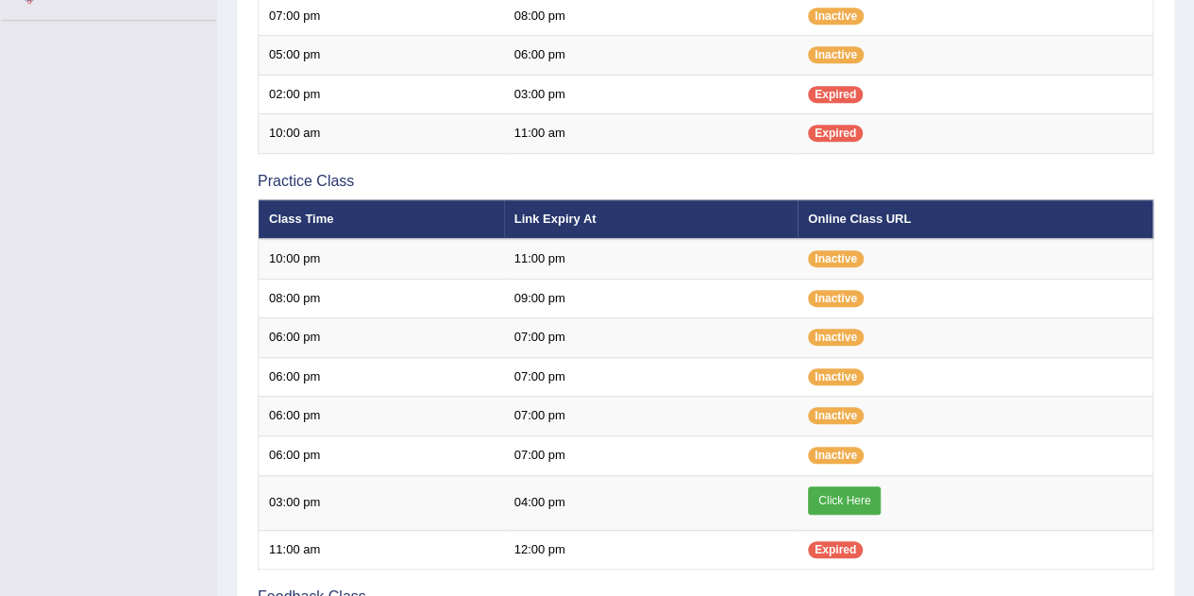
scroll to position [523, 0]
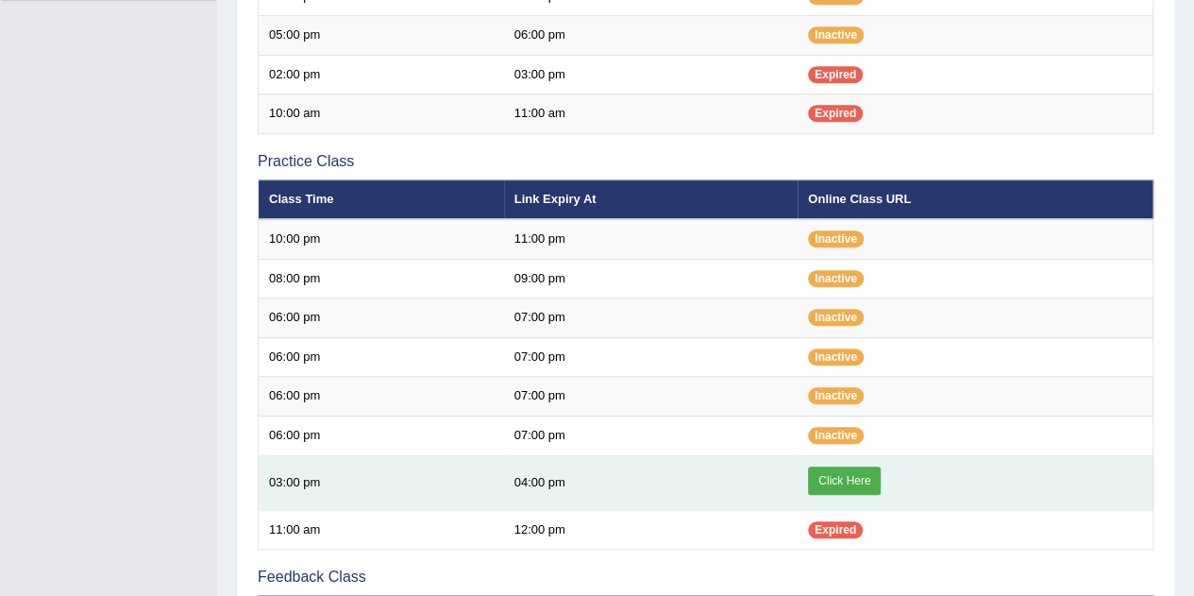
click at [834, 478] on link "Click Here" at bounding box center [844, 480] width 73 height 28
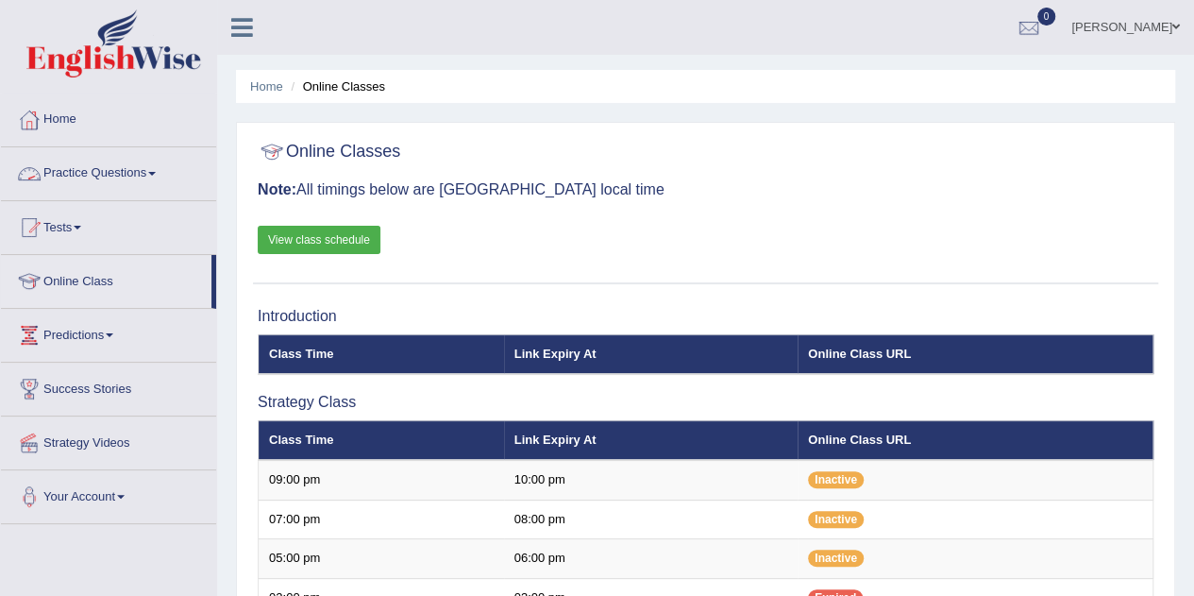
click at [89, 173] on link "Practice Questions" at bounding box center [108, 170] width 215 height 47
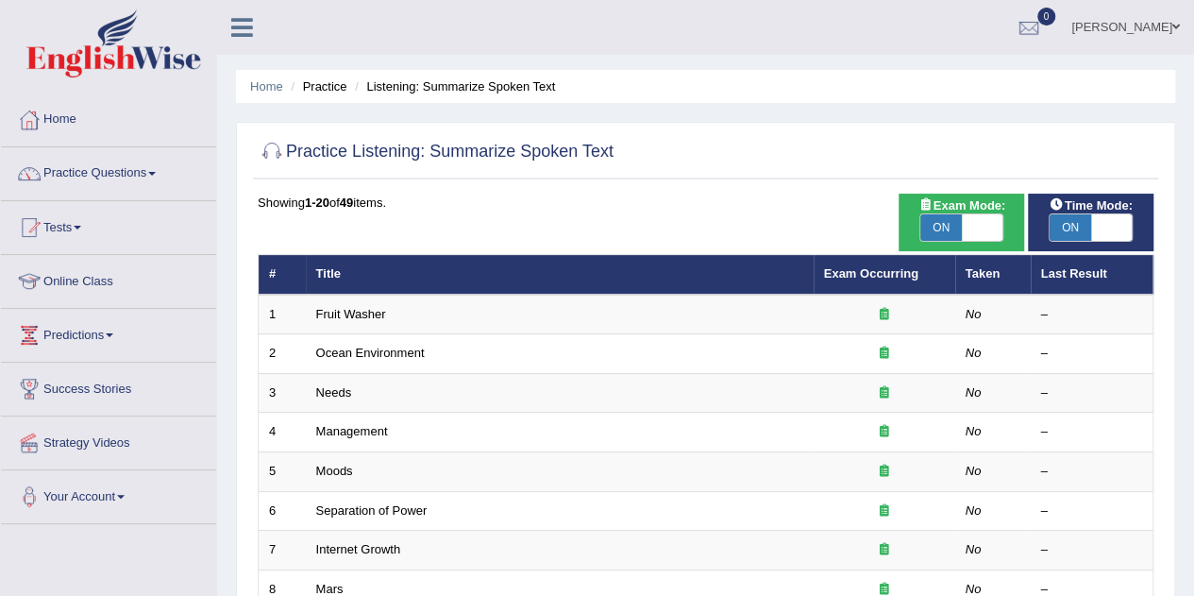
click at [887, 22] on ul "[PERSON_NAME] Toggle navigation Username: Sangitas Access Type: Online Subscrip…" at bounding box center [853, 27] width 684 height 54
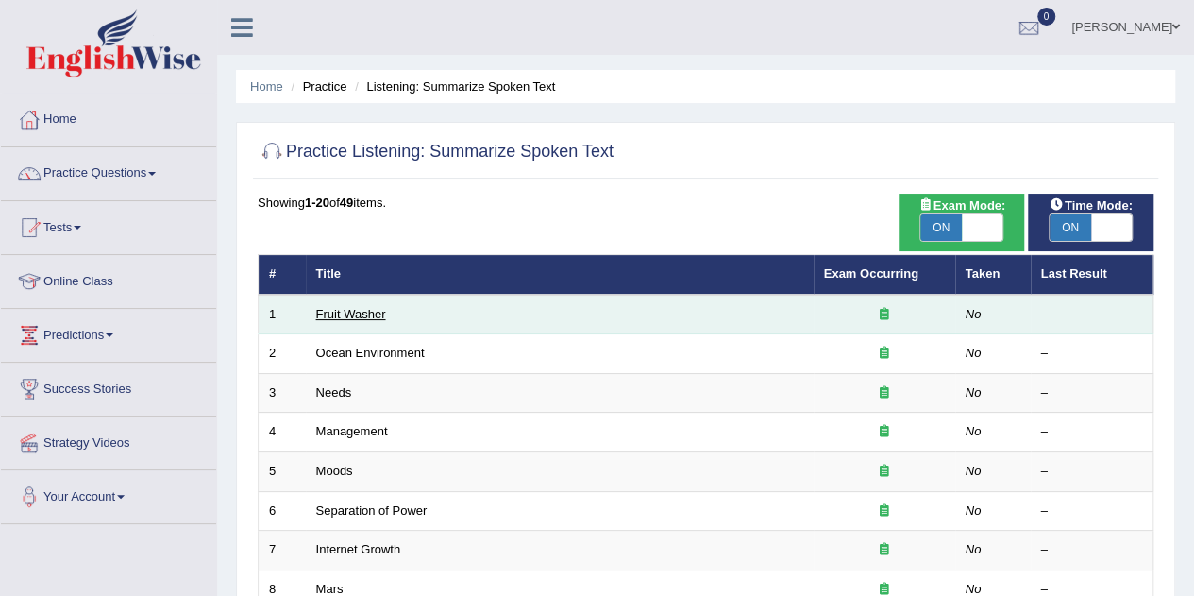
click at [359, 313] on link "Fruit Washer" at bounding box center [351, 314] width 70 height 14
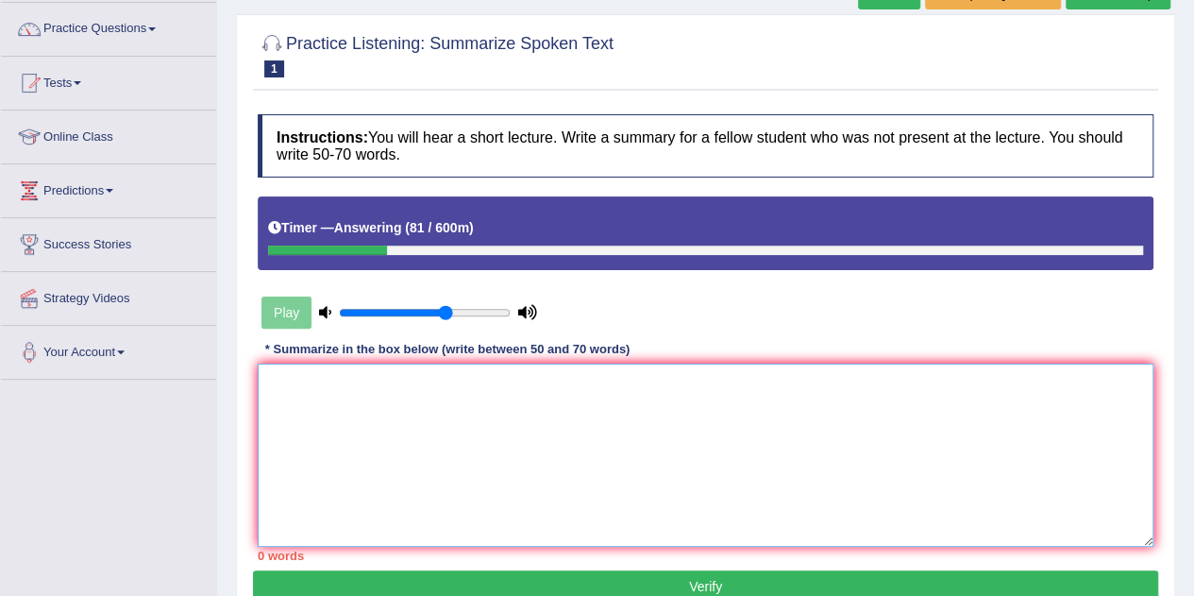
click at [535, 416] on textarea at bounding box center [706, 454] width 896 height 183
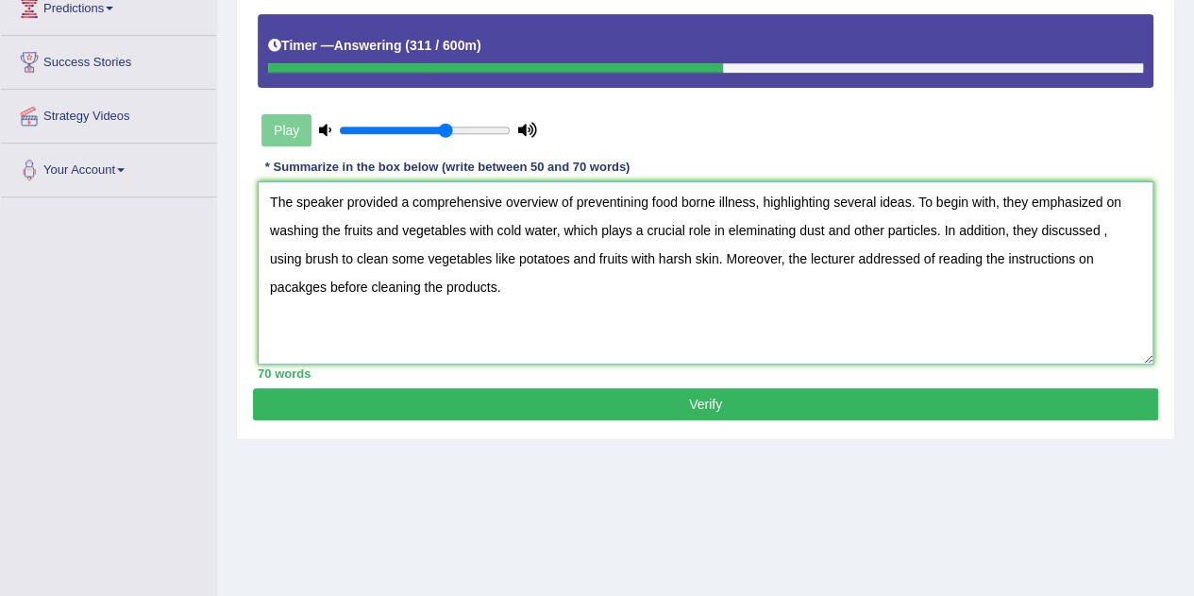
scroll to position [325, 0]
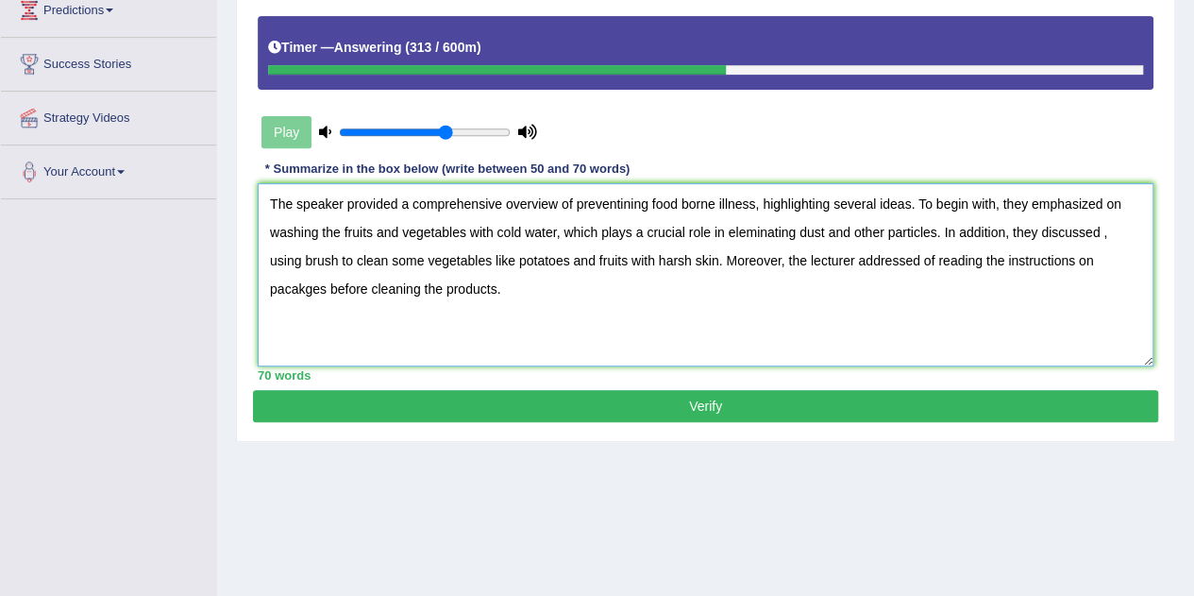
click at [642, 209] on textarea "The speaker provided a comprehensive overview of preventining food borne illnes…" at bounding box center [706, 274] width 896 height 183
drag, startPoint x: 827, startPoint y: 226, endPoint x: 884, endPoint y: 231, distance: 56.9
click at [884, 231] on textarea "The speaker provided a comprehensive overview of preventing food borne illness,…" at bounding box center [706, 274] width 896 height 183
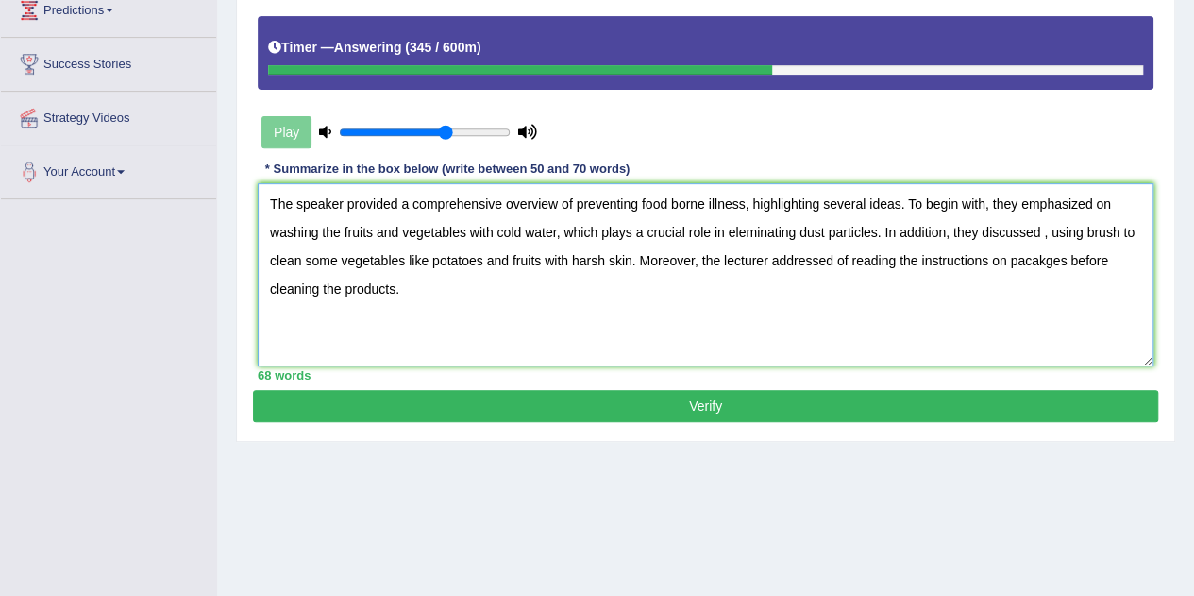
click at [876, 231] on textarea "The speaker provided a comprehensive overview of preventing food borne illness,…" at bounding box center [706, 274] width 896 height 183
drag, startPoint x: 1038, startPoint y: 231, endPoint x: 1146, endPoint y: 235, distance: 107.7
click at [1146, 235] on textarea "The speaker provided a comprehensive overview of preventing food borne illness,…" at bounding box center [706, 274] width 896 height 183
click at [836, 263] on textarea "The speaker provided a comprehensive overview of preventing food borne illness,…" at bounding box center [706, 274] width 896 height 183
click at [846, 263] on textarea "The speaker provided a comprehensive overview of preventing food borne illness,…" at bounding box center [706, 274] width 896 height 183
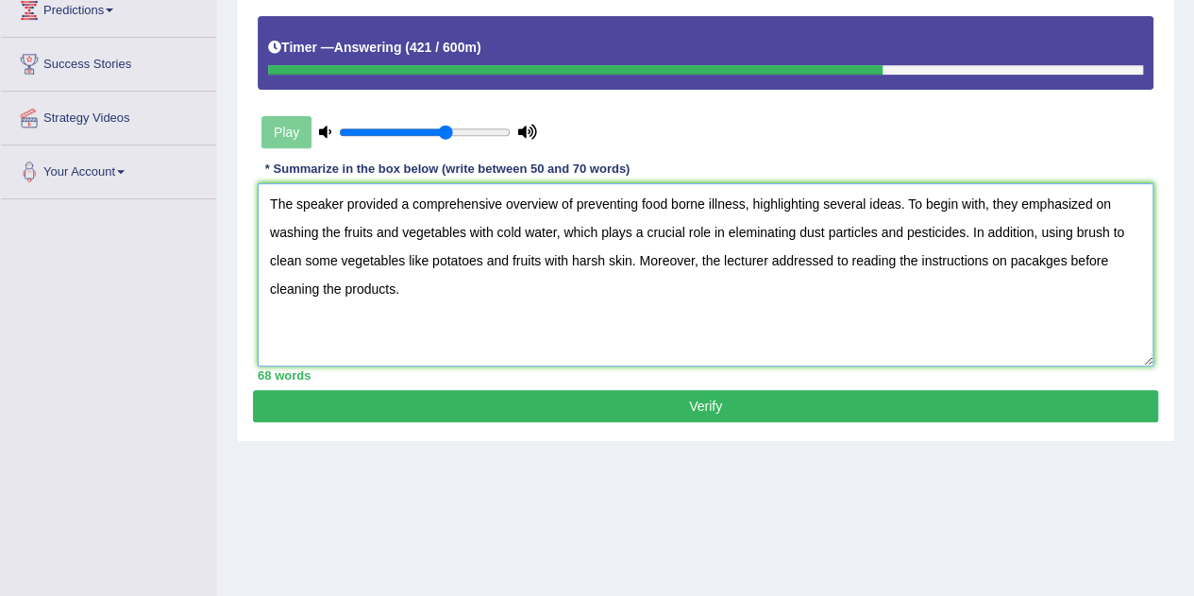
click at [1048, 261] on textarea "The speaker provided a comprehensive overview of preventing food borne illness,…" at bounding box center [706, 274] width 896 height 183
type textarea "The speaker provided a comprehensive overview of preventing food borne illness,…"
click at [842, 397] on button "Verify" at bounding box center [705, 406] width 905 height 32
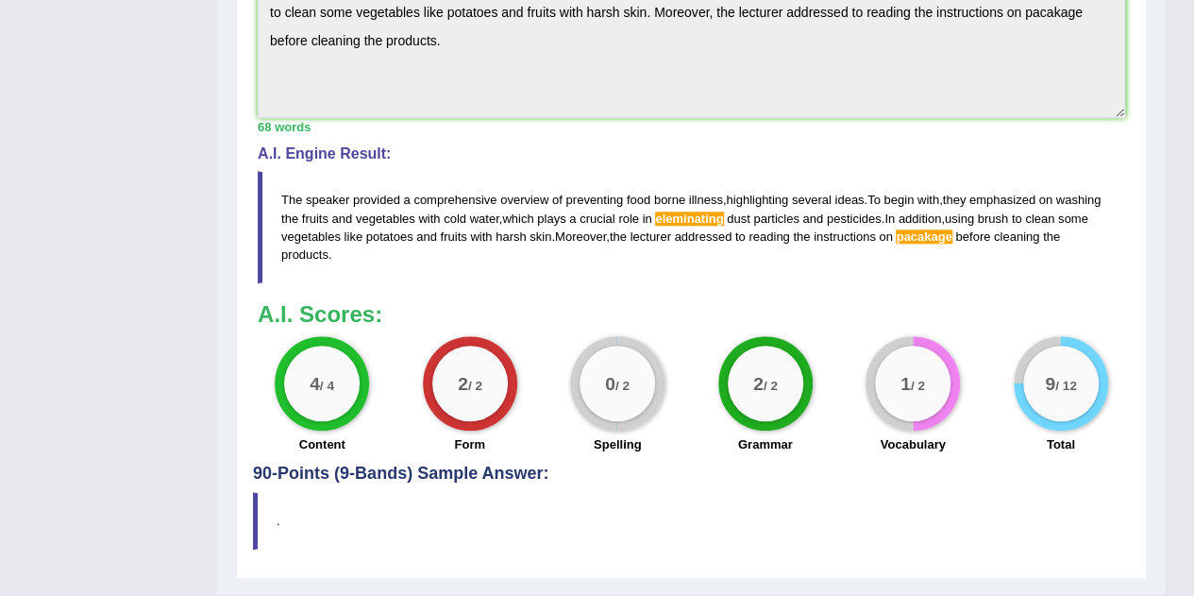
scroll to position [697, 0]
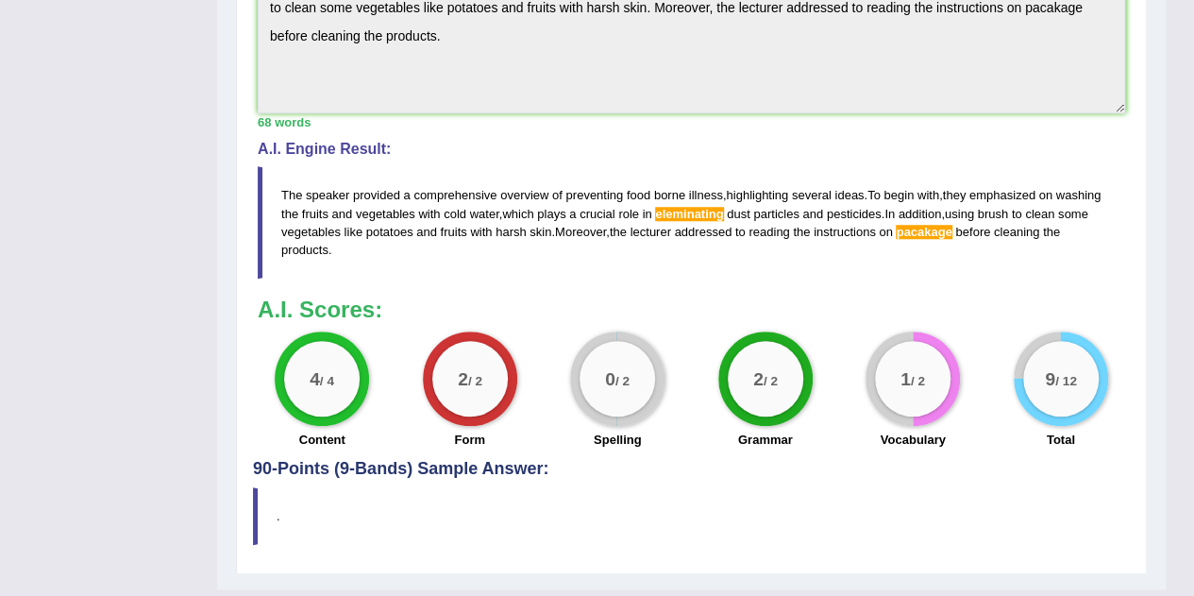
click at [951, 231] on span "pacakage" at bounding box center [924, 232] width 56 height 14
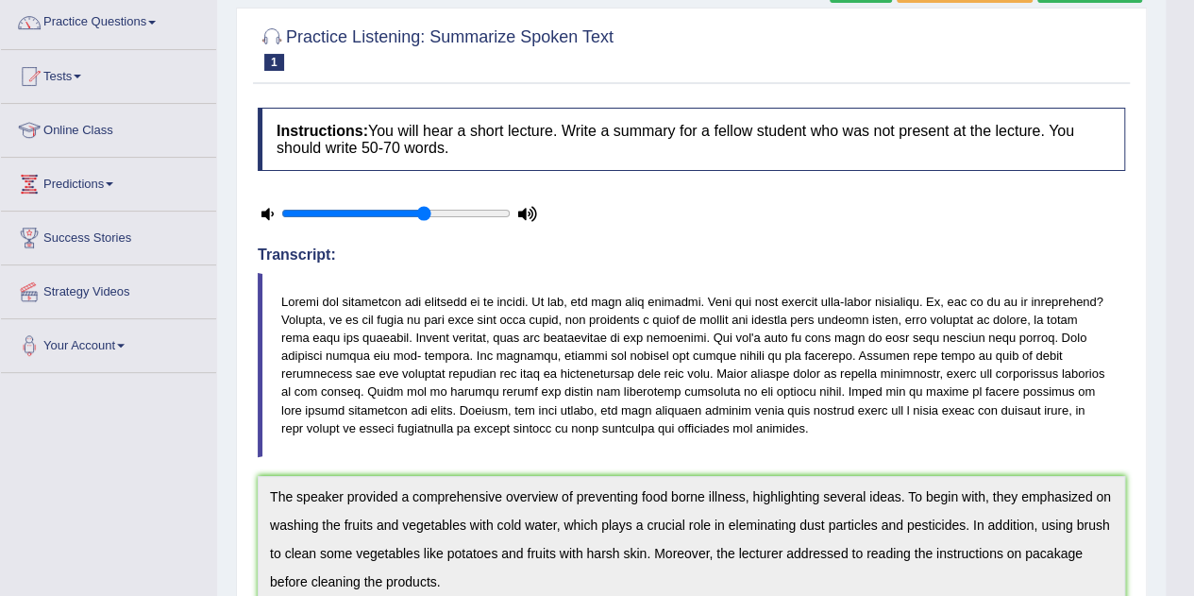
scroll to position [0, 0]
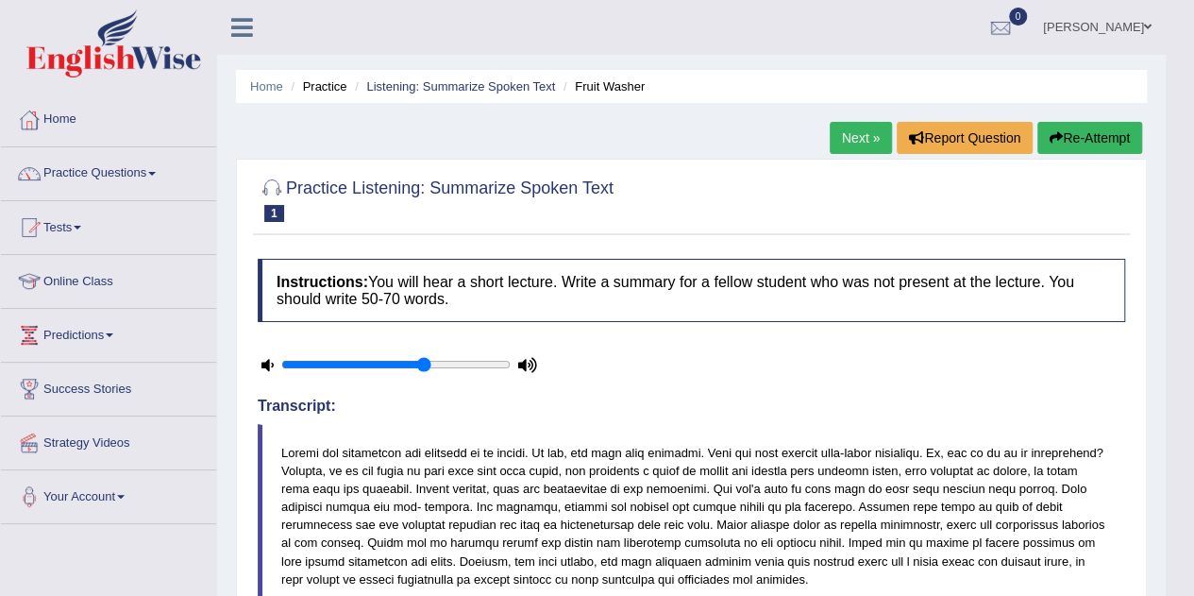
click at [855, 143] on link "Next »" at bounding box center [861, 138] width 62 height 32
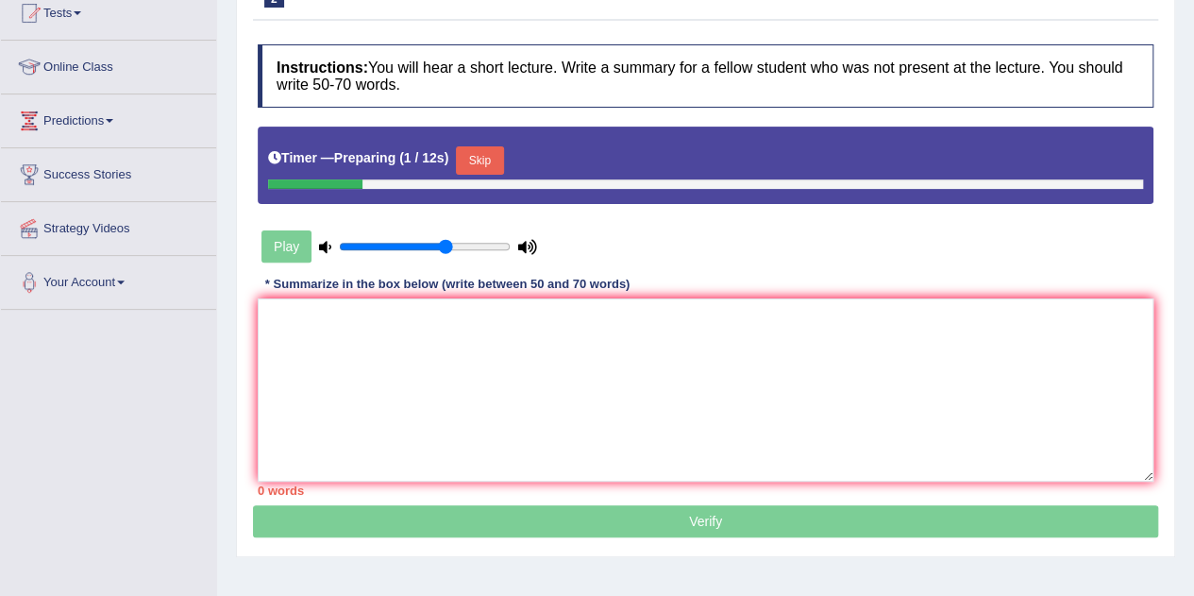
scroll to position [216, 0]
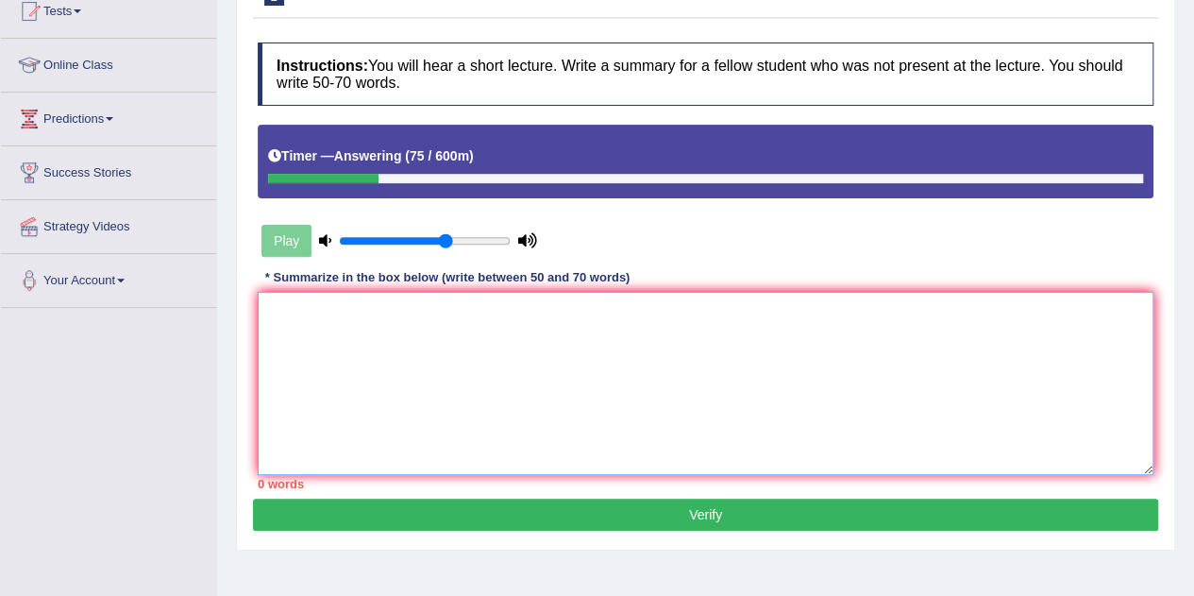
click at [478, 390] on textarea at bounding box center [706, 383] width 896 height 183
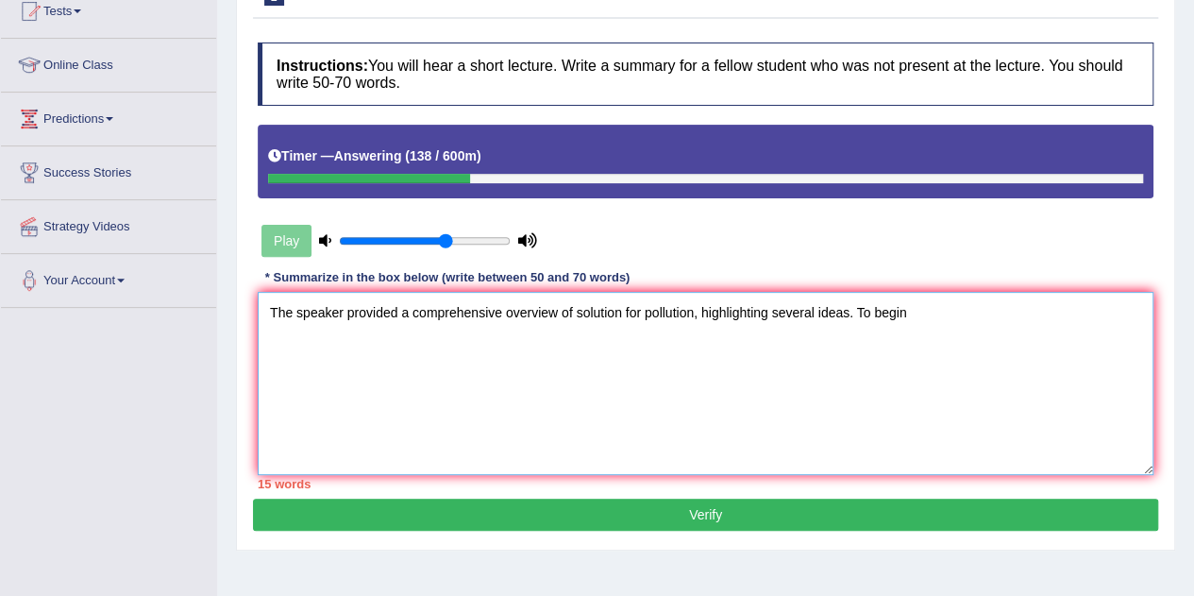
click at [916, 312] on textarea "The speaker provided a comprehensive overview of solution for pollution, highli…" at bounding box center [706, 383] width 896 height 183
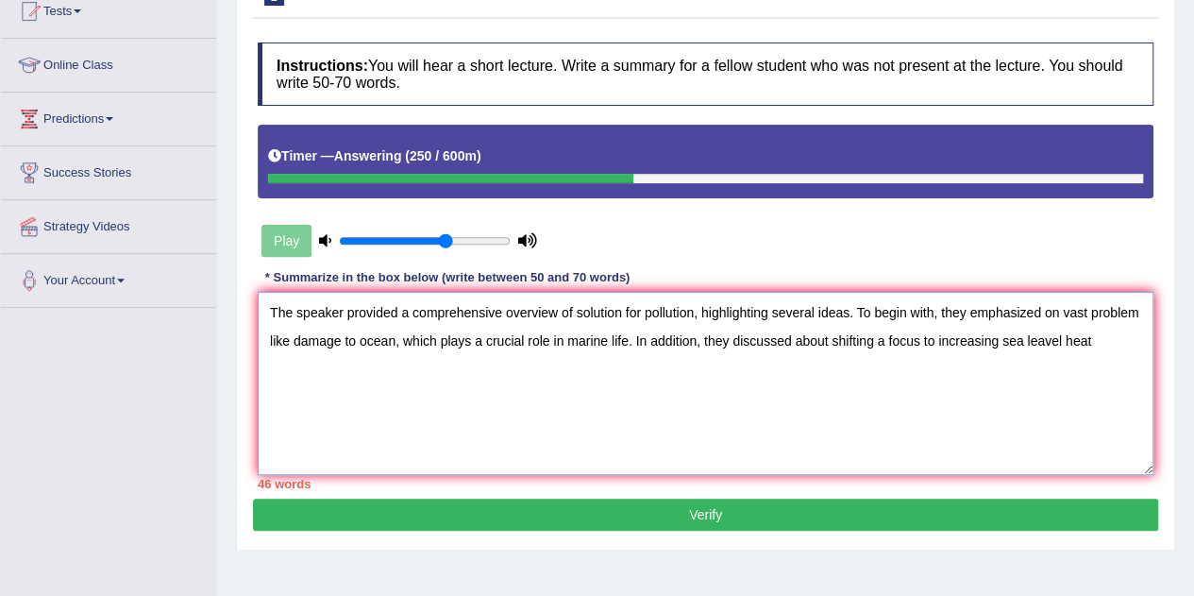
click at [1000, 341] on textarea "The speaker provided a comprehensive overview of solution for pollution, highli…" at bounding box center [706, 383] width 896 height 183
click at [1088, 343] on textarea "The speaker provided a comprehensive overview of solution for pollution, highli…" at bounding box center [706, 383] width 896 height 183
drag, startPoint x: 1101, startPoint y: 335, endPoint x: 1128, endPoint y: 339, distance: 27.6
click at [1128, 339] on textarea "The speaker provided a comprehensive overview of solution for pollution, highli…" at bounding box center [706, 383] width 896 height 183
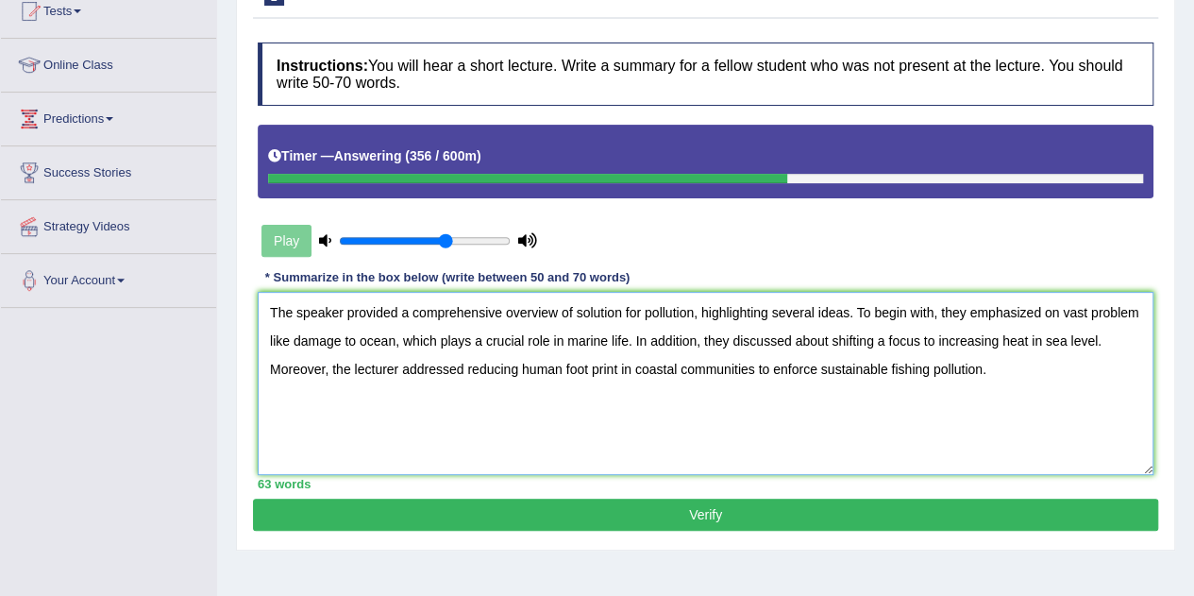
click at [518, 370] on textarea "The speaker provided a comprehensive overview of solution for pollution, highli…" at bounding box center [706, 383] width 896 height 183
drag, startPoint x: 955, startPoint y: 371, endPoint x: 1010, endPoint y: 377, distance: 55.0
click at [1010, 377] on textarea "The speaker provided a comprehensive overview of solution for pollution, highli…" at bounding box center [706, 383] width 896 height 183
click at [1061, 372] on textarea "The speaker provided a comprehensive overview of solution for pollution, highli…" at bounding box center [706, 383] width 896 height 183
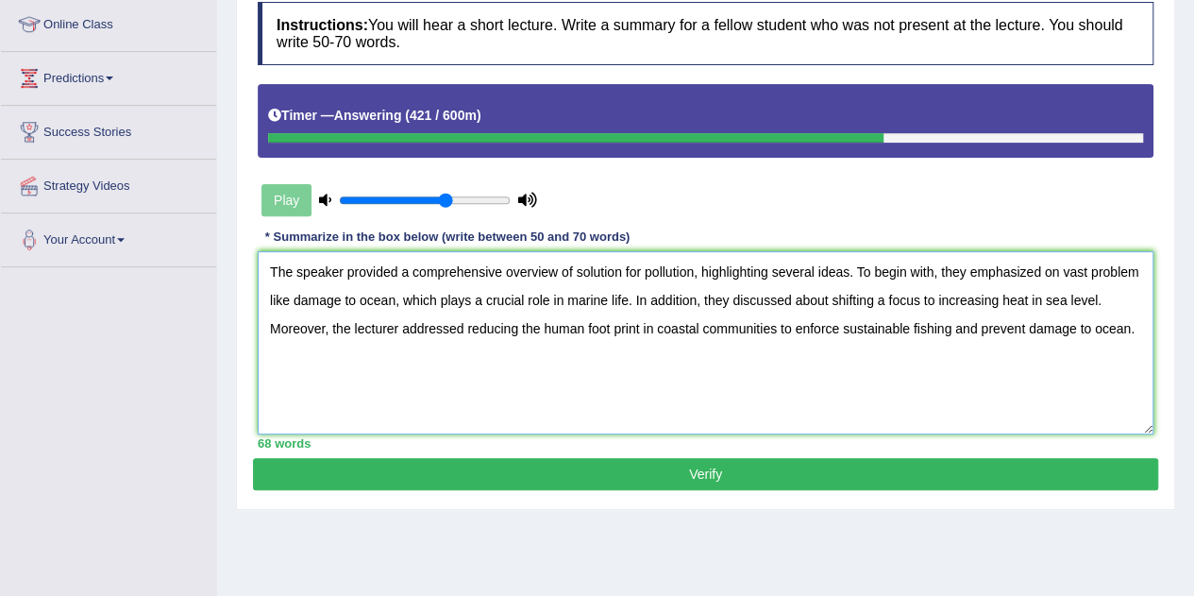
scroll to position [258, 0]
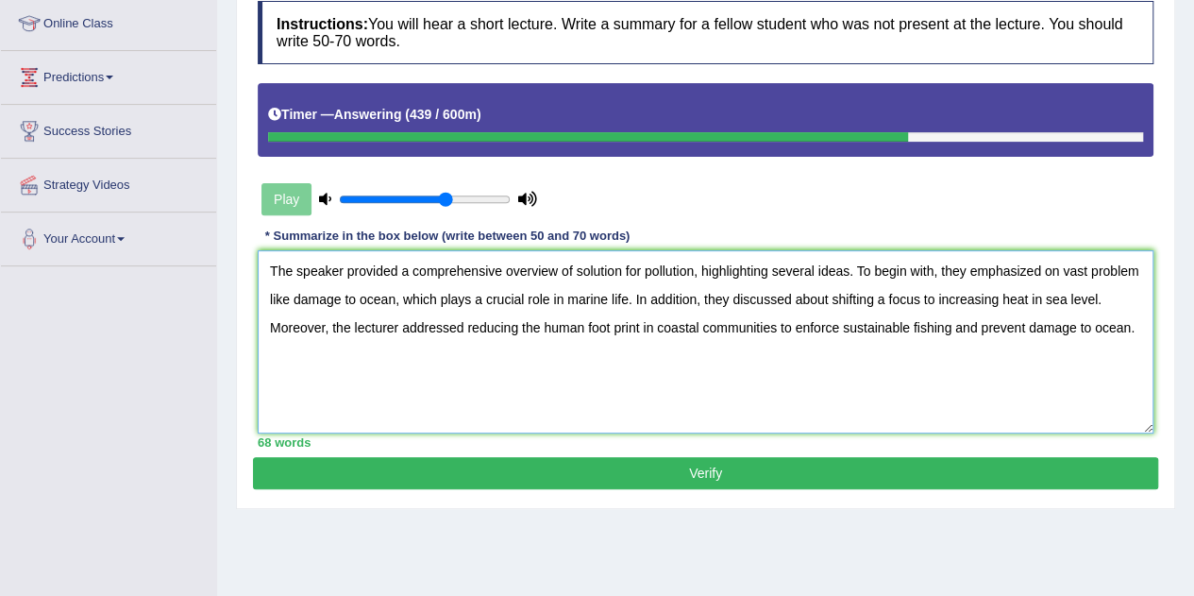
drag, startPoint x: 270, startPoint y: 268, endPoint x: 1179, endPoint y: 333, distance: 911.3
click at [1179, 333] on div "Home Practice Listening: Summarize Spoken Text Ocean Environment « Prev Next » …" at bounding box center [705, 214] width 977 height 944
click at [444, 404] on textarea "The speaker provided a comprehensive overview of solution for pollution, highli…" at bounding box center [706, 341] width 896 height 183
drag, startPoint x: 295, startPoint y: 275, endPoint x: 332, endPoint y: 295, distance: 43.1
click at [332, 295] on textarea "The speaker provided a comprehensive overview of solution for pollution, highli…" at bounding box center [706, 341] width 896 height 183
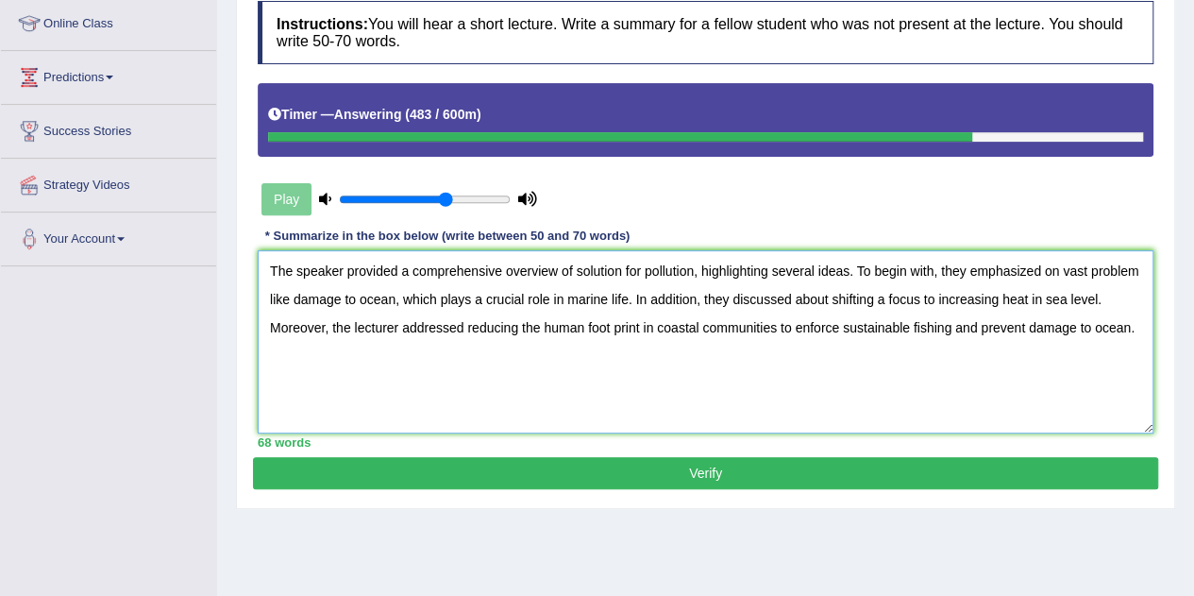
click at [1136, 267] on textarea "The speaker provided a comprehensive overview of solution for pollution, highli…" at bounding box center [706, 341] width 896 height 183
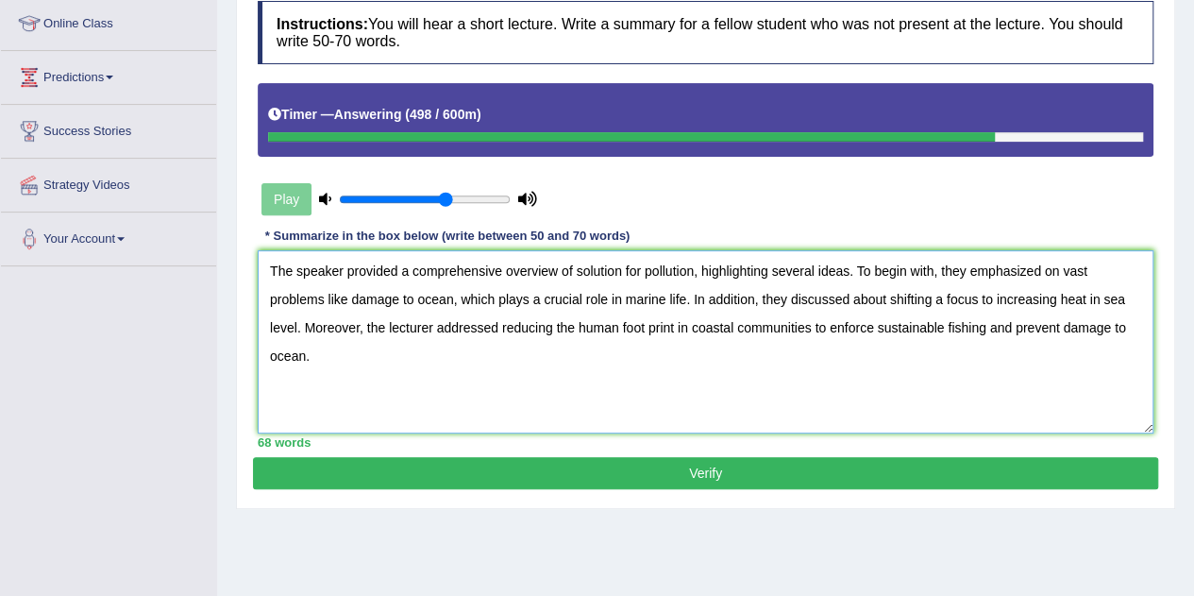
drag, startPoint x: 924, startPoint y: 302, endPoint x: 1125, endPoint y: 300, distance: 201.1
click at [1125, 300] on textarea "The speaker provided a comprehensive overview of solution for pollution, highli…" at bounding box center [706, 341] width 896 height 183
drag, startPoint x: 306, startPoint y: 326, endPoint x: 1110, endPoint y: 334, distance: 804.3
click at [1110, 334] on textarea "The speaker provided a comprehensive overview of solution for pollution, highli…" at bounding box center [706, 341] width 896 height 183
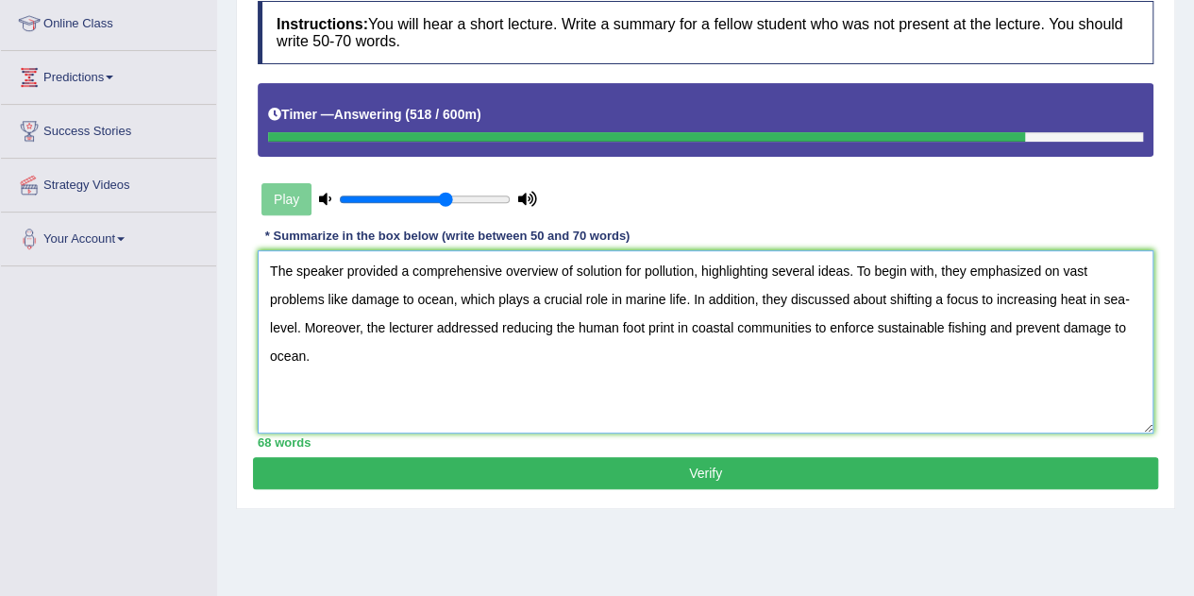
click at [911, 375] on textarea "The speaker provided a comprehensive overview of solution for pollution, highli…" at bounding box center [706, 341] width 896 height 183
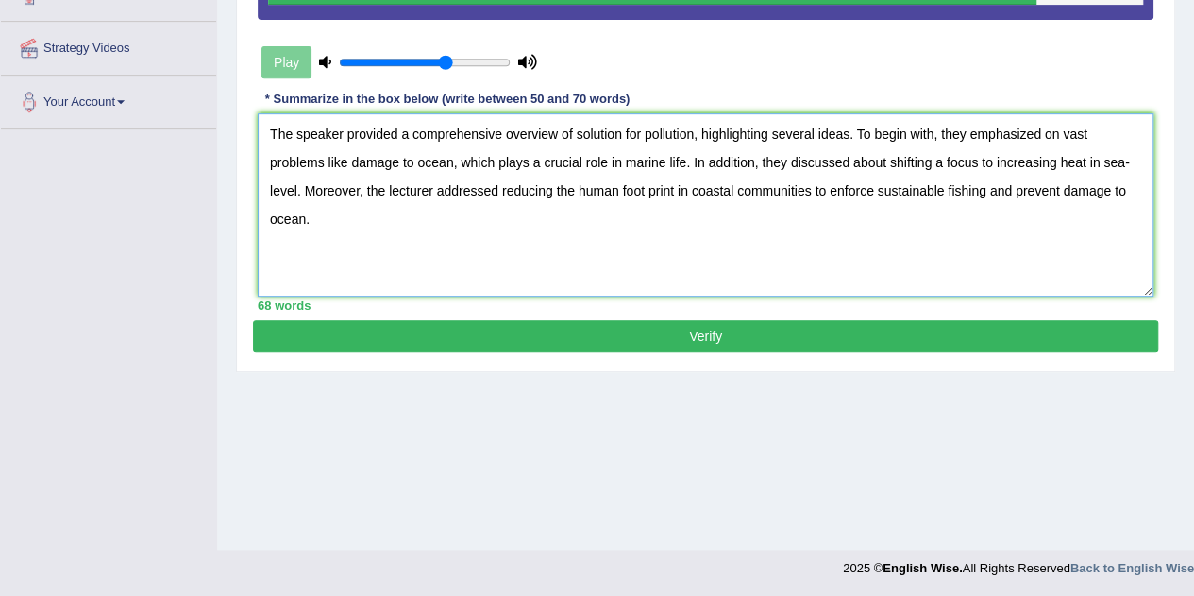
scroll to position [393, 0]
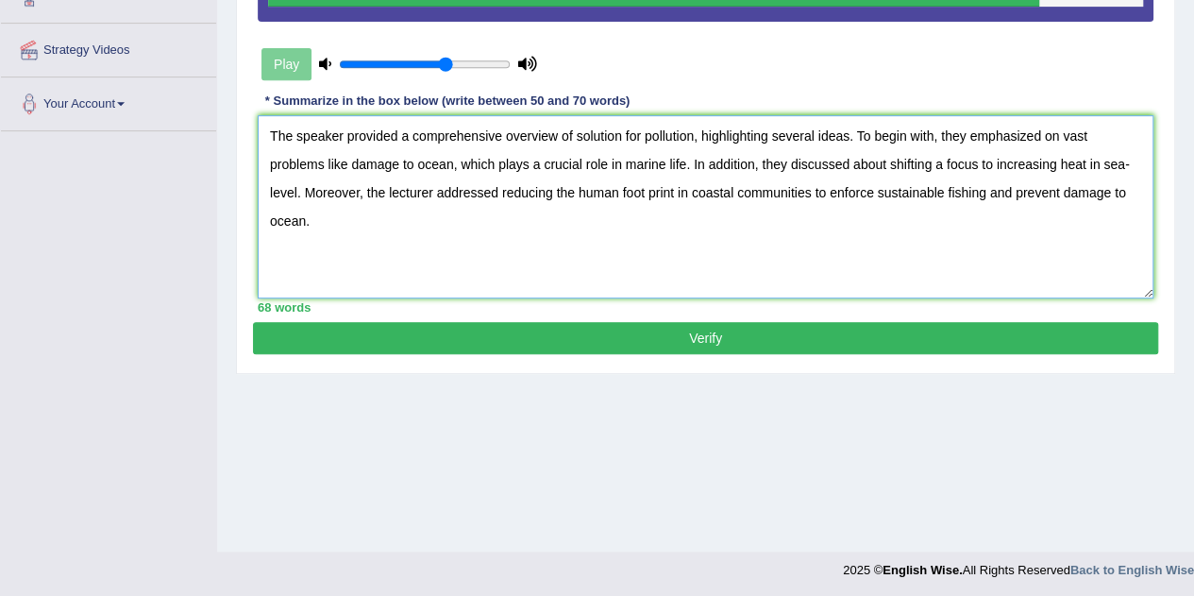
type textarea "The speaker provided a comprehensive overview of solution for pollution, highli…"
click at [675, 333] on button "Verify" at bounding box center [705, 338] width 905 height 32
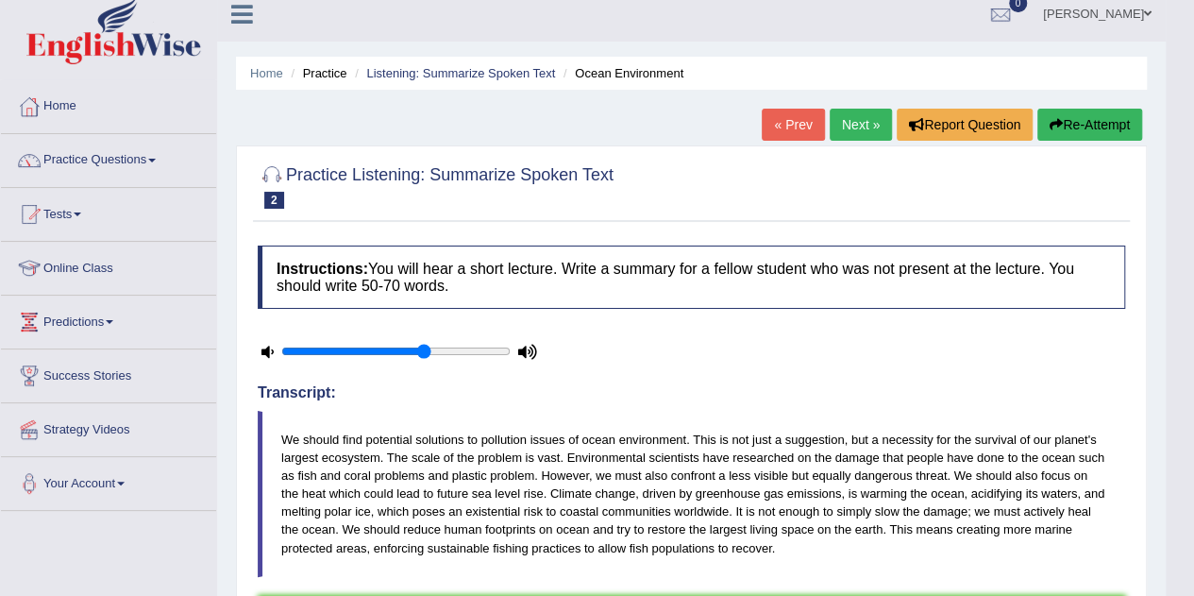
scroll to position [0, 0]
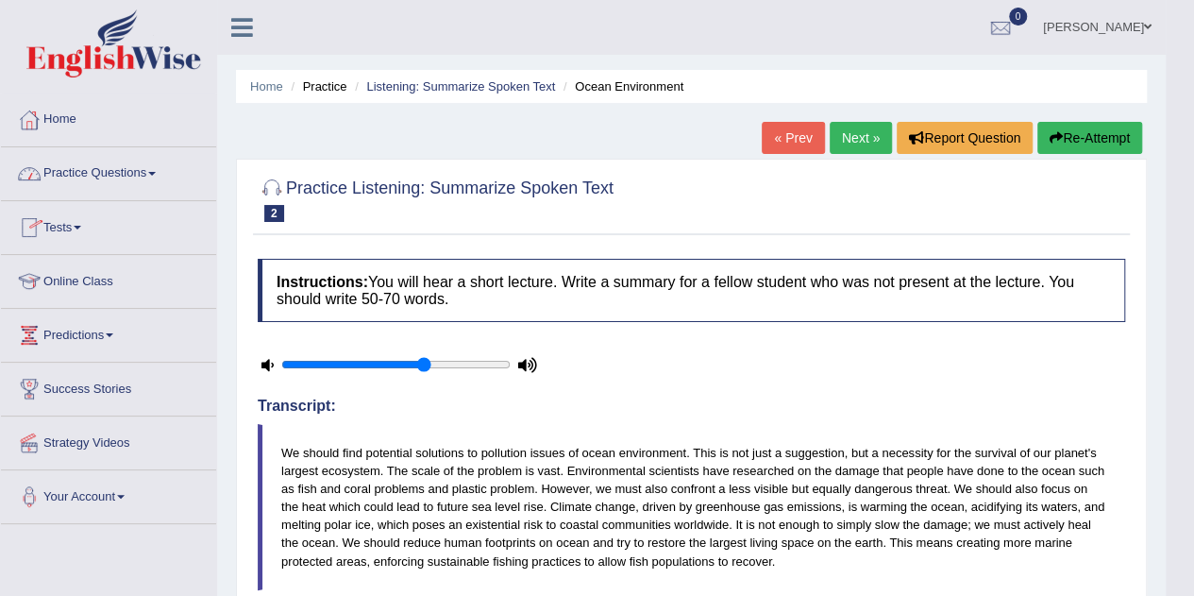
click at [143, 174] on link "Practice Questions" at bounding box center [108, 170] width 215 height 47
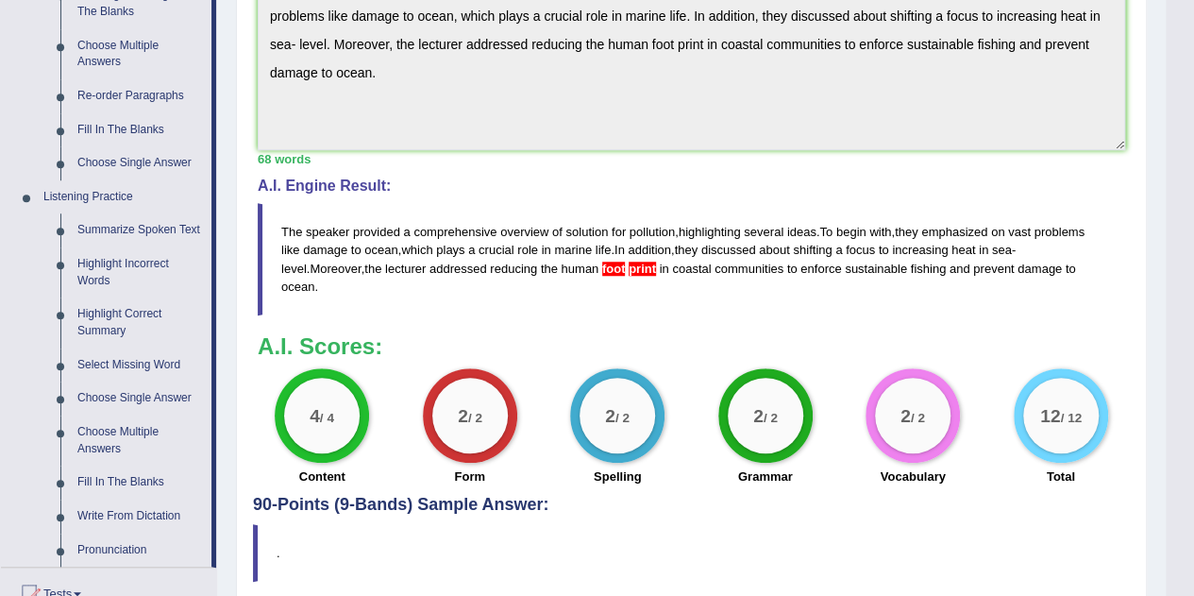
scroll to position [649, 0]
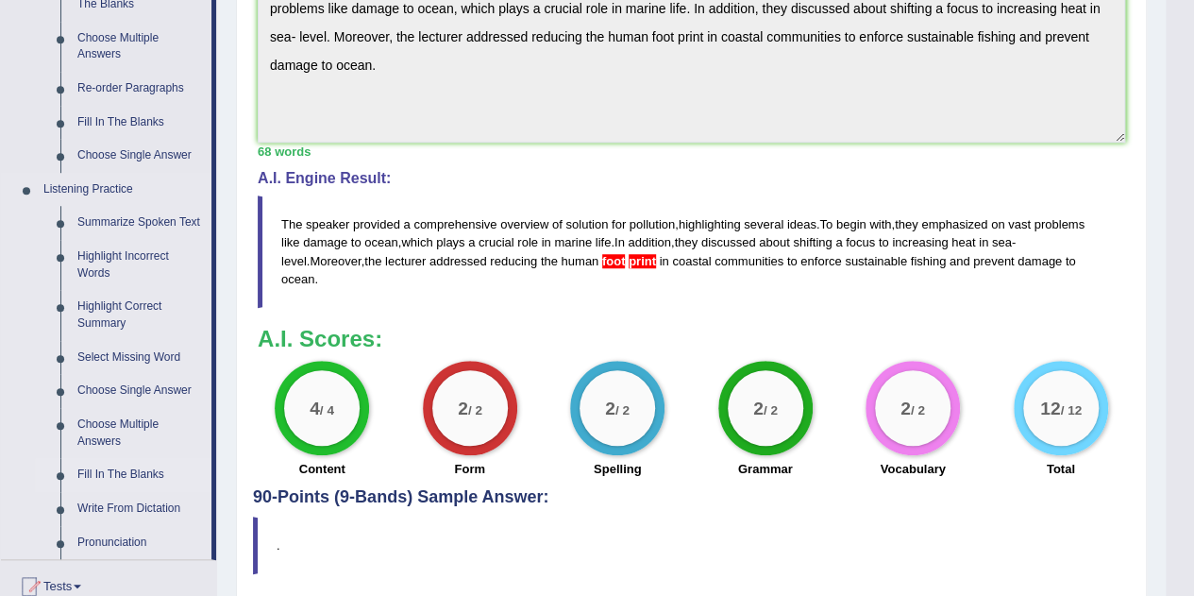
click at [123, 472] on link "Fill In The Blanks" at bounding box center [140, 475] width 143 height 34
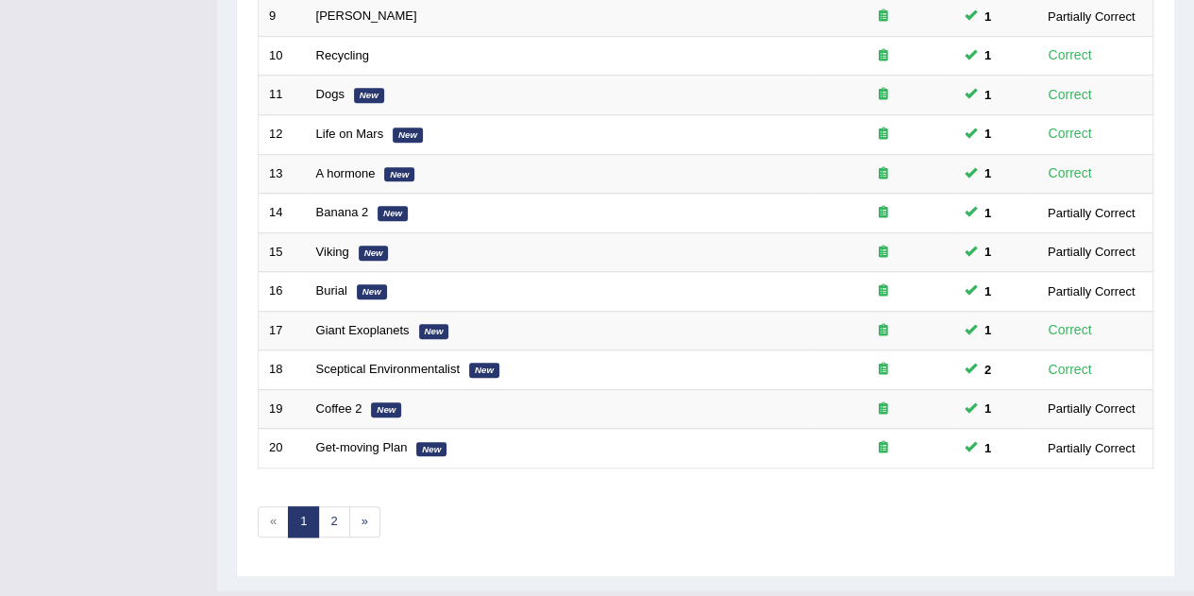
scroll to position [645, 0]
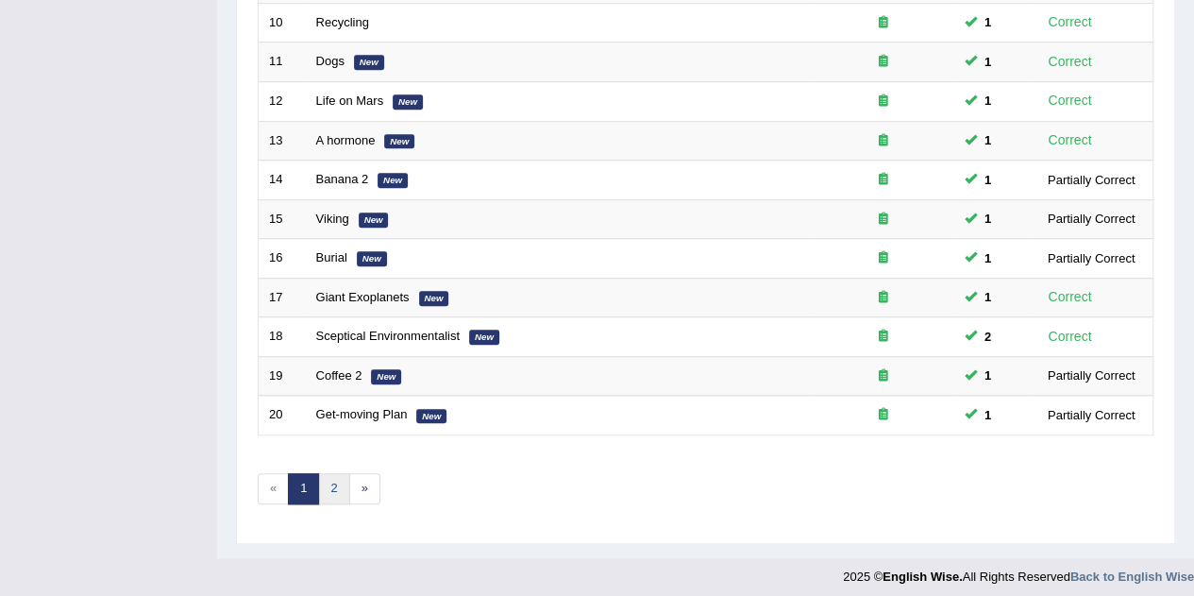
click at [327, 476] on link "2" at bounding box center [333, 488] width 31 height 31
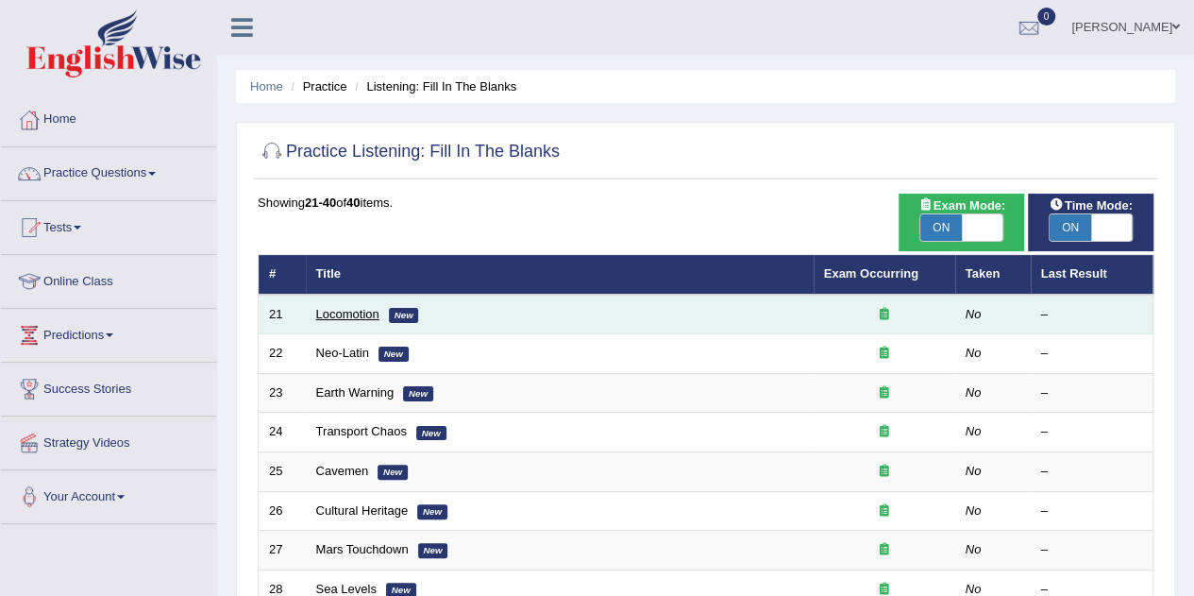
click at [340, 311] on link "Locomotion" at bounding box center [347, 314] width 63 height 14
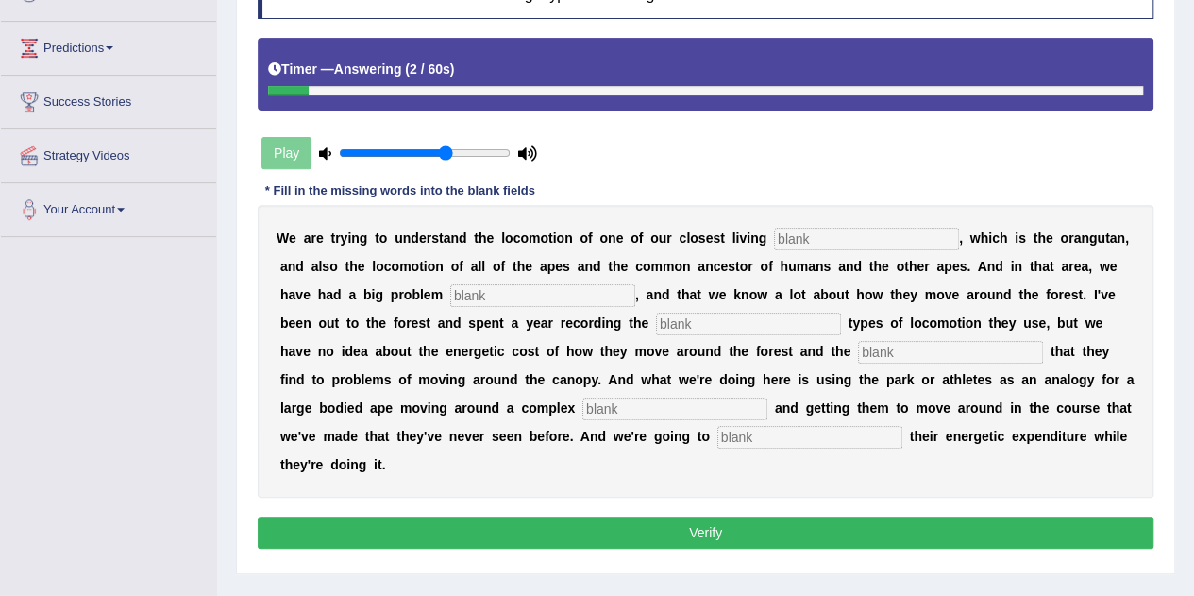
click at [837, 237] on input "text" at bounding box center [866, 238] width 185 height 23
type input "relatives"
click at [488, 292] on input "text" at bounding box center [542, 295] width 185 height 23
type input "traditionally"
click at [699, 322] on input "text" at bounding box center [748, 323] width 185 height 23
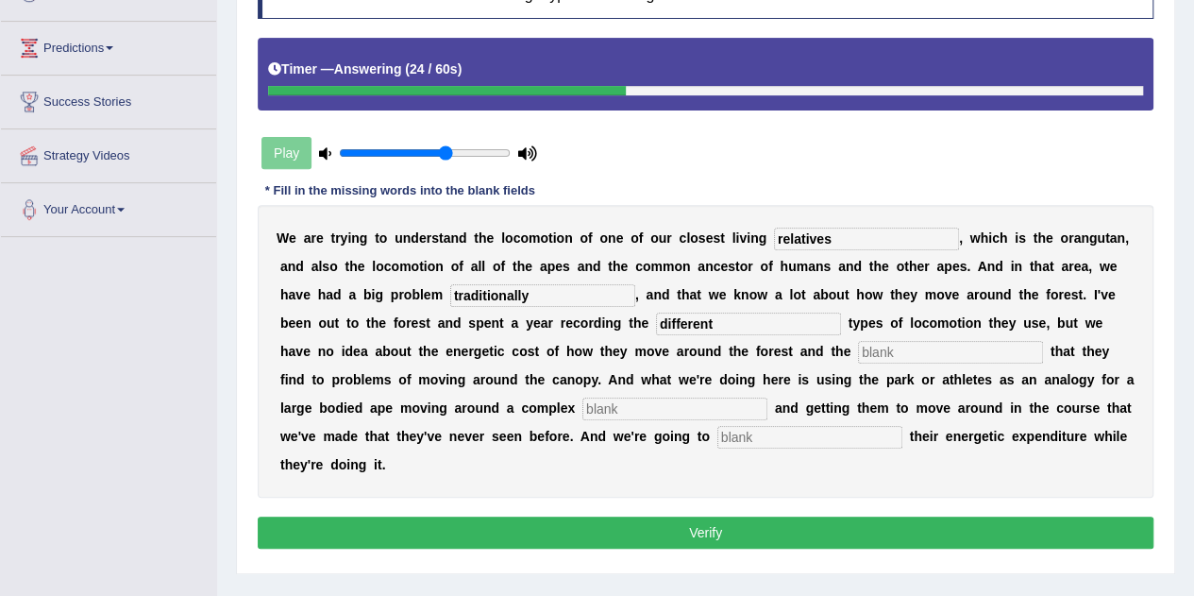
type input "different"
click at [888, 349] on input "text" at bounding box center [950, 352] width 185 height 23
type input "solutions"
click at [682, 404] on input "text" at bounding box center [674, 408] width 185 height 23
type input "environment"
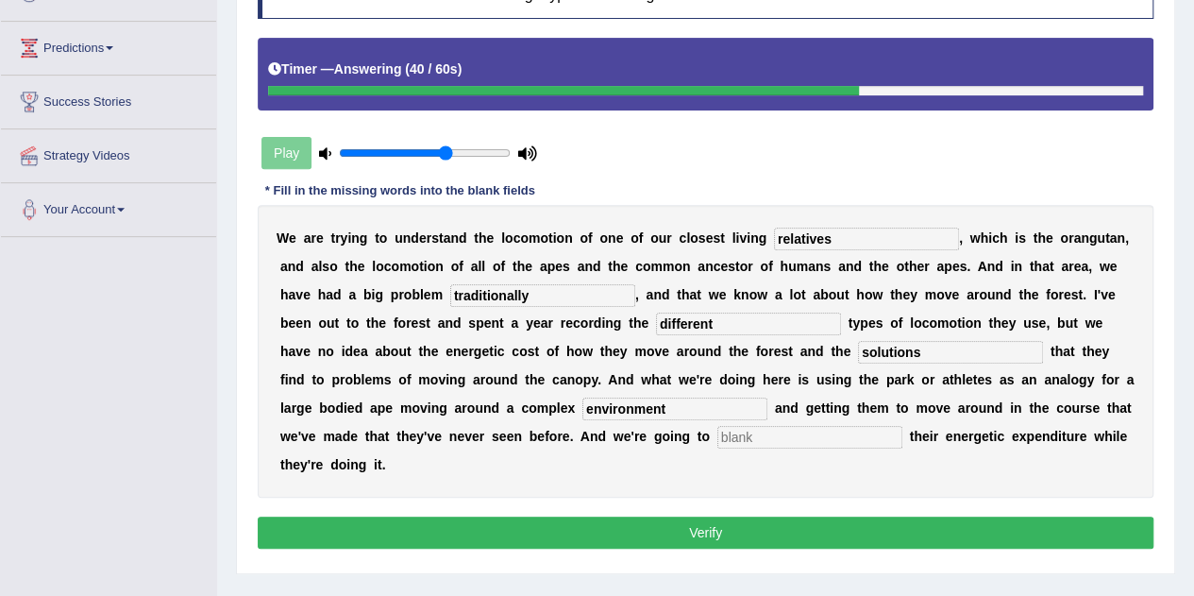
click at [772, 437] on input "text" at bounding box center [809, 437] width 185 height 23
type input "record"
click at [747, 530] on button "Verify" at bounding box center [706, 532] width 896 height 32
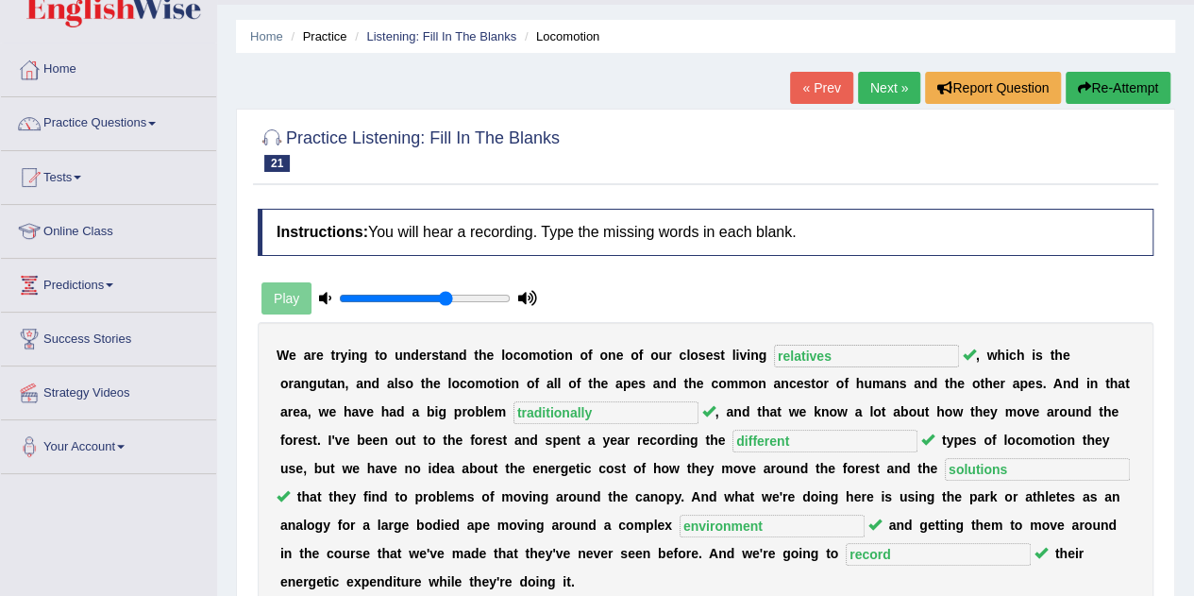
scroll to position [39, 0]
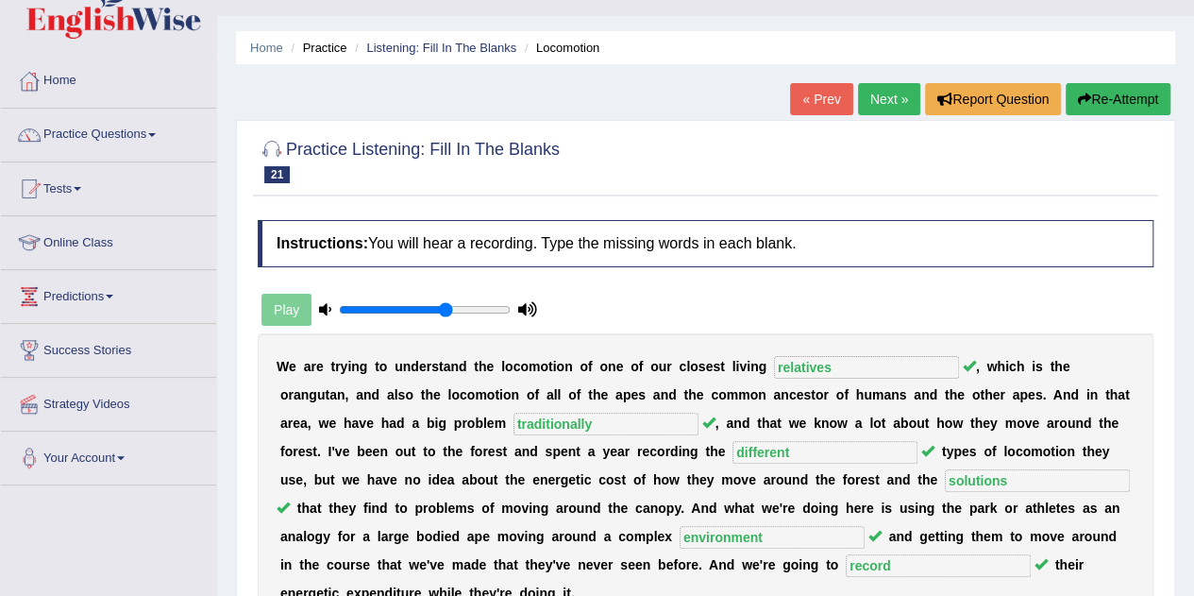
click at [876, 103] on link "Next »" at bounding box center [889, 99] width 62 height 32
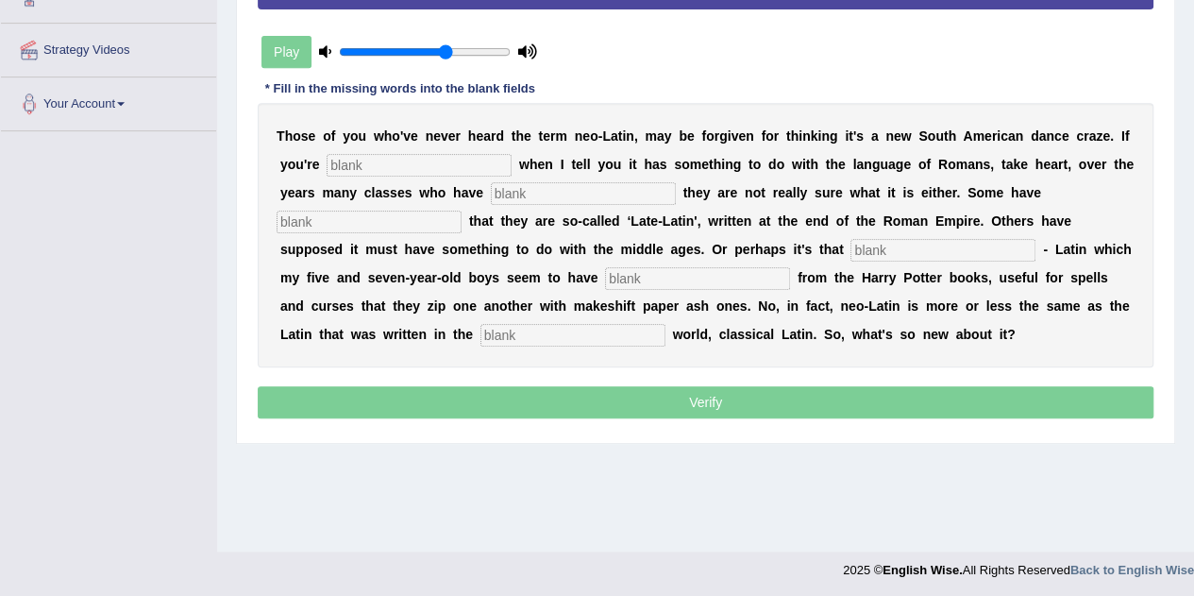
scroll to position [393, 0]
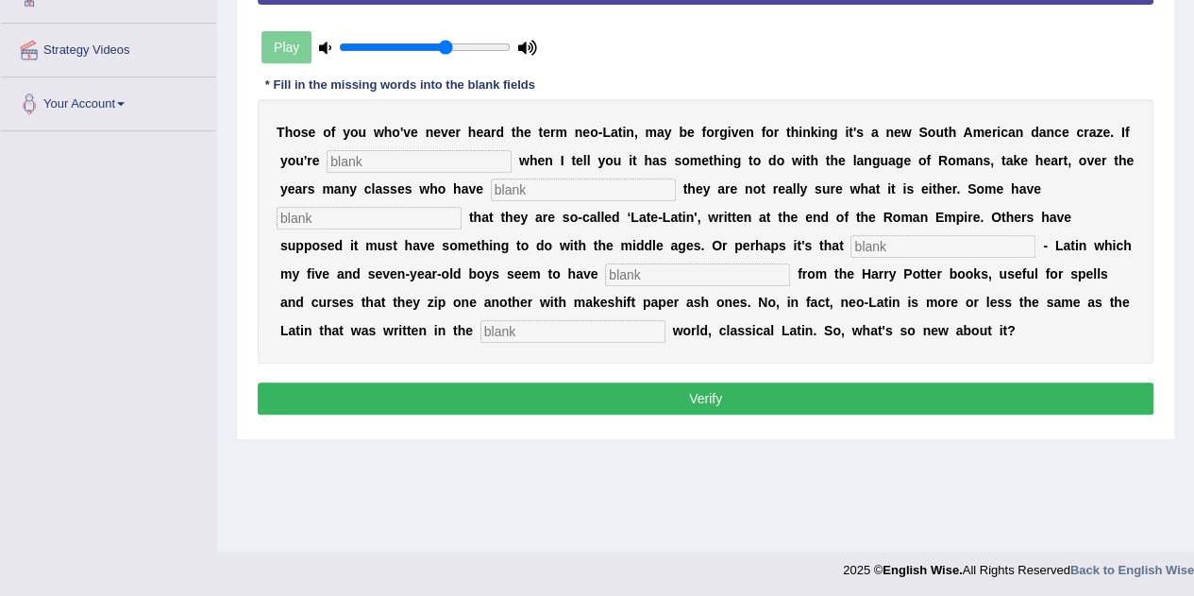
click at [429, 155] on input "text" at bounding box center [419, 161] width 185 height 23
type input "puzzled"
click at [512, 190] on input "text" at bounding box center [583, 189] width 185 height 23
type input "confest"
click at [356, 218] on input "text" at bounding box center [369, 218] width 185 height 23
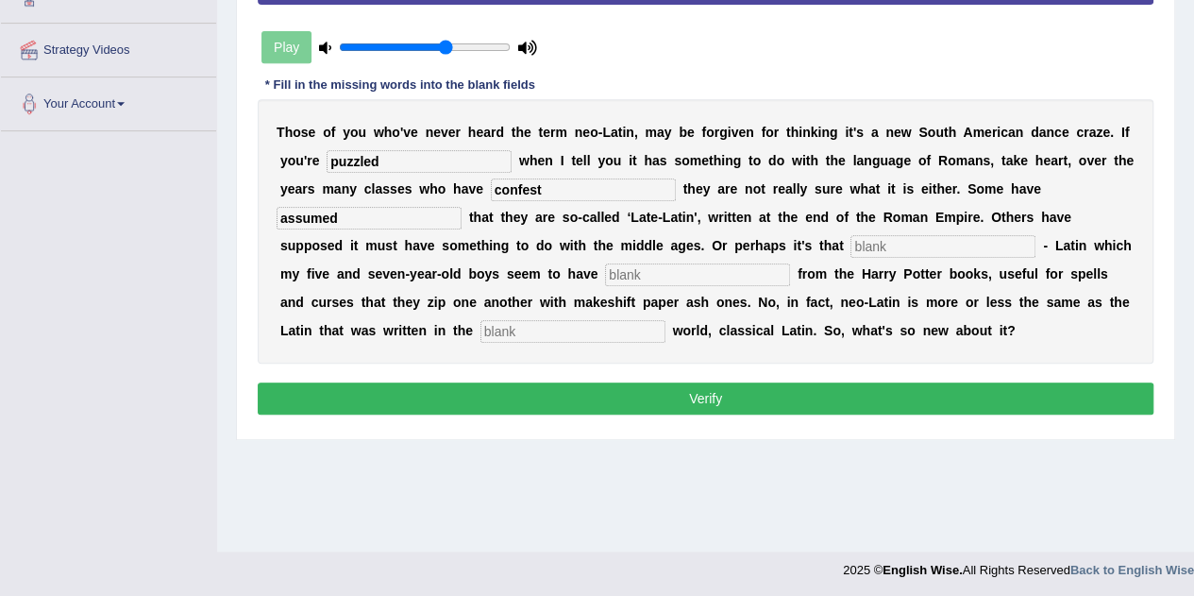
type input "assumed"
click at [876, 247] on input "text" at bounding box center [942, 246] width 185 height 23
type input "pseudo"
click at [689, 275] on input "text" at bounding box center [697, 274] width 185 height 23
type input "clinged"
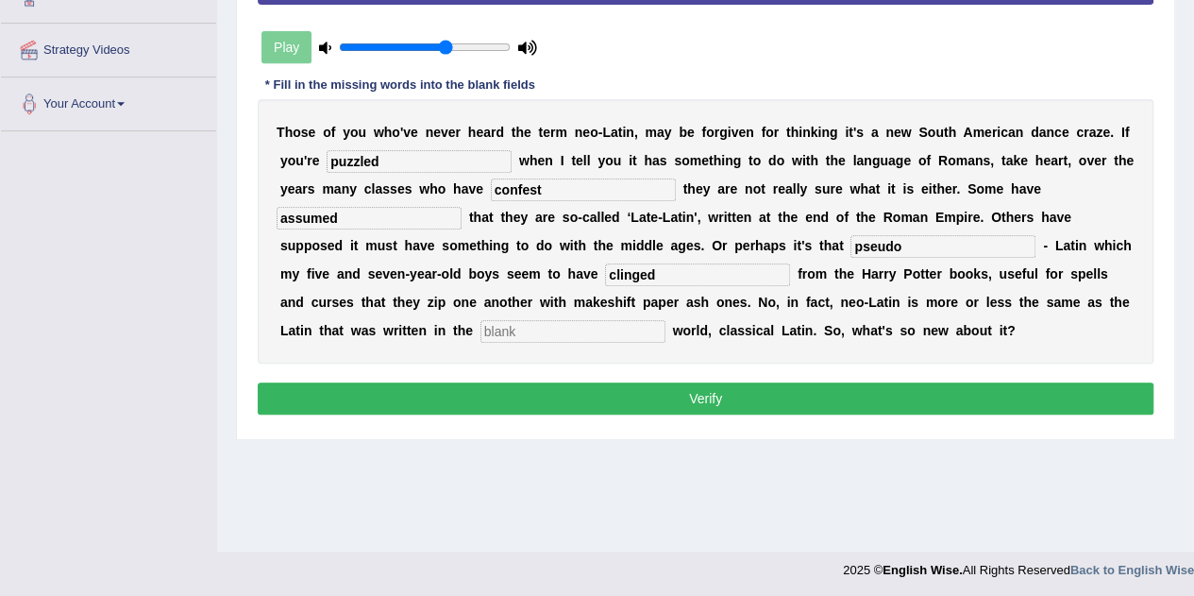
click at [536, 326] on input "text" at bounding box center [572, 331] width 185 height 23
type input "ancient"
click at [686, 397] on button "Verify" at bounding box center [706, 398] width 896 height 32
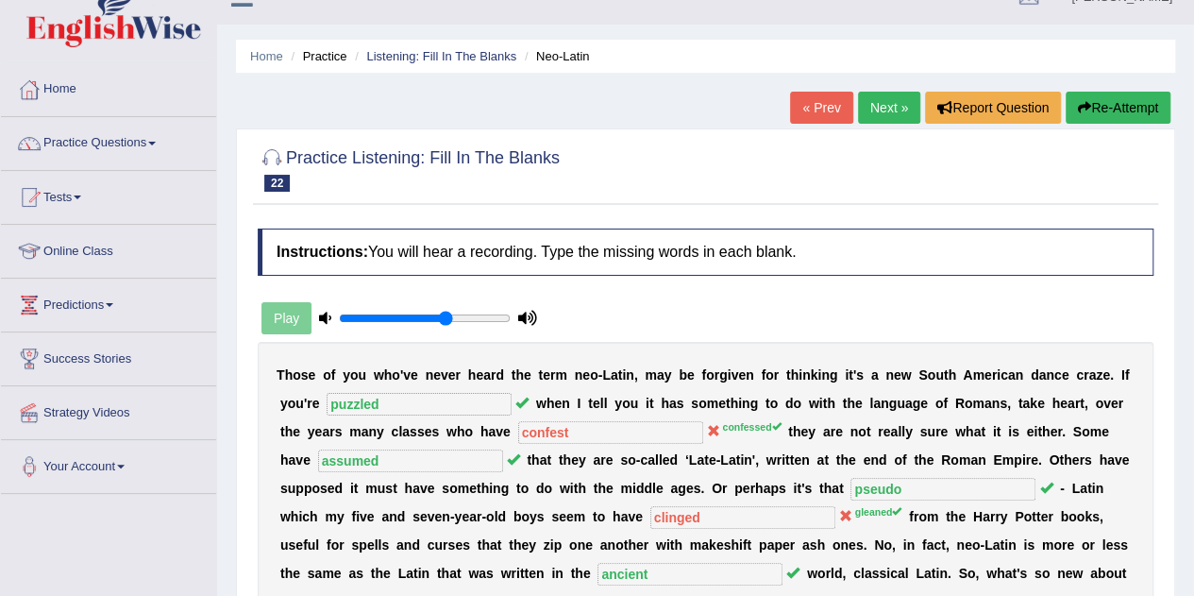
scroll to position [0, 0]
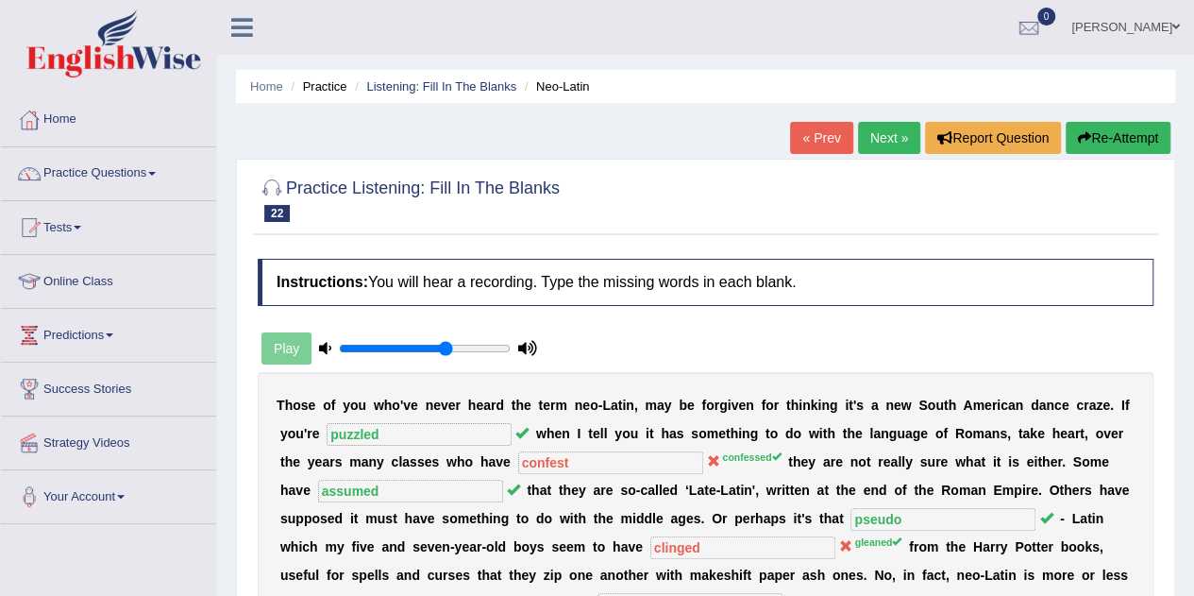
click at [882, 140] on link "Next »" at bounding box center [889, 138] width 62 height 32
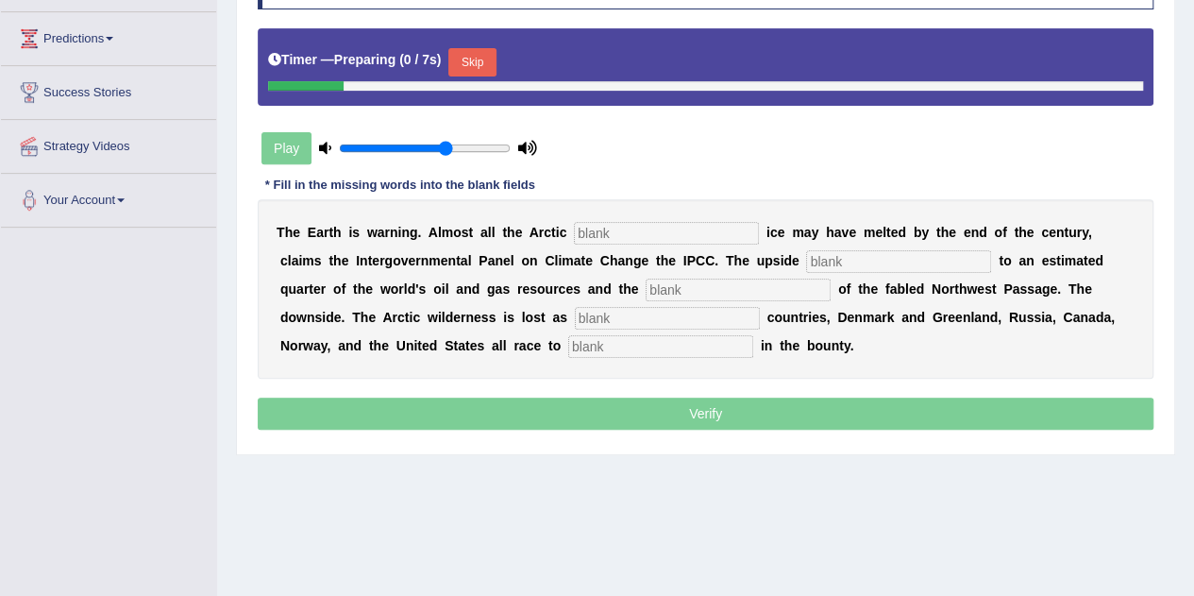
scroll to position [310, 0]
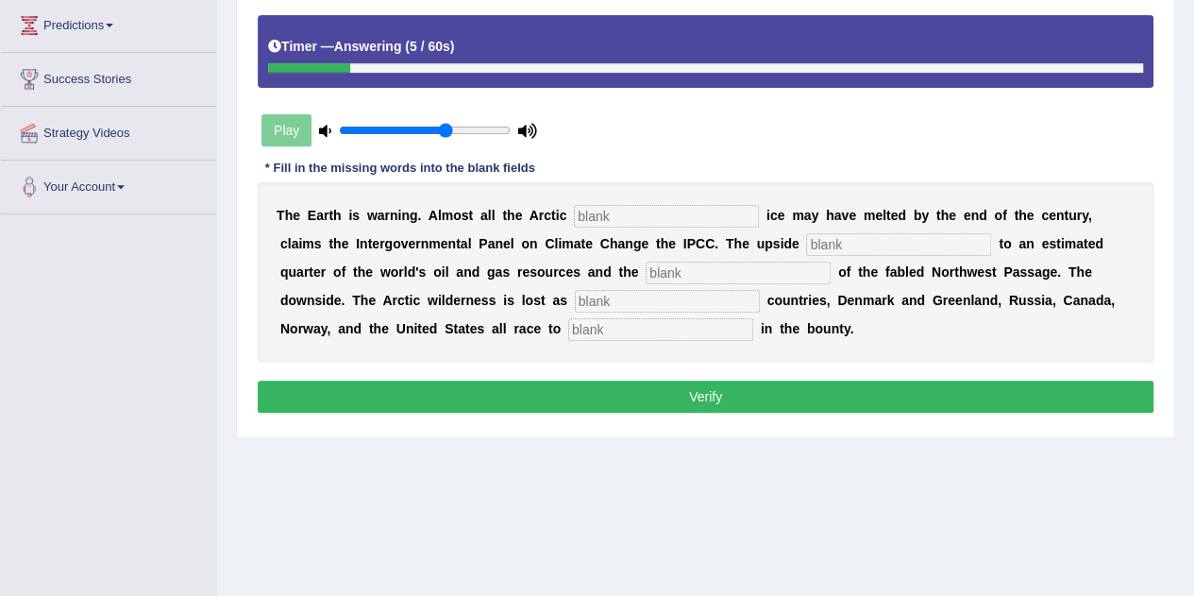
click at [704, 214] on input "text" at bounding box center [666, 216] width 185 height 23
type input "summer"
click at [874, 249] on input "text" at bounding box center [898, 244] width 185 height 23
type input "access"
click at [735, 269] on input "text" at bounding box center [738, 272] width 185 height 23
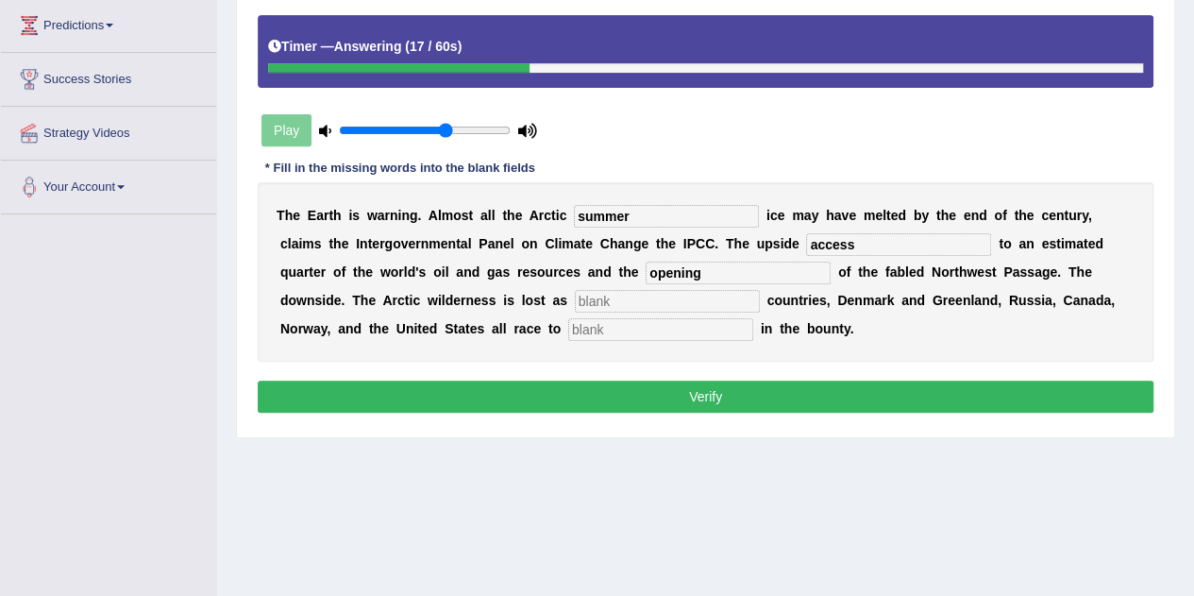
type input "opening"
click at [598, 297] on input "text" at bounding box center [667, 301] width 185 height 23
type input "neighbouring"
click at [590, 326] on input "text" at bounding box center [660, 329] width 185 height 23
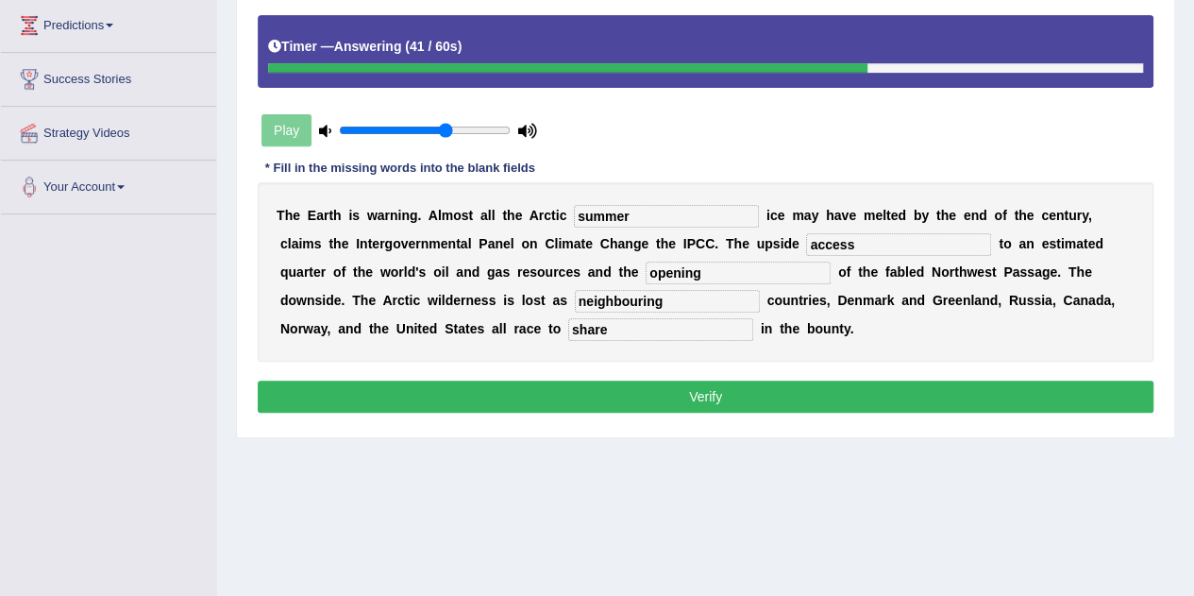
type input "share"
click at [677, 389] on button "Verify" at bounding box center [706, 396] width 896 height 32
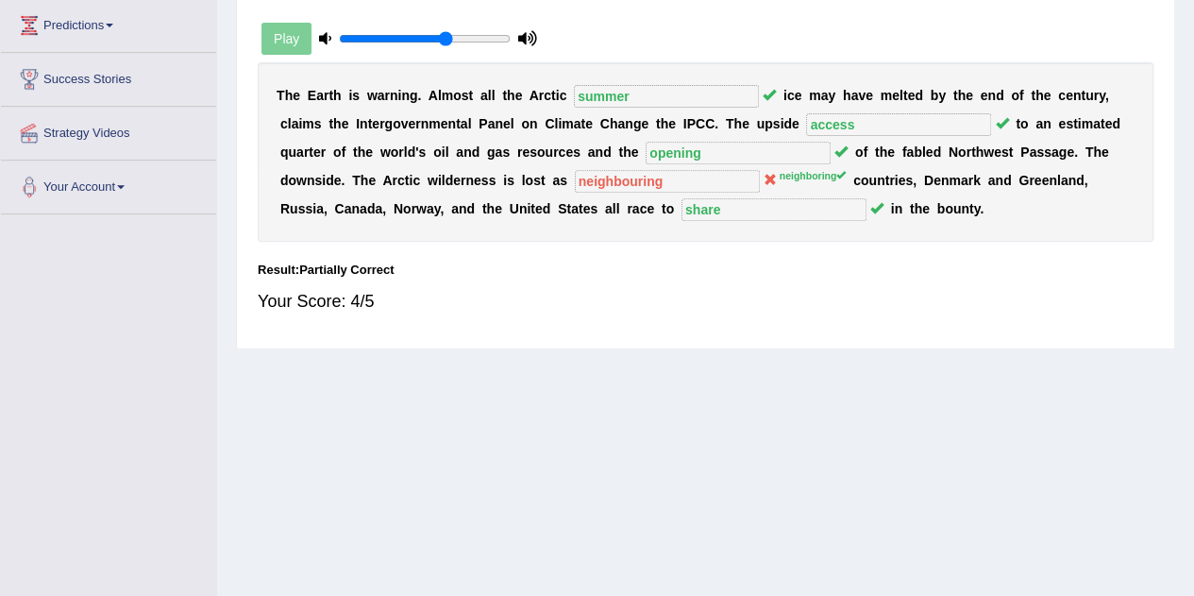
scroll to position [0, 0]
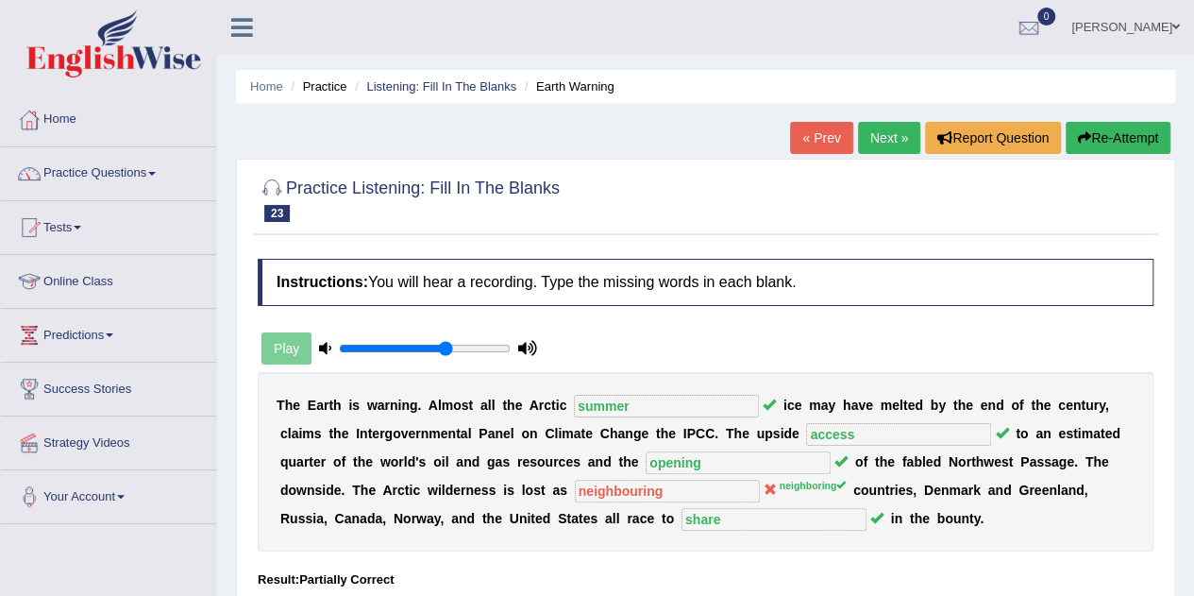
click at [106, 173] on link "Practice Questions" at bounding box center [108, 170] width 215 height 47
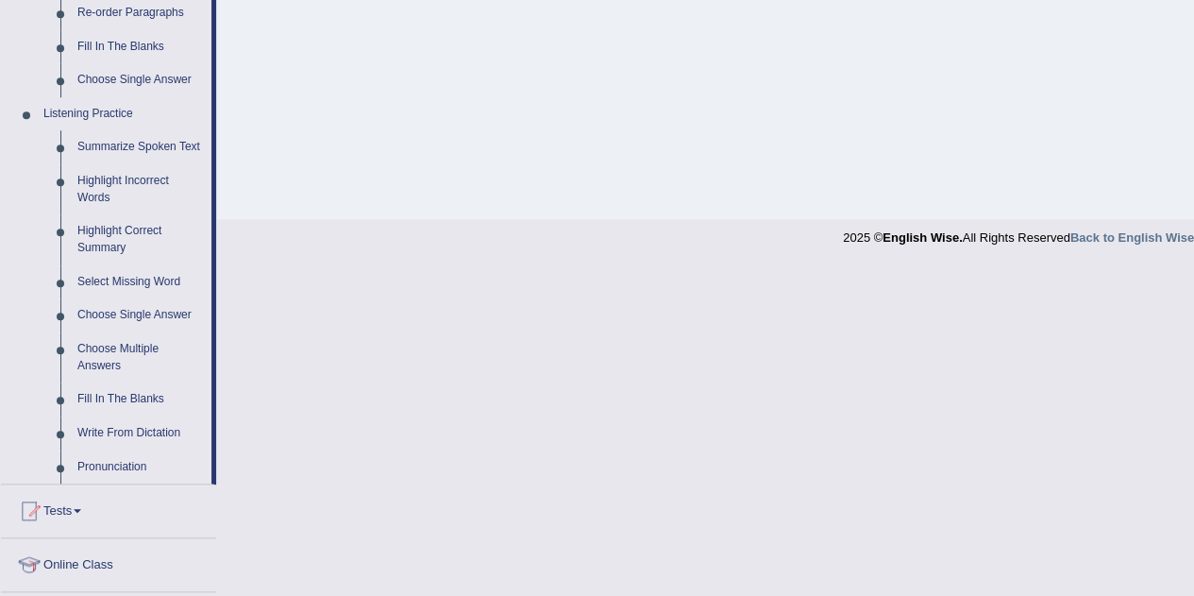
scroll to position [728, 0]
click at [103, 426] on link "Write From Dictation" at bounding box center [140, 430] width 143 height 34
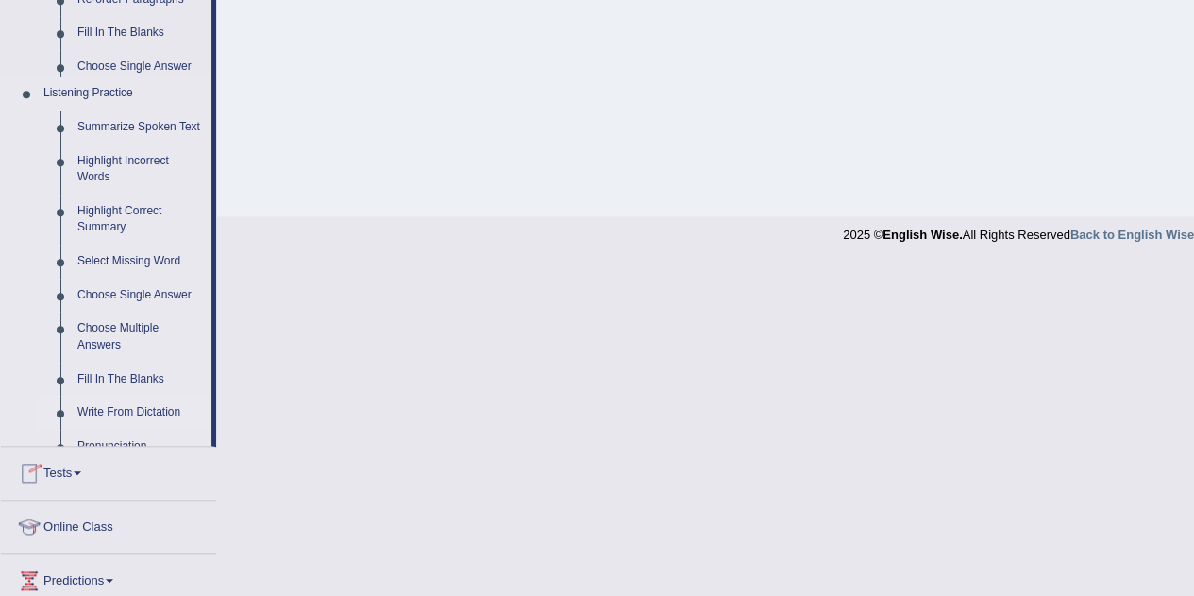
scroll to position [395, 0]
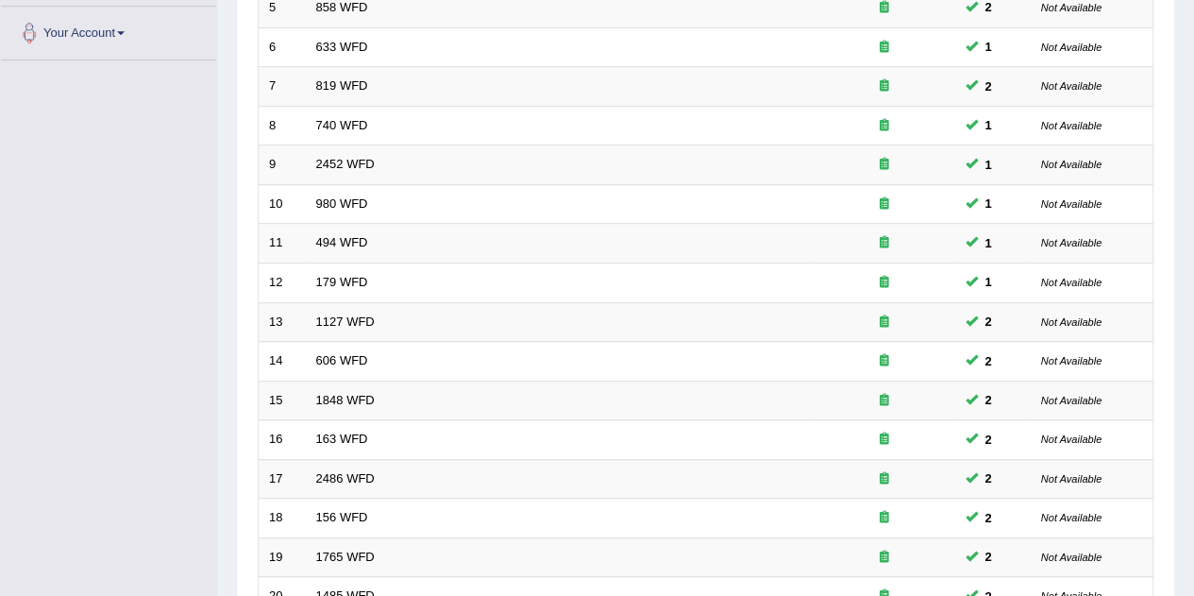
scroll to position [645, 0]
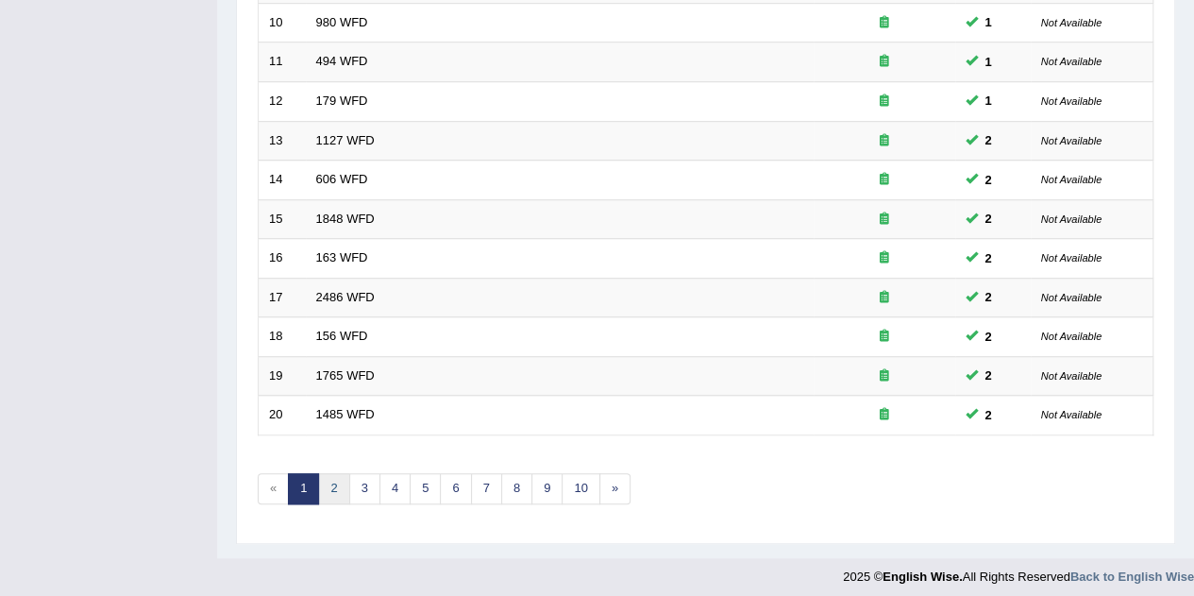
click at [326, 484] on link "2" at bounding box center [333, 488] width 31 height 31
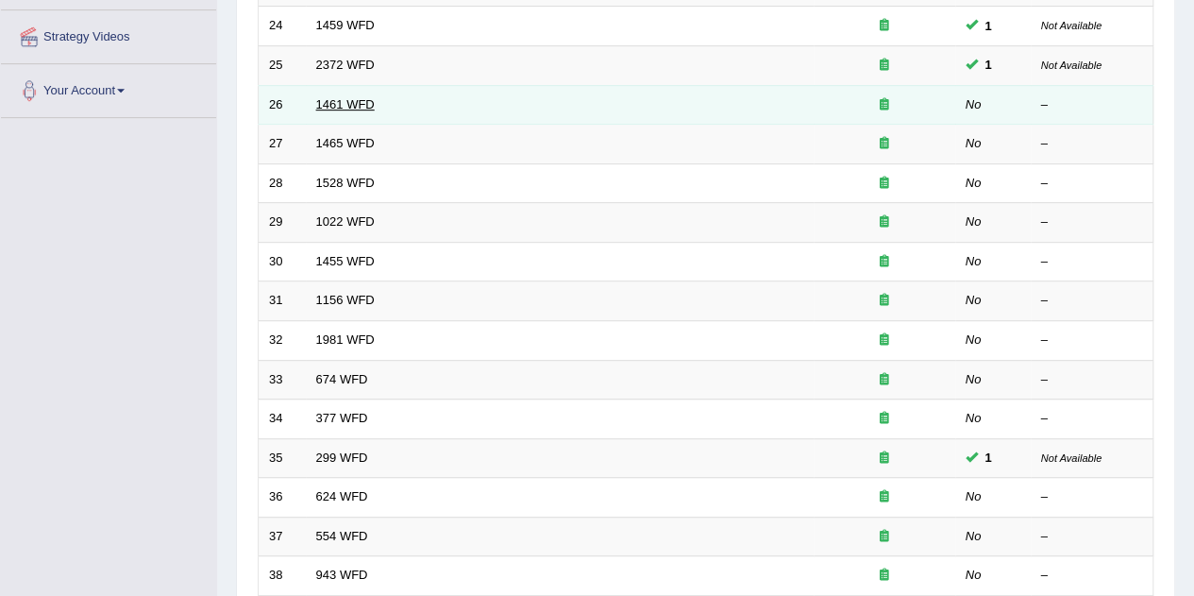
click at [328, 99] on link "1461 WFD" at bounding box center [345, 104] width 59 height 14
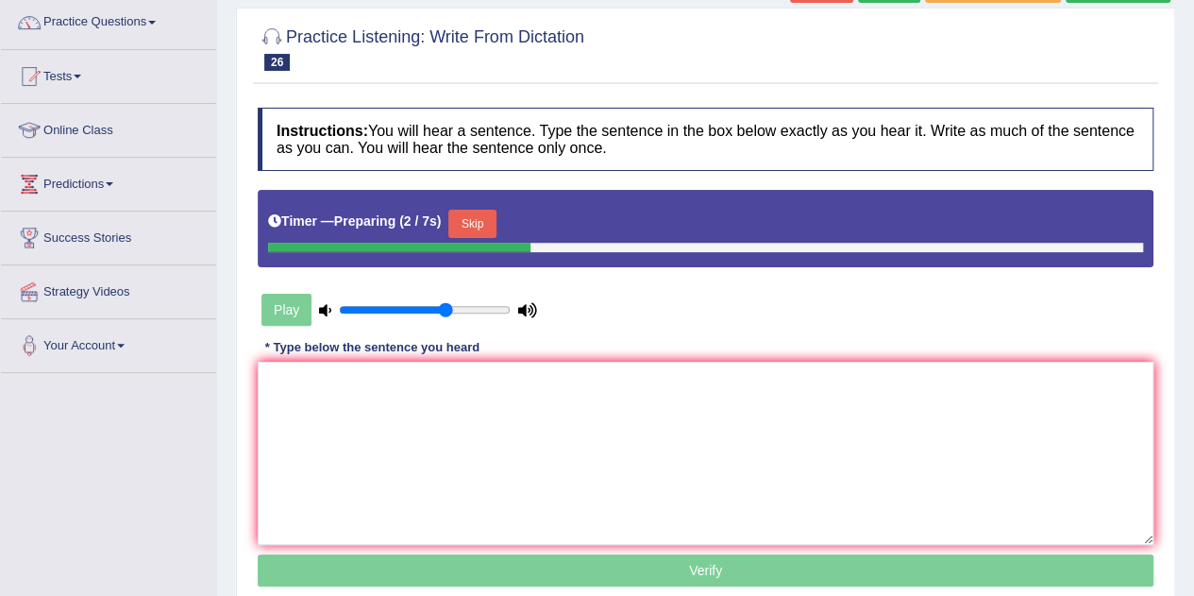
scroll to position [153, 0]
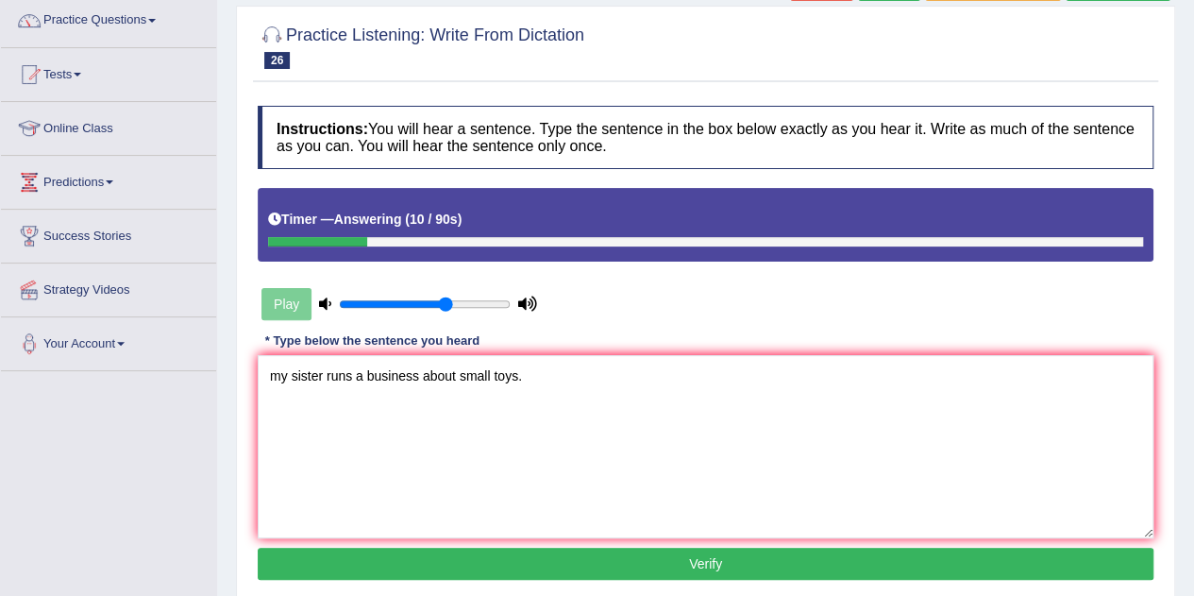
click at [280, 378] on textarea "my sister runs a business about small toys." at bounding box center [706, 446] width 896 height 183
click at [321, 375] on textarea "My sister runs a business about small toys." at bounding box center [706, 446] width 896 height 183
click at [480, 377] on textarea "My sister run runs a business about small toys." at bounding box center [706, 446] width 896 height 183
click at [529, 375] on textarea "My sister run runs a business about a small toys." at bounding box center [706, 446] width 896 height 183
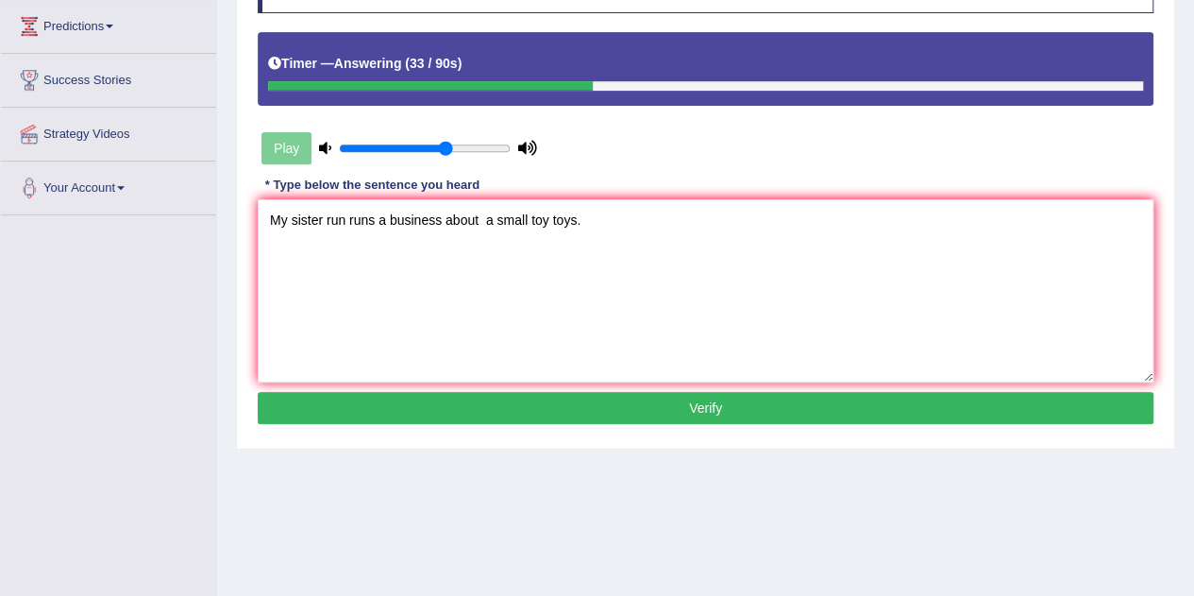
scroll to position [313, 0]
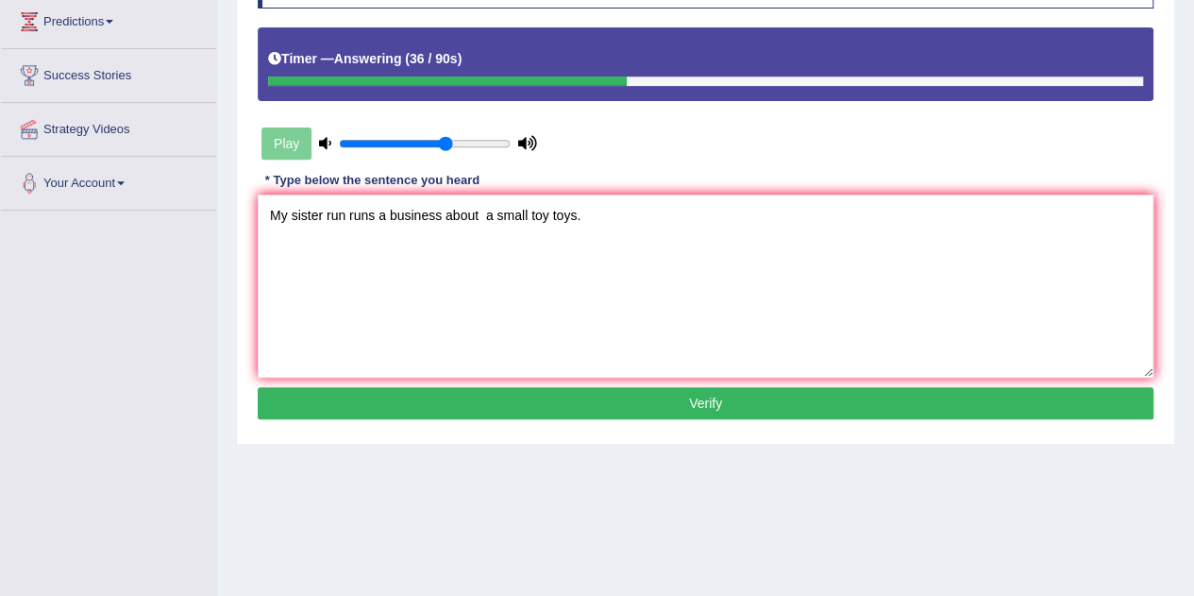
type textarea "My sister run runs a business about a small toy toys."
click at [484, 392] on button "Verify" at bounding box center [706, 403] width 896 height 32
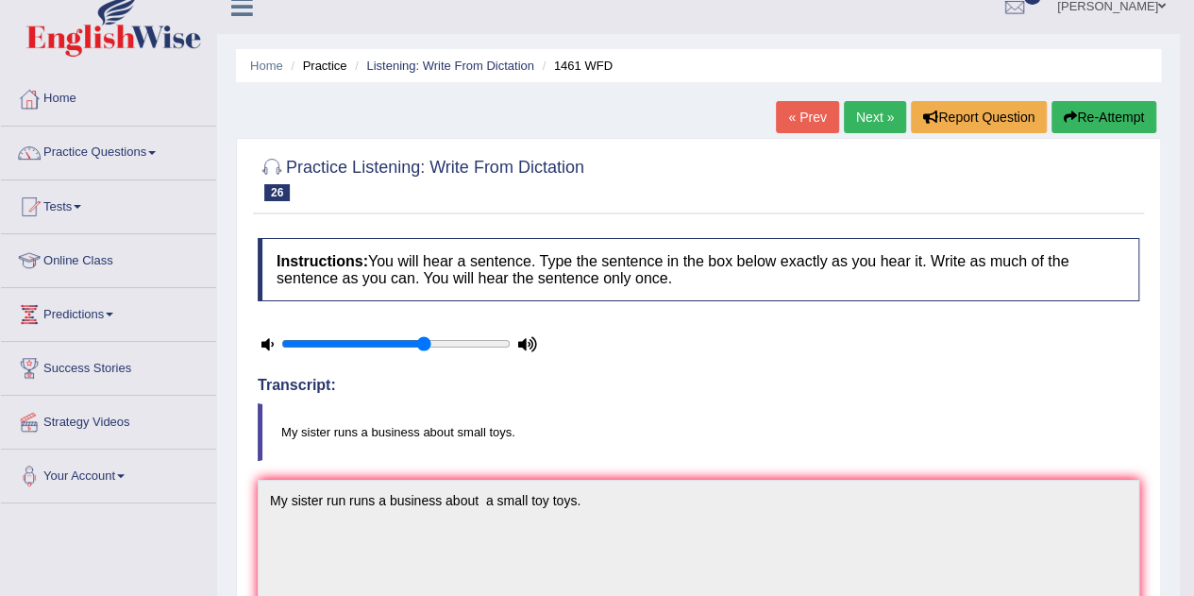
scroll to position [16, 0]
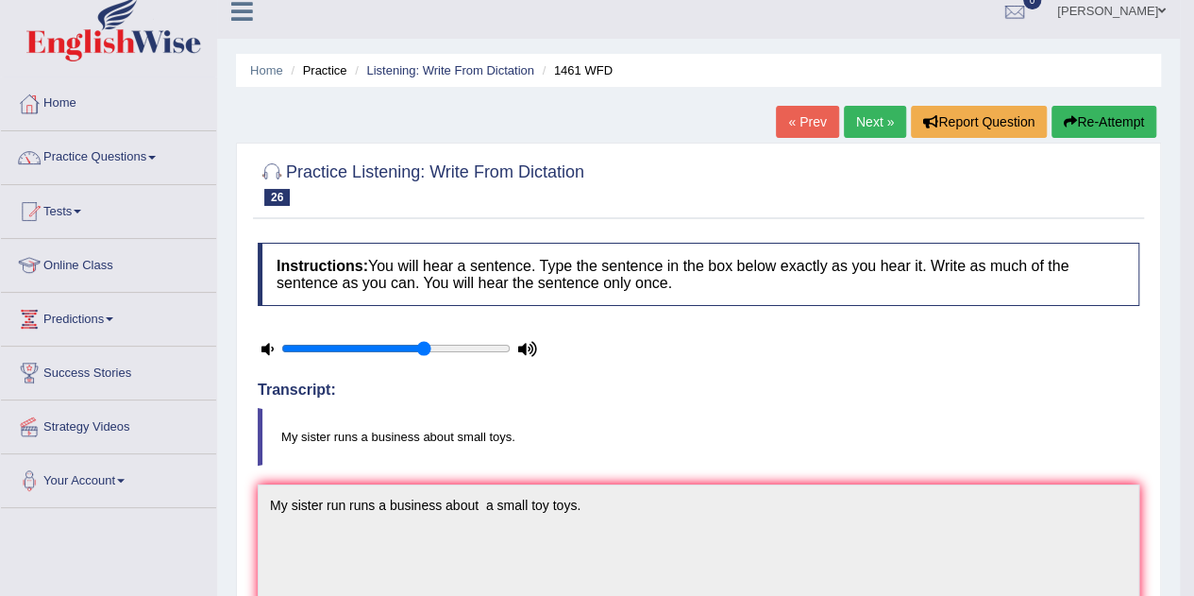
click at [882, 122] on link "Next »" at bounding box center [875, 122] width 62 height 32
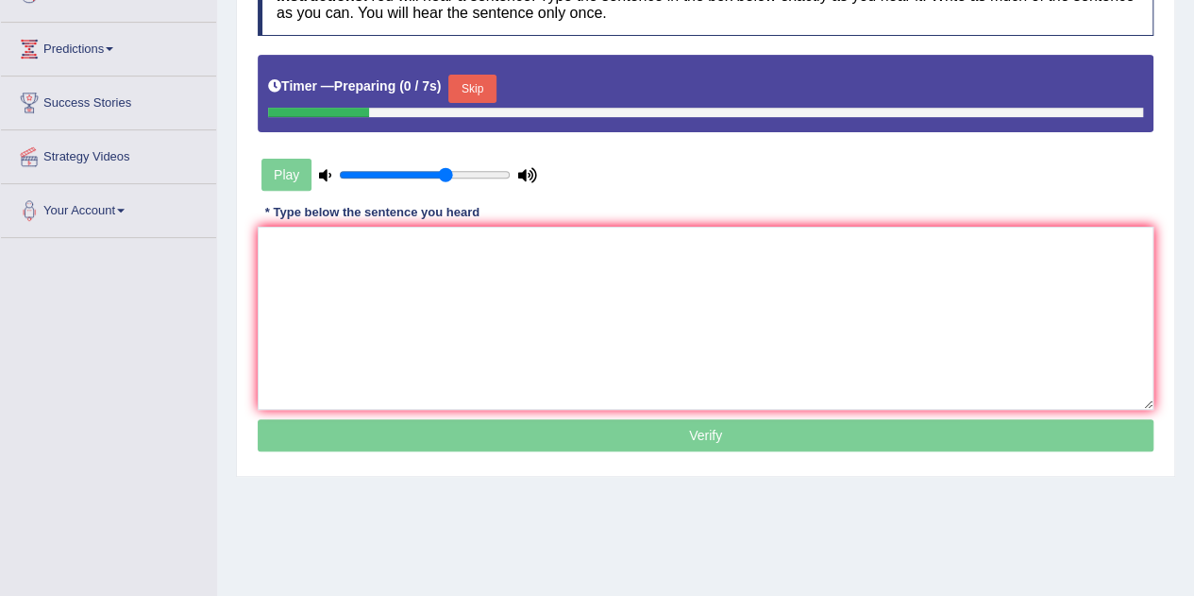
scroll to position [290, 0]
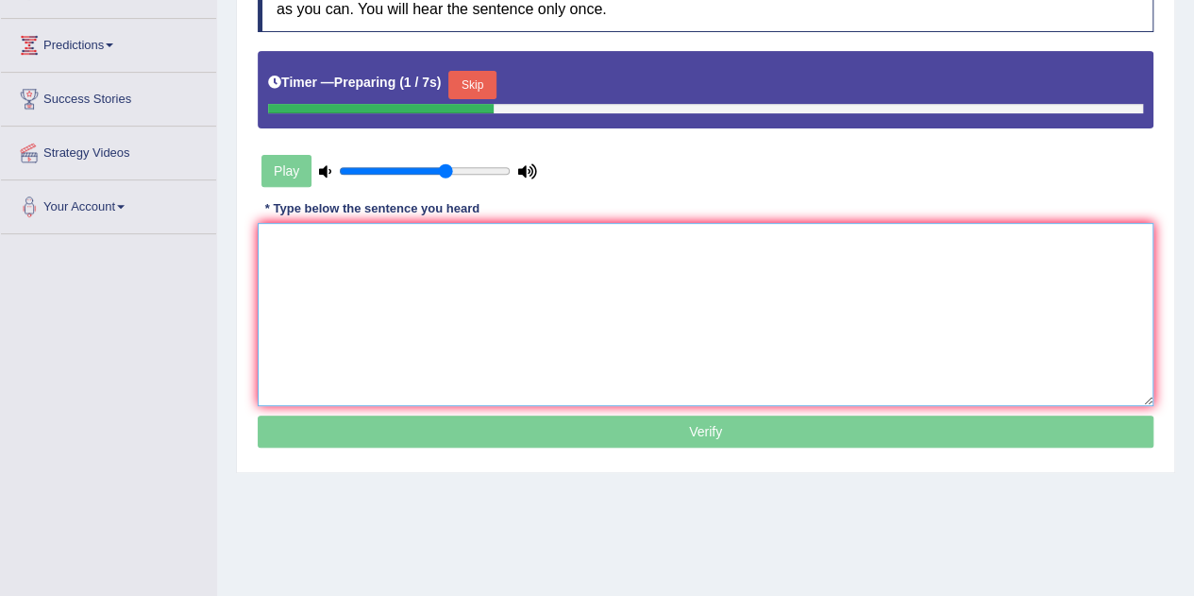
click at [334, 248] on textarea at bounding box center [706, 314] width 896 height 183
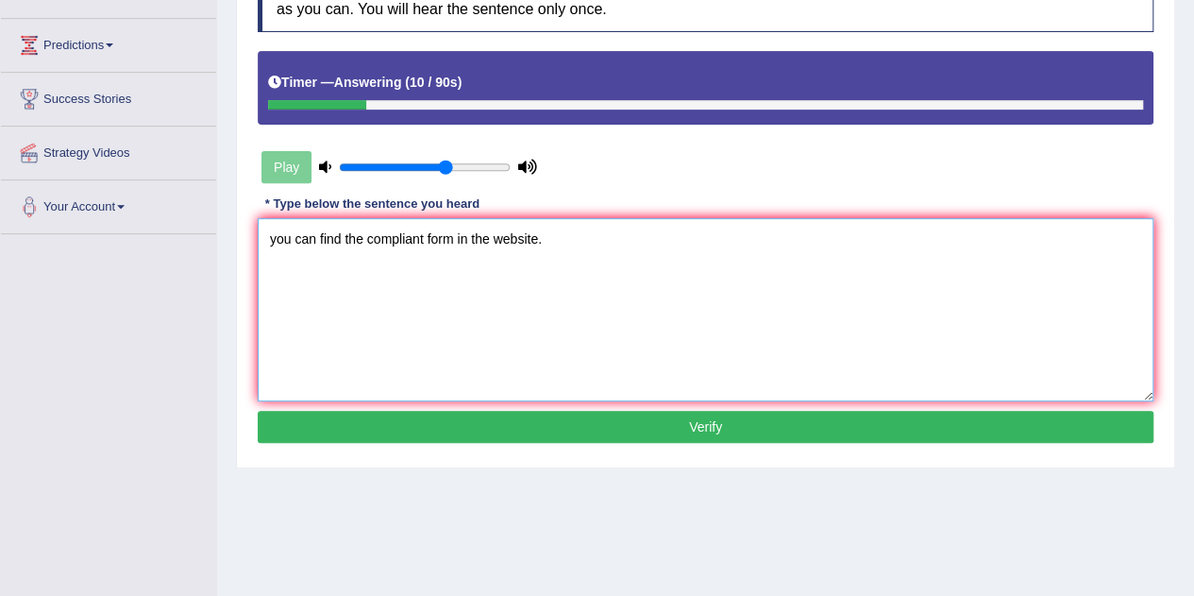
click at [275, 239] on textarea "you can find the compliant form in the website." at bounding box center [706, 309] width 896 height 183
click at [342, 238] on textarea "You can find the compliant form in the website." at bounding box center [706, 309] width 896 height 183
click at [453, 240] on textarea "You can find the compliant form in the website." at bounding box center [706, 309] width 896 height 183
click at [534, 239] on textarea "You can find the compliant form forms in the website." at bounding box center [706, 309] width 896 height 183
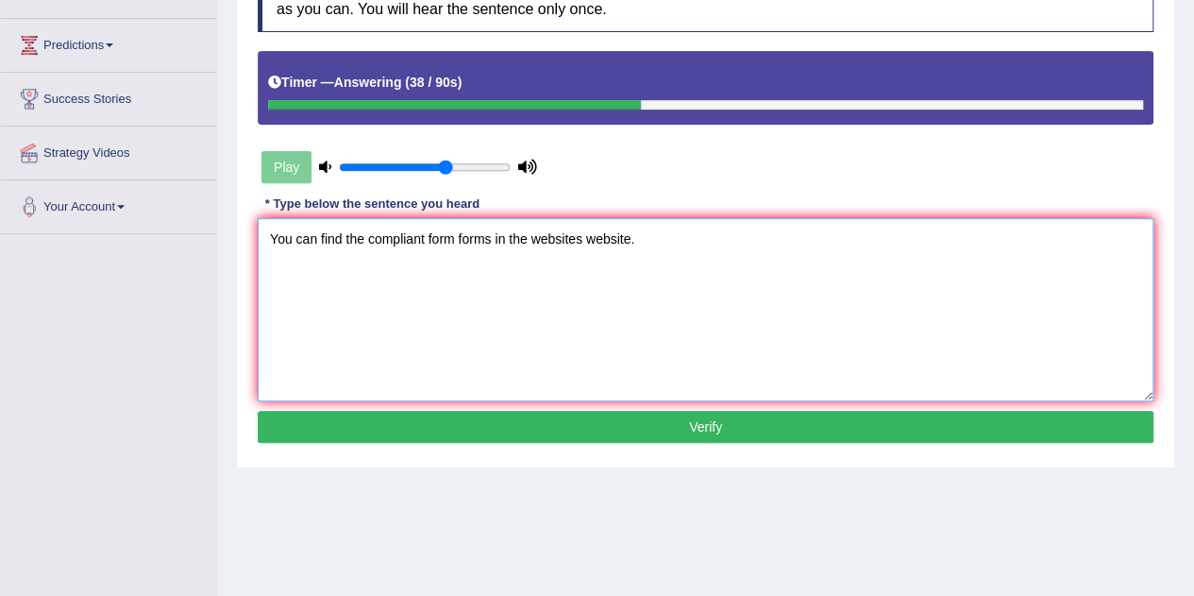
click at [428, 241] on textarea "You can find the compliant form forms in the websites website." at bounding box center [706, 309] width 896 height 183
type textarea "You can find the compliant complain form forms in the websites website."
click at [635, 414] on button "Verify" at bounding box center [706, 427] width 896 height 32
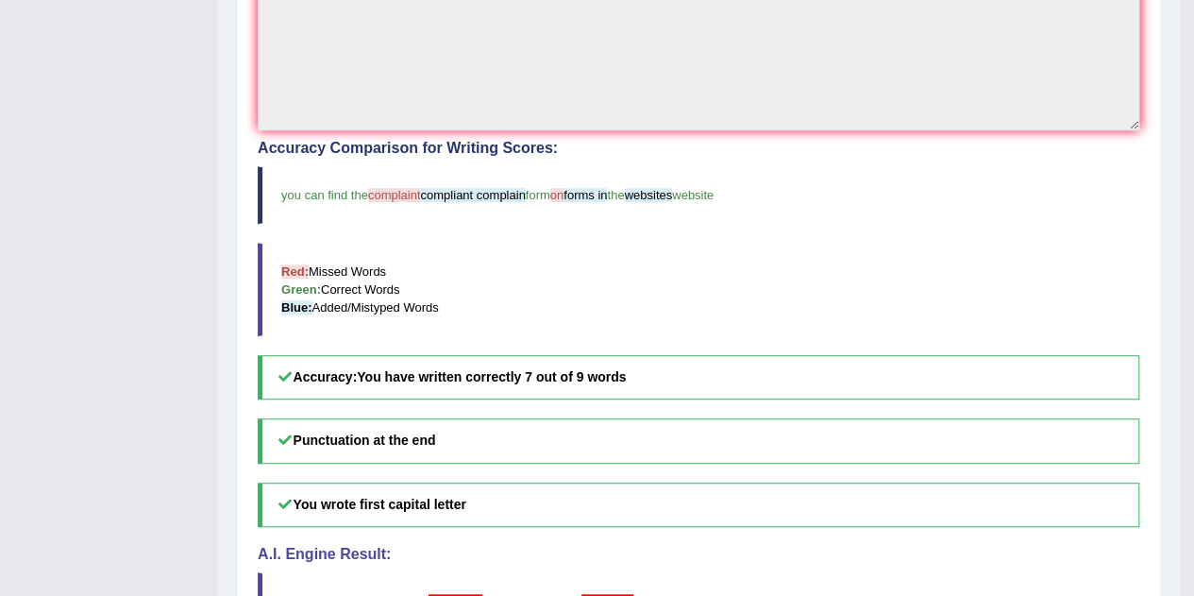
scroll to position [572, 0]
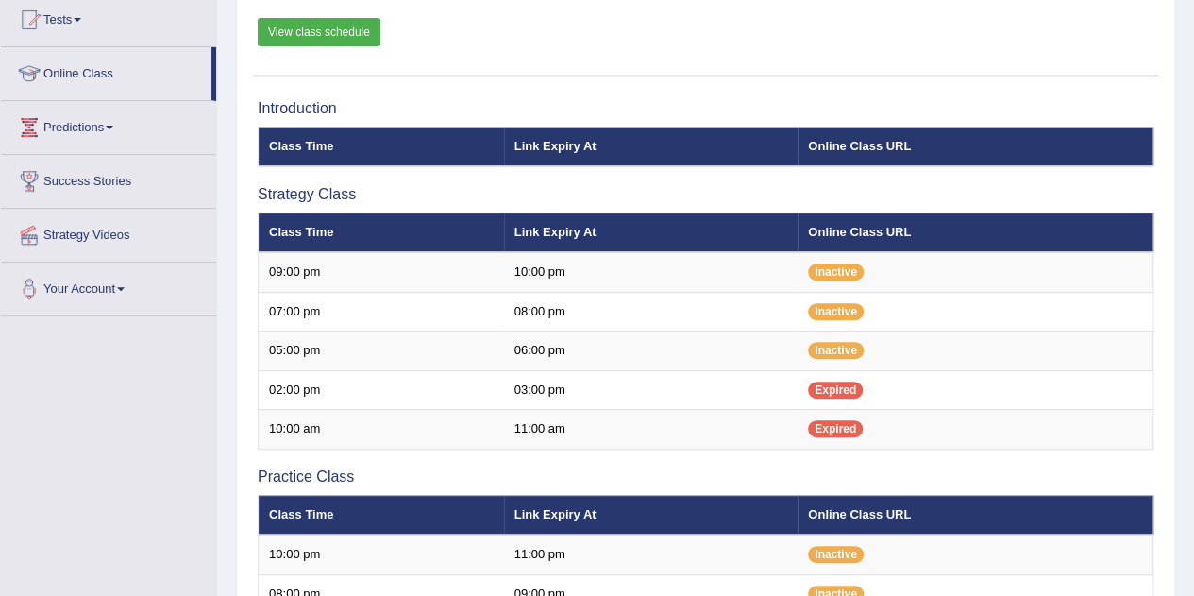
scroll to position [209, 0]
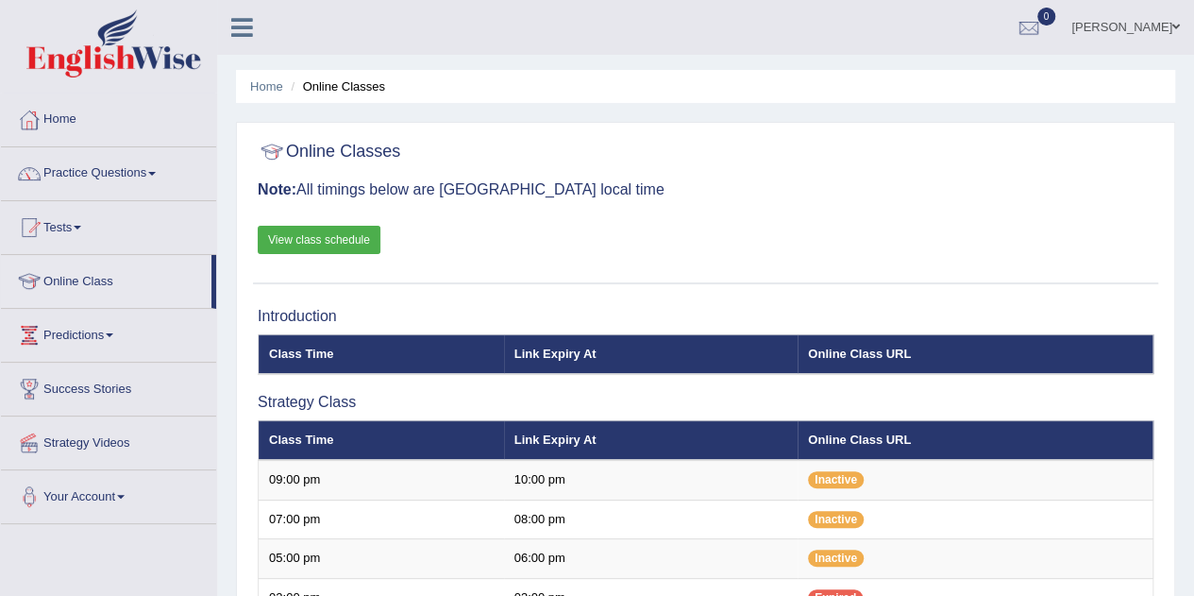
click at [79, 172] on link "Practice Questions" at bounding box center [108, 170] width 215 height 47
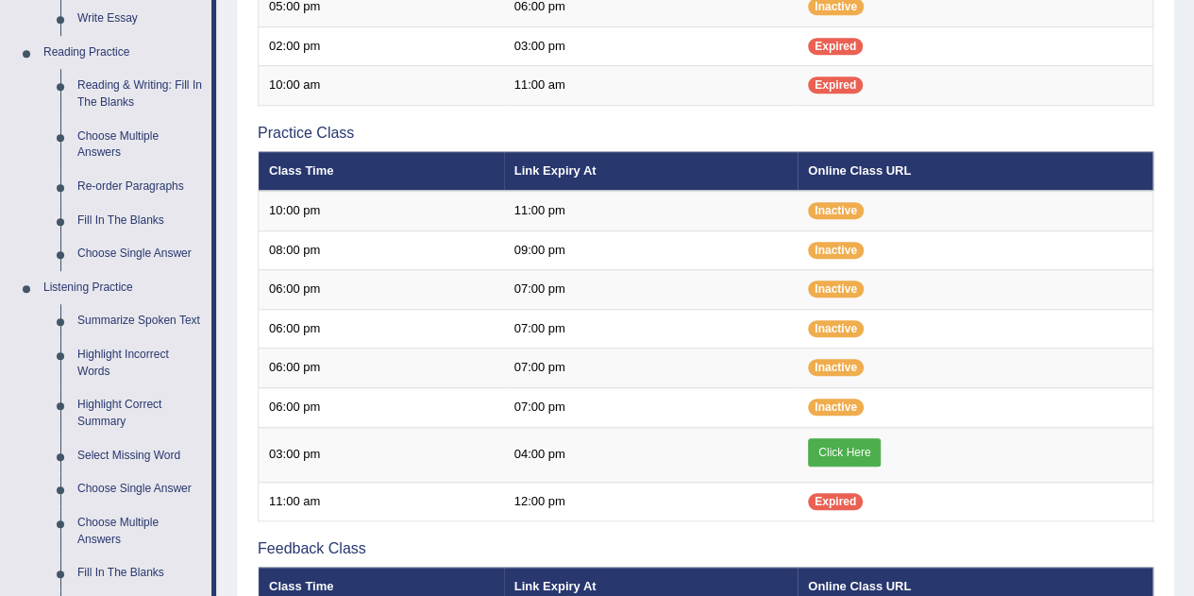
scroll to position [550, 0]
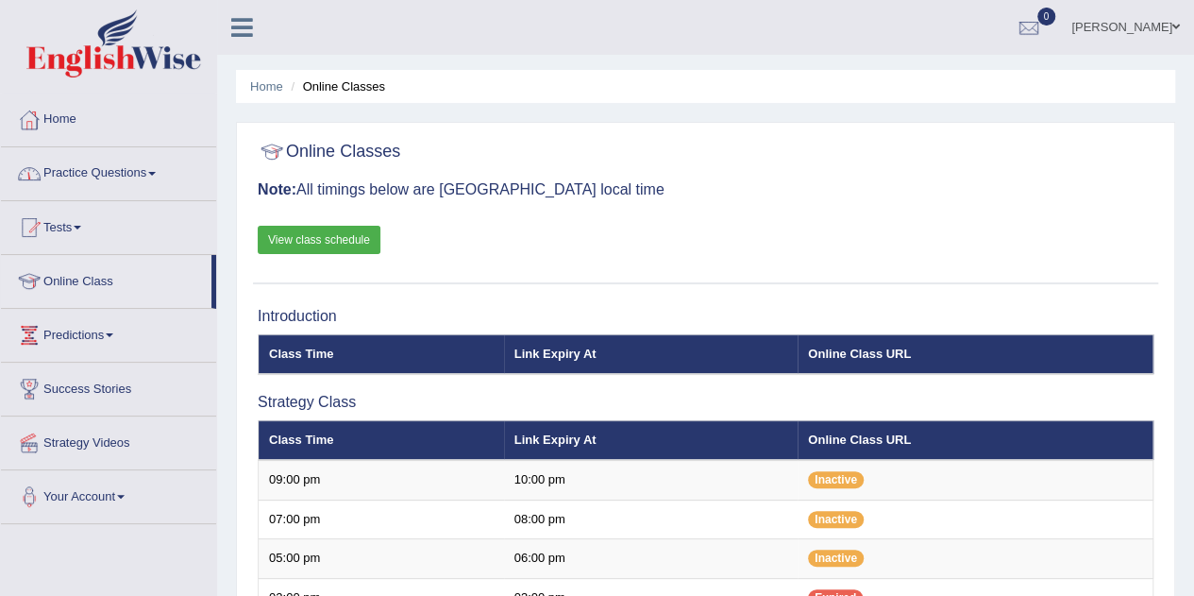
click at [69, 222] on link "Tests" at bounding box center [108, 224] width 215 height 47
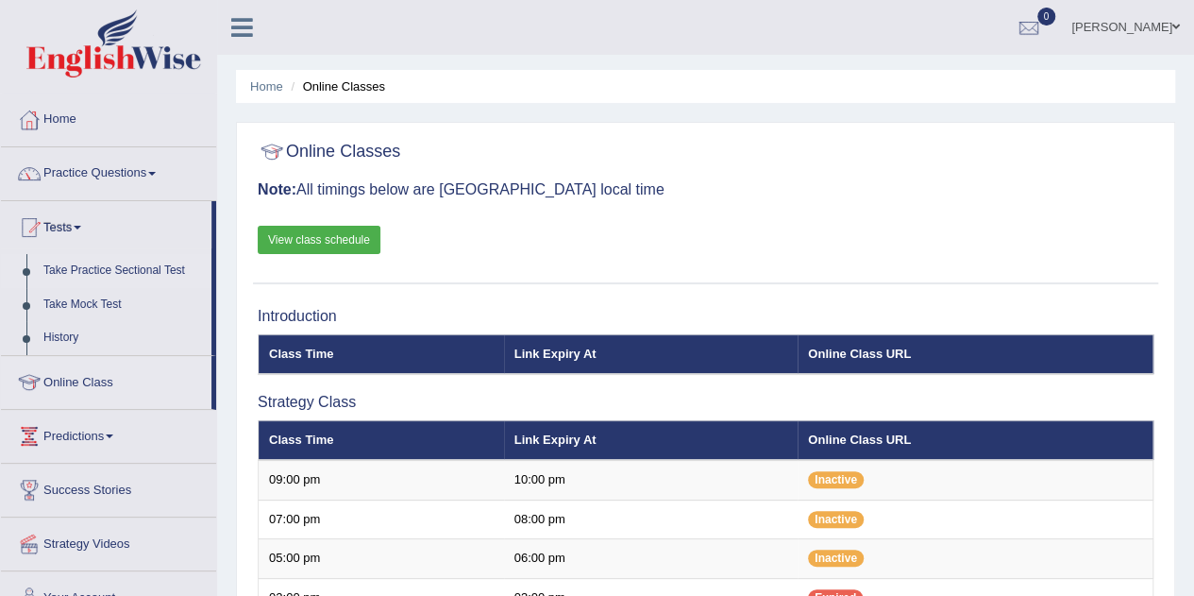
click at [83, 271] on link "Take Practice Sectional Test" at bounding box center [123, 271] width 177 height 34
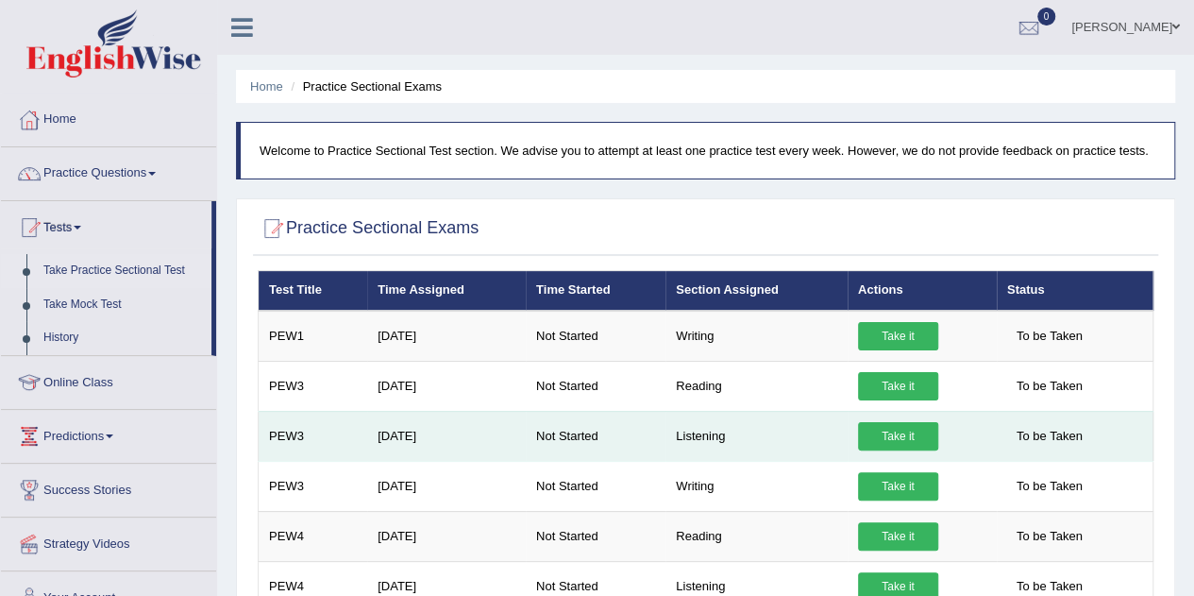
click at [896, 438] on link "Take it" at bounding box center [898, 436] width 80 height 28
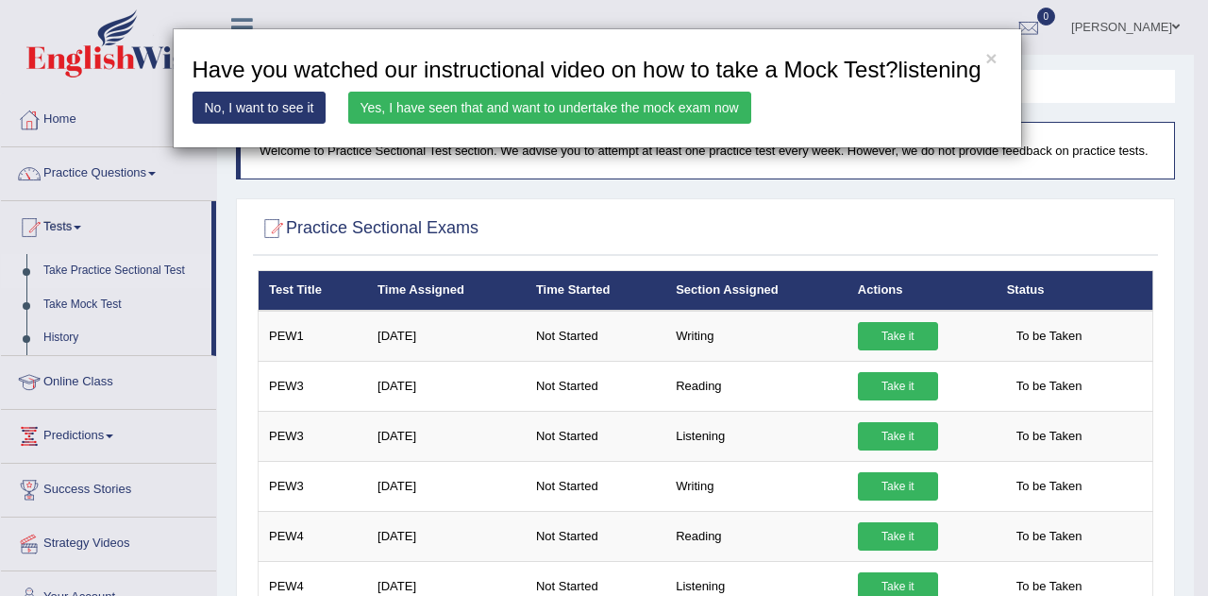
click at [627, 108] on link "Yes, I have seen that and want to undertake the mock exam now" at bounding box center [549, 108] width 403 height 32
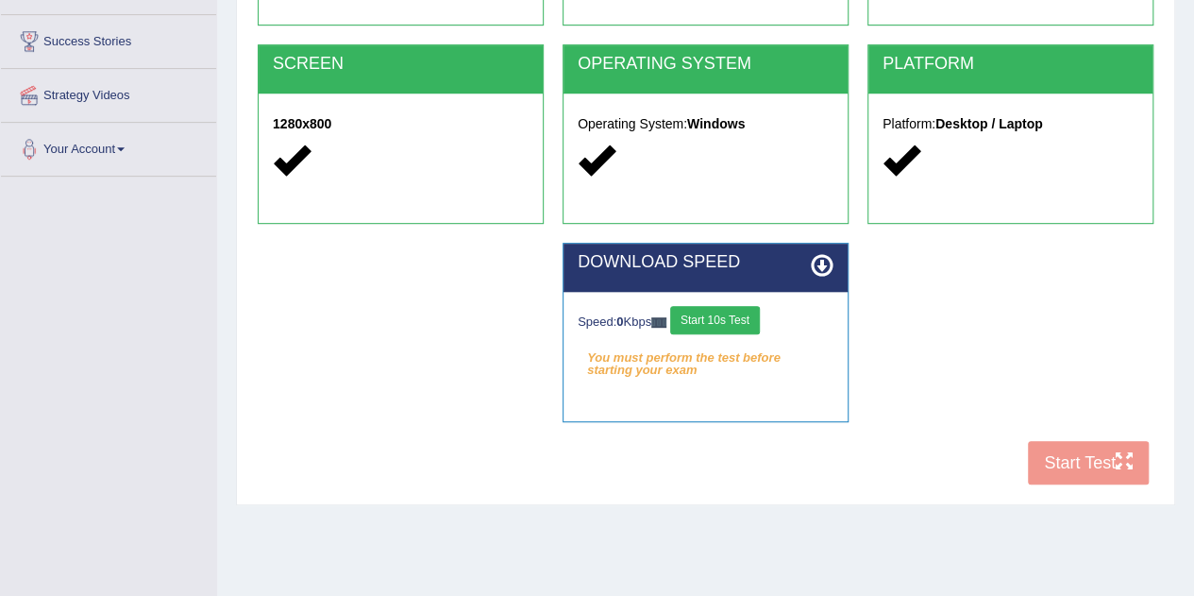
scroll to position [353, 0]
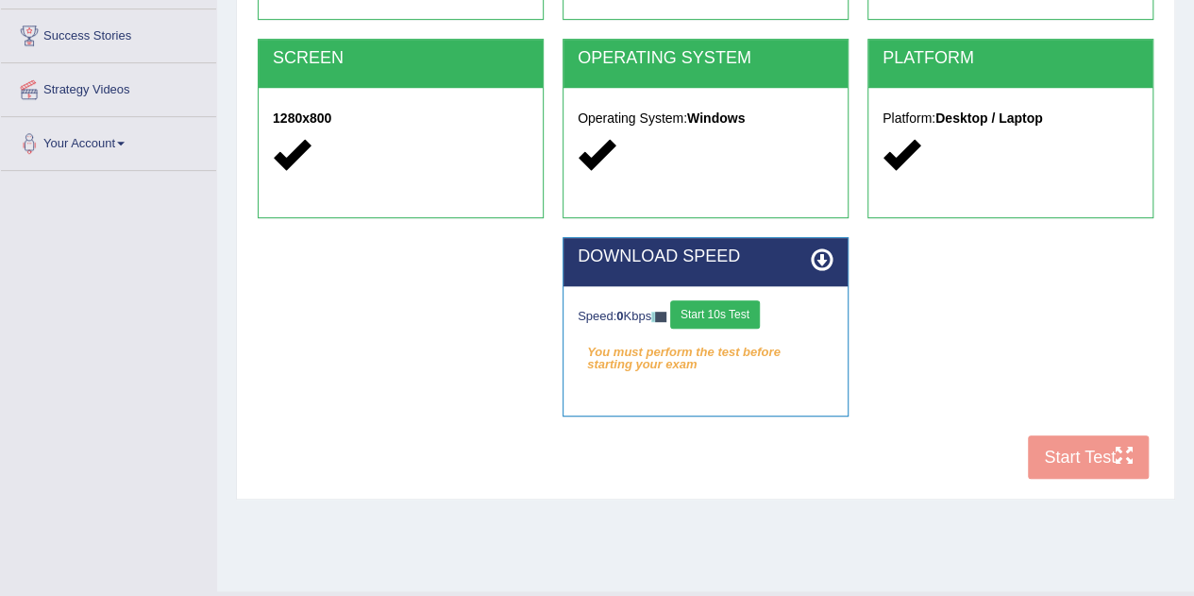
click at [721, 309] on button "Start 10s Test" at bounding box center [715, 314] width 90 height 28
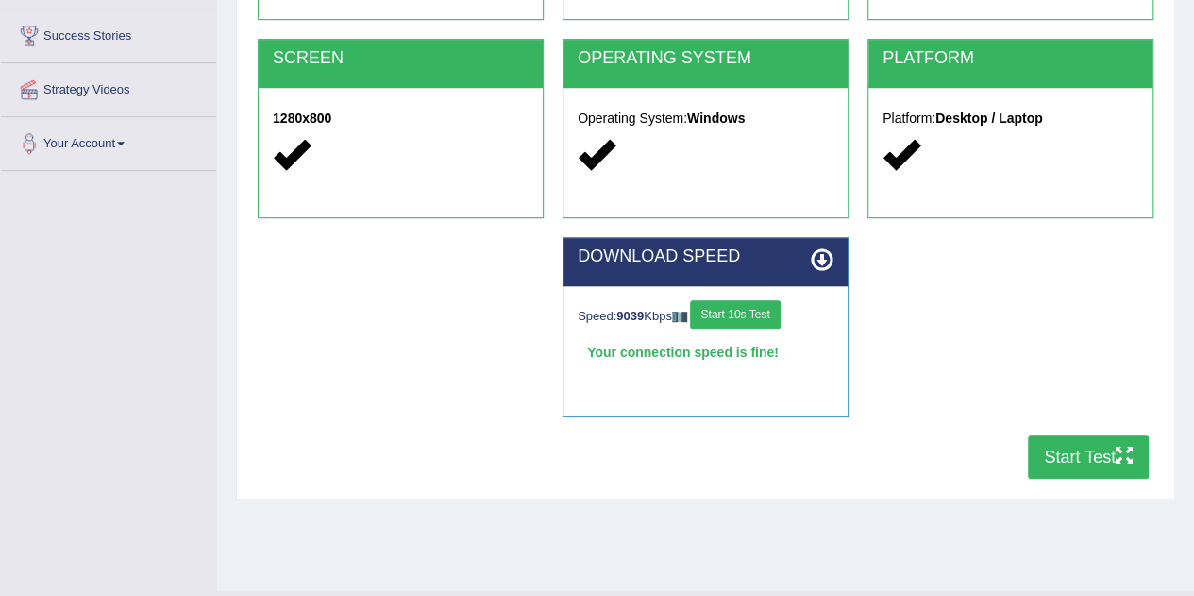
click at [1072, 460] on button "Start Test" at bounding box center [1088, 456] width 121 height 43
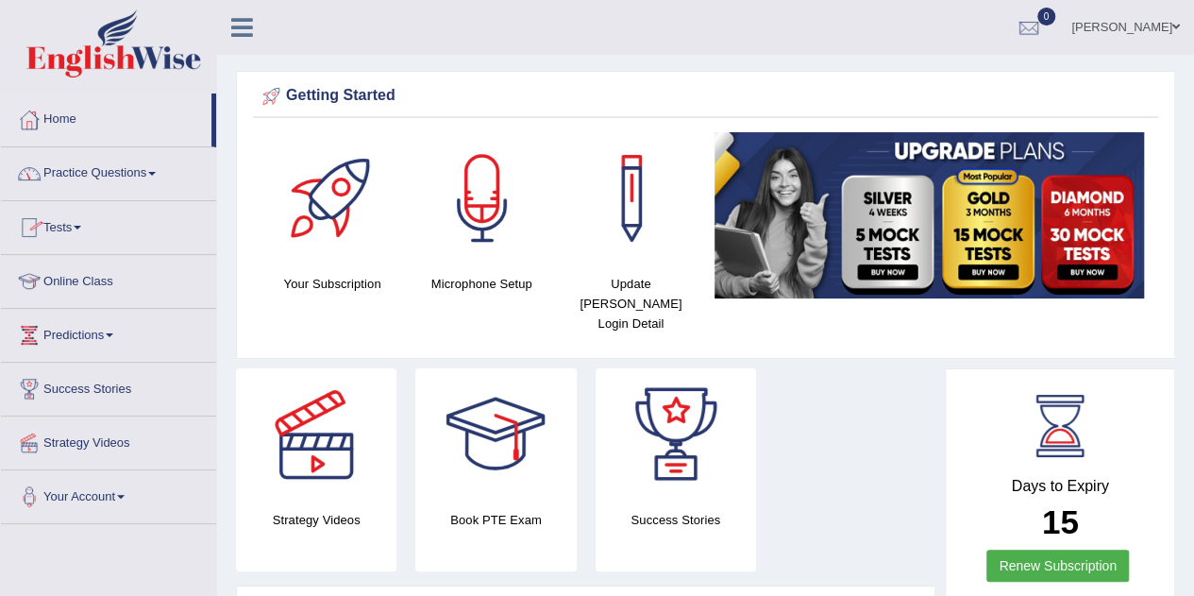
drag, startPoint x: 0, startPoint y: 0, endPoint x: 119, endPoint y: 180, distance: 216.0
click at [119, 180] on link "Practice Questions" at bounding box center [108, 170] width 215 height 47
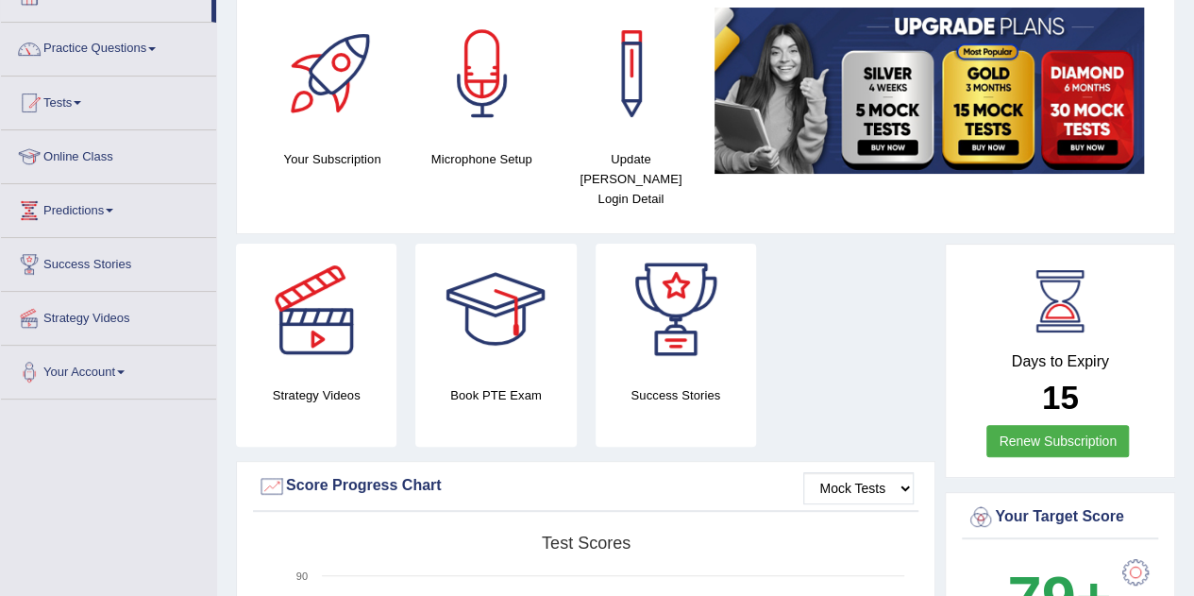
scroll to position [57, 0]
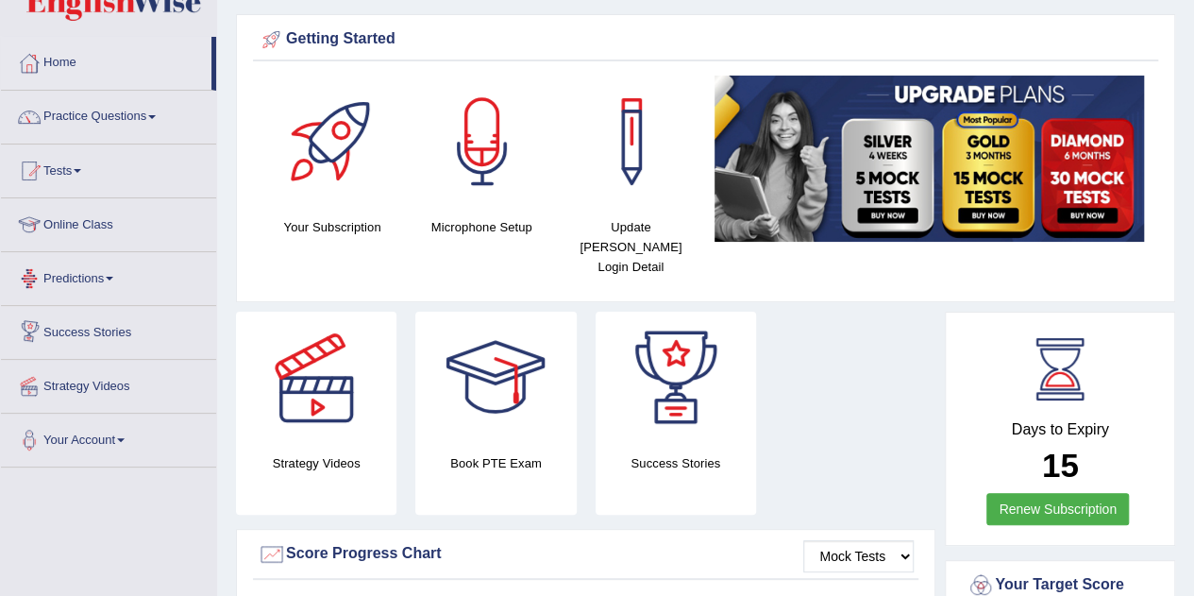
click at [85, 226] on link "Online Class" at bounding box center [108, 221] width 215 height 47
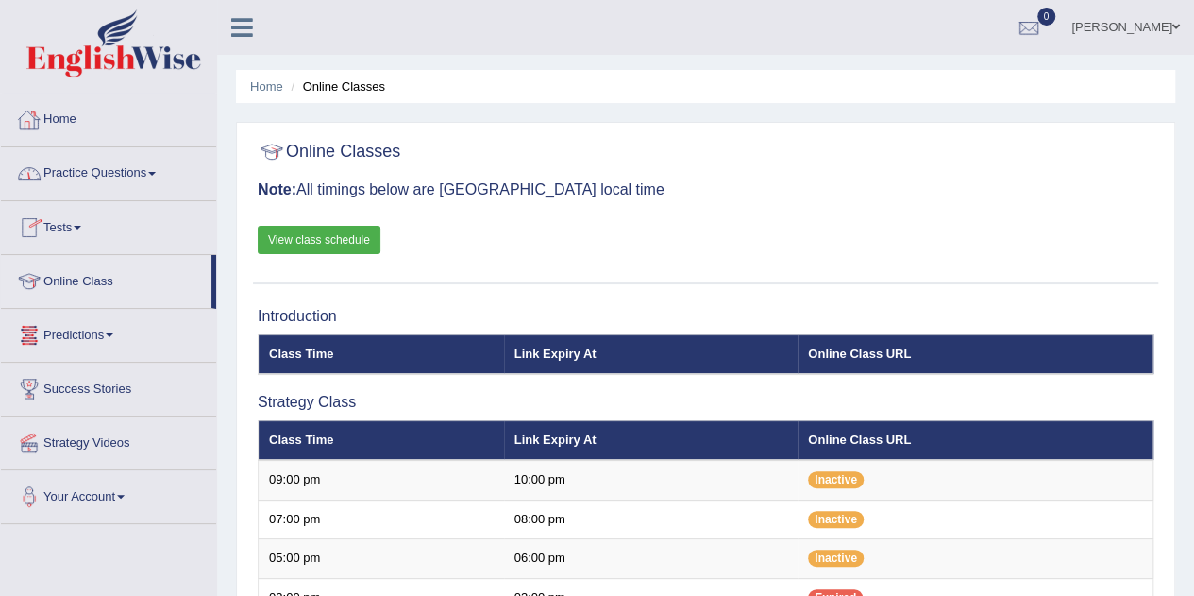
click at [68, 126] on link "Home" at bounding box center [108, 116] width 215 height 47
